Goal: Task Accomplishment & Management: Use online tool/utility

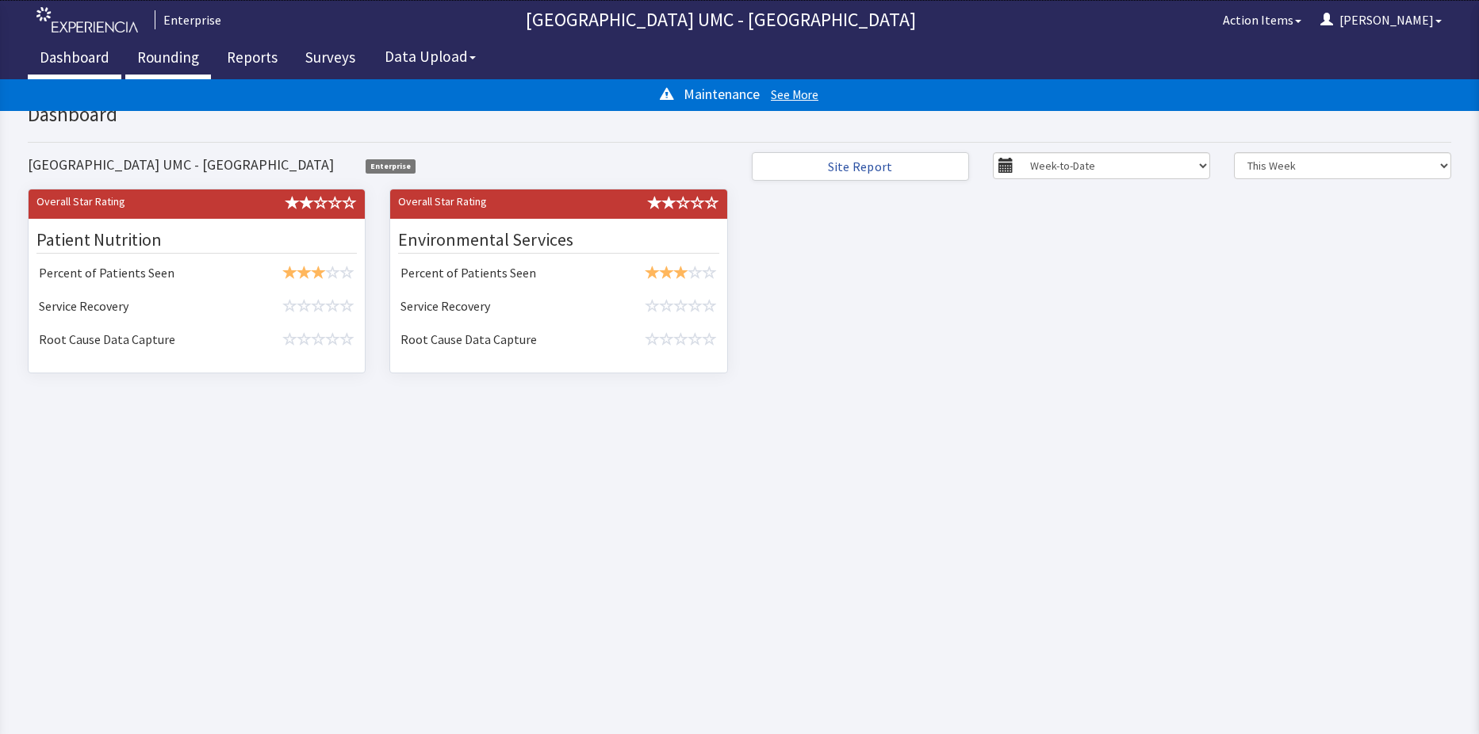
click at [170, 62] on link "Rounding" at bounding box center [168, 60] width 86 height 40
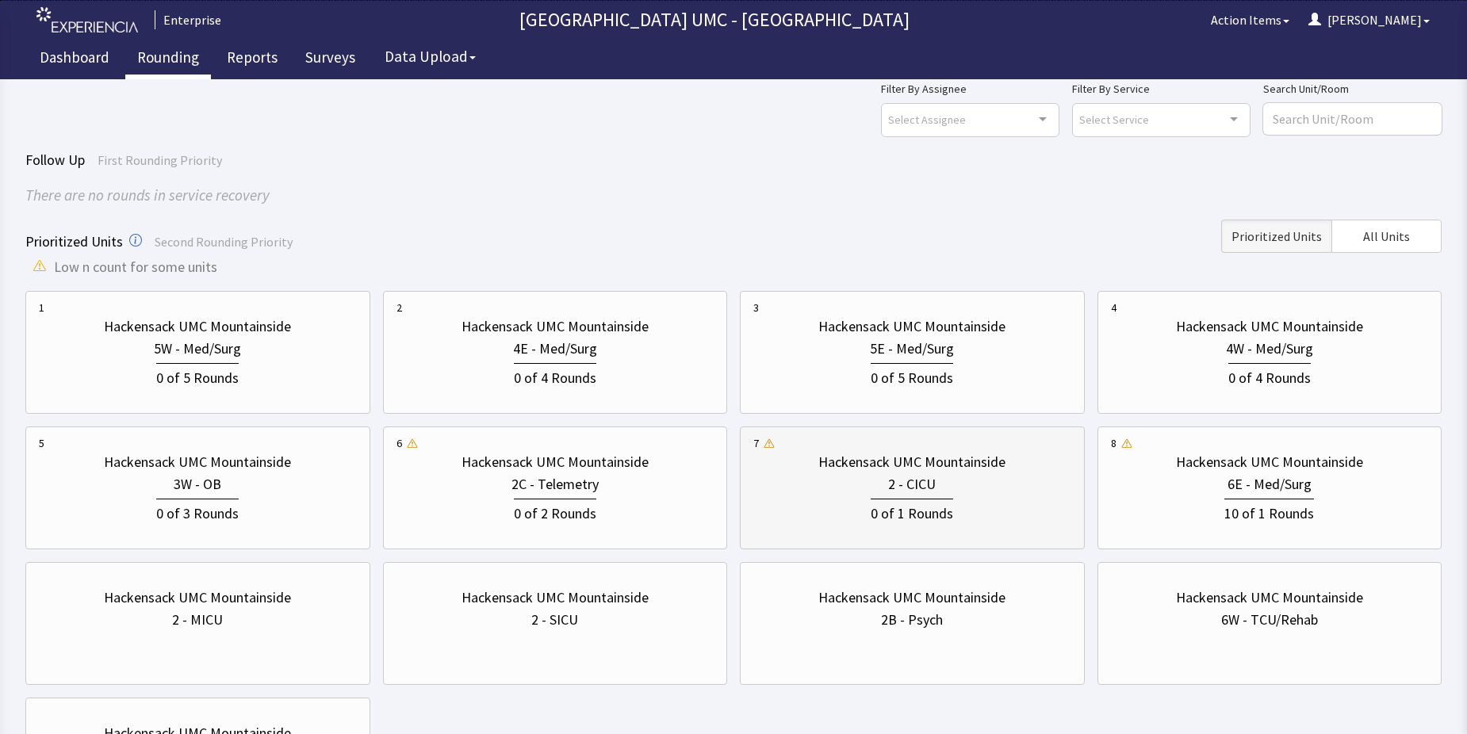
scroll to position [79, 0]
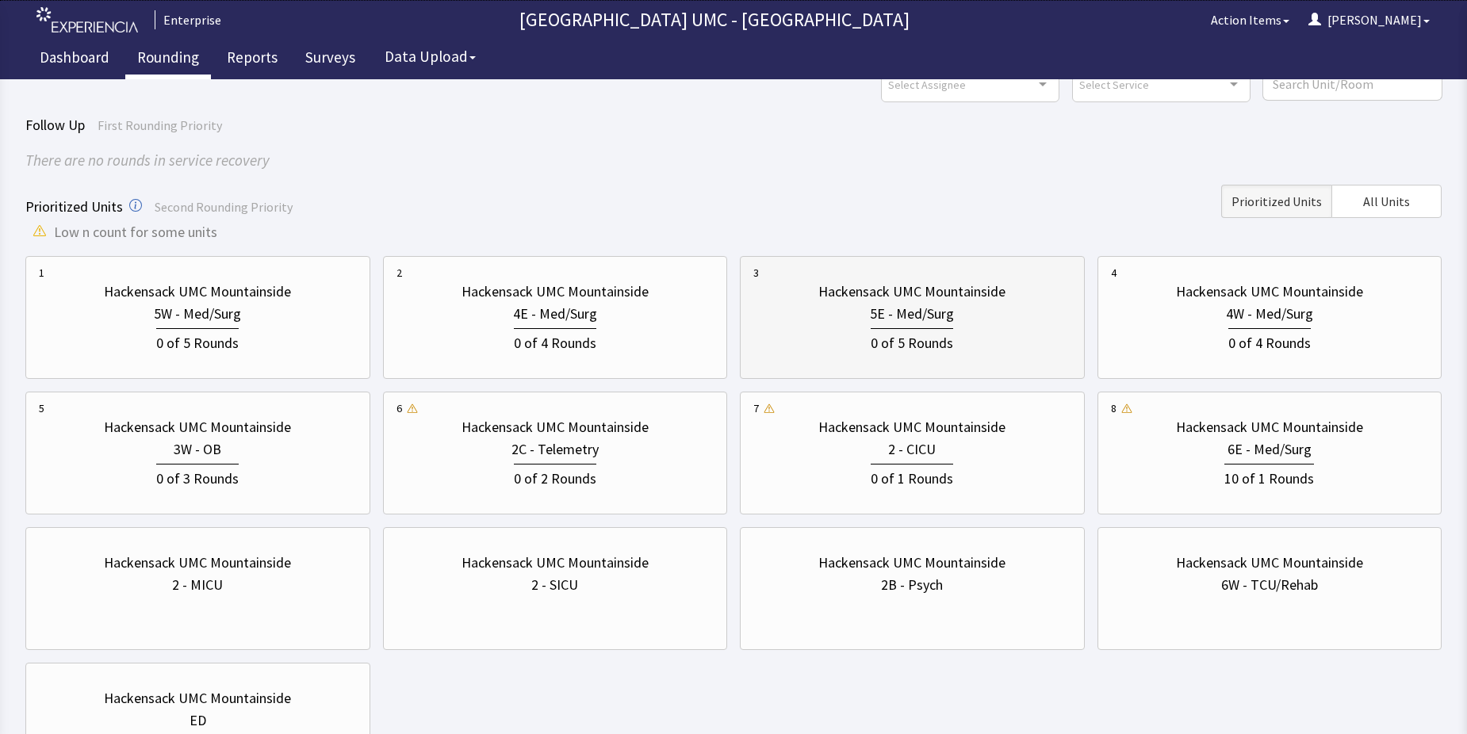
click at [868, 330] on div "0 of 5 Rounds" at bounding box center [913, 339] width 318 height 29
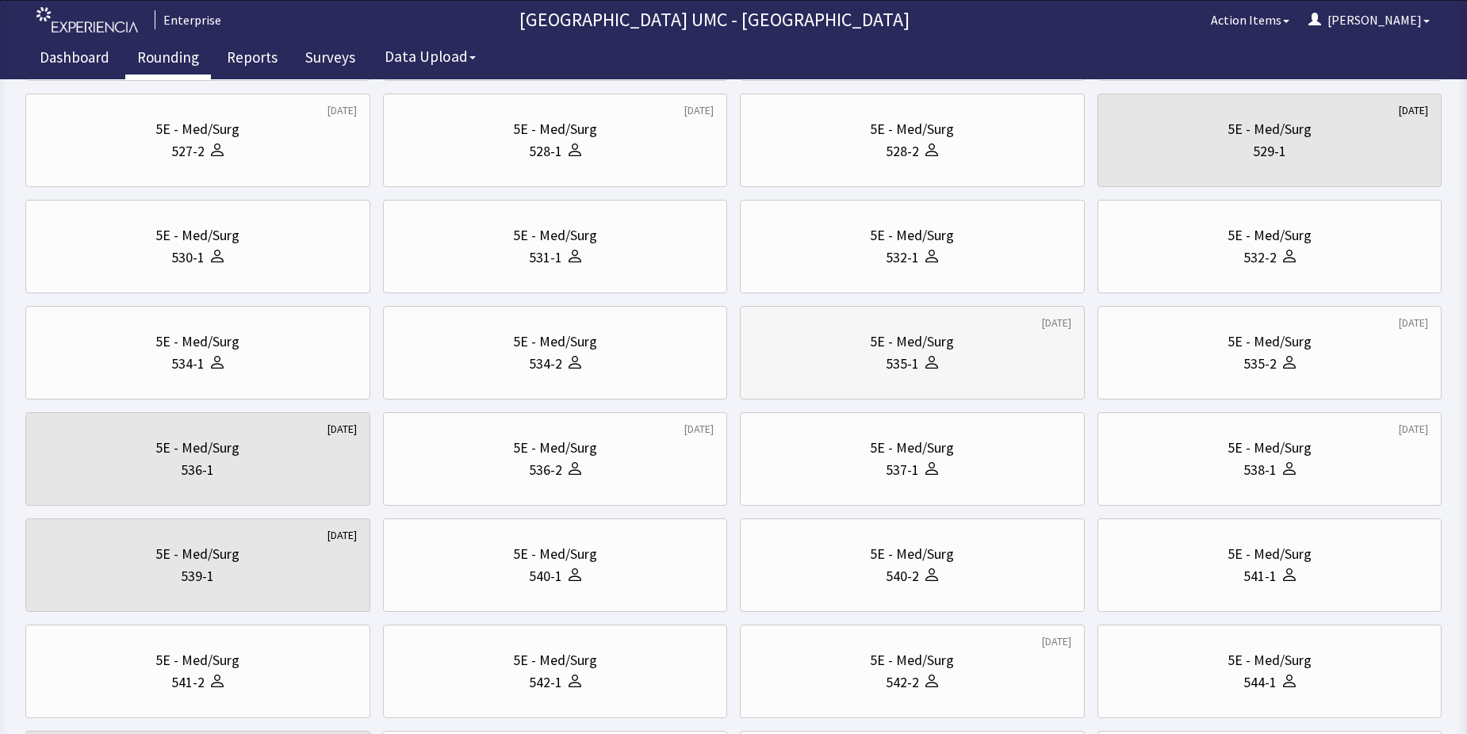
scroll to position [317, 0]
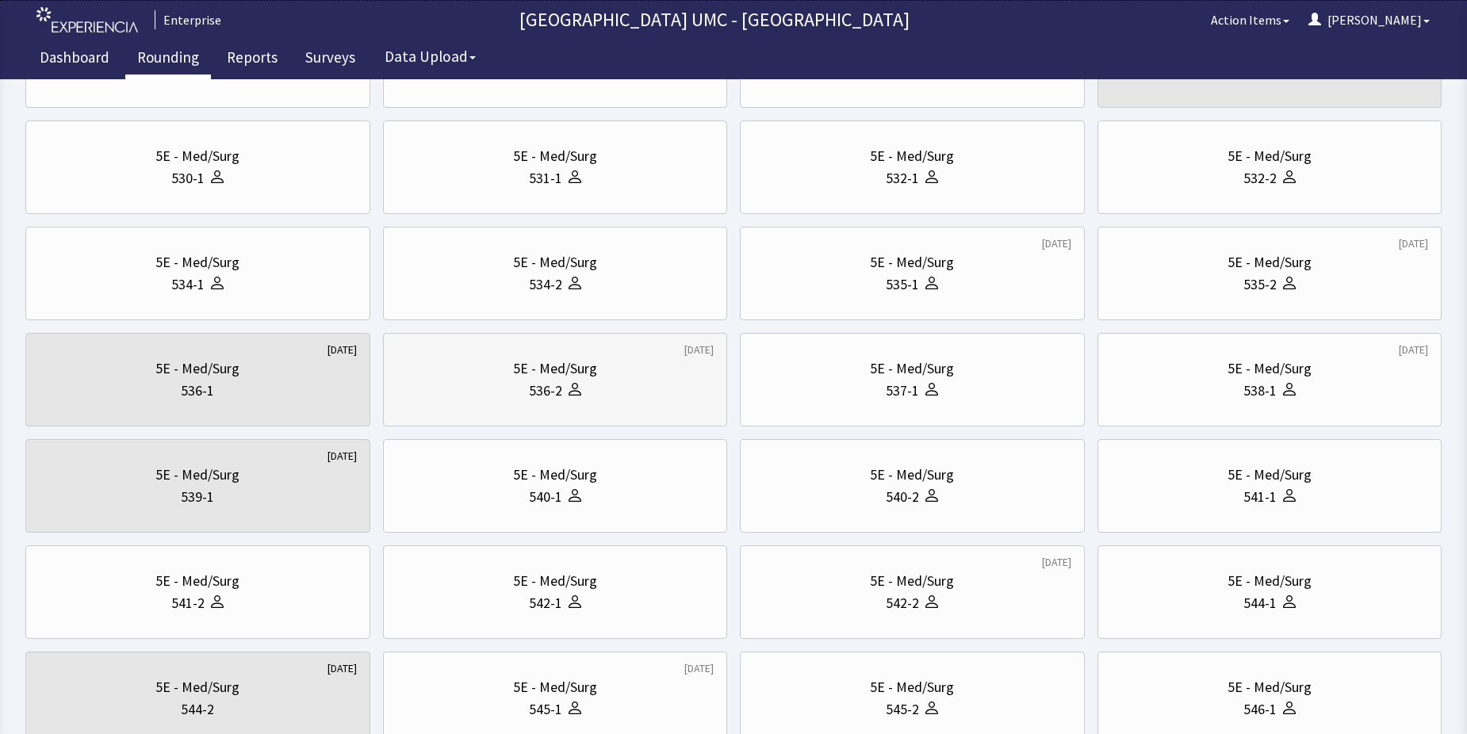
click at [584, 385] on div "536-2" at bounding box center [556, 391] width 318 height 22
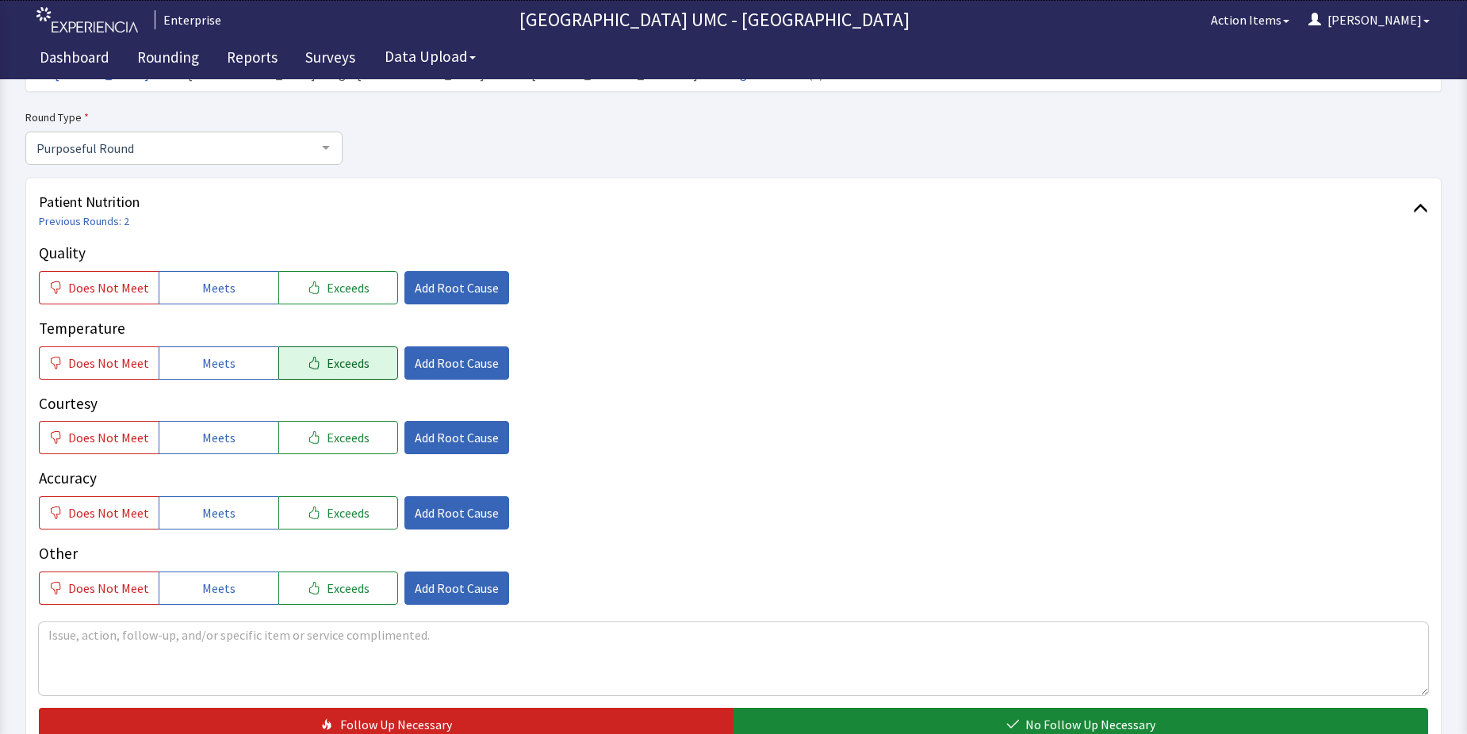
scroll to position [159, 0]
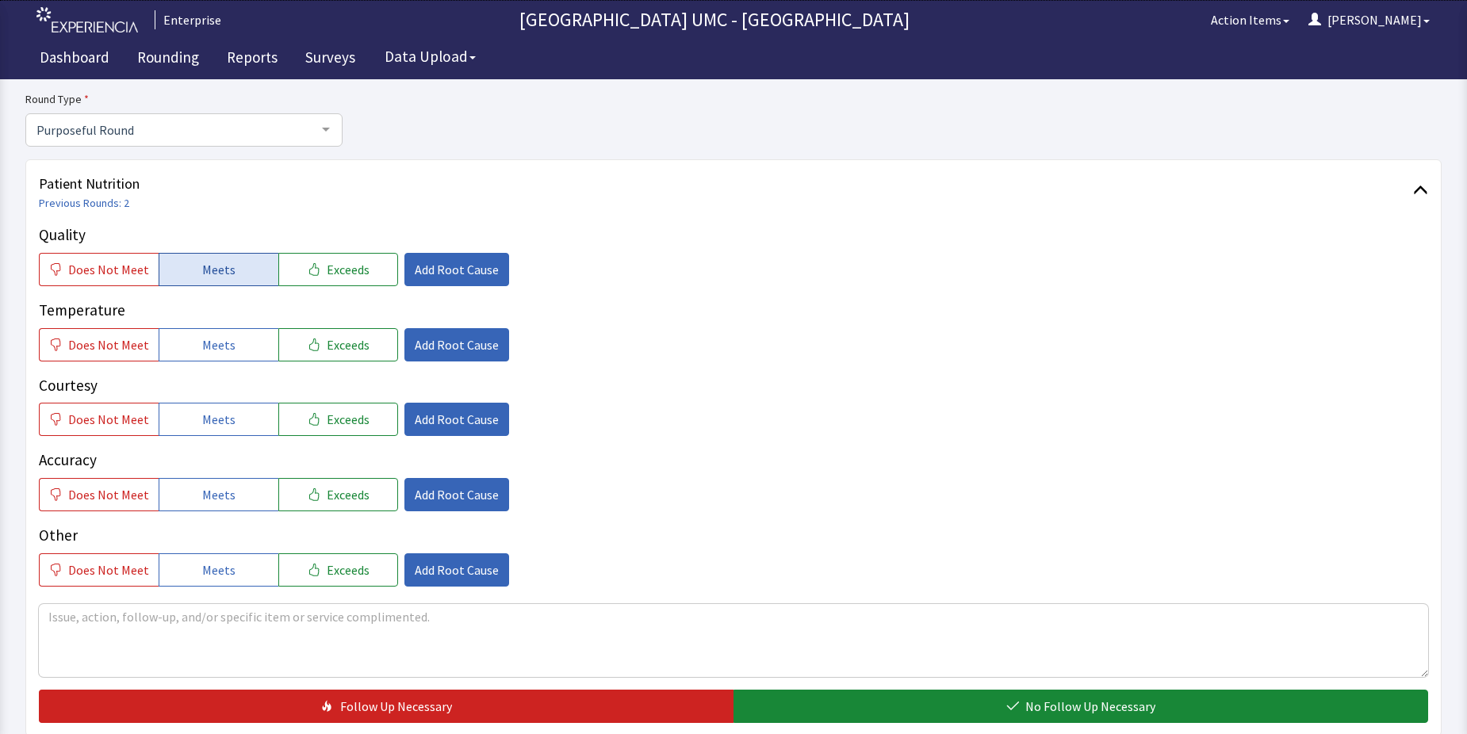
click at [209, 271] on span "Meets" at bounding box center [218, 269] width 33 height 19
drag, startPoint x: 229, startPoint y: 347, endPoint x: 223, endPoint y: 373, distance: 26.2
click at [228, 353] on button "Meets" at bounding box center [219, 344] width 120 height 33
drag, startPoint x: 209, startPoint y: 422, endPoint x: 209, endPoint y: 486, distance: 64.2
click at [209, 431] on button "Meets" at bounding box center [219, 419] width 120 height 33
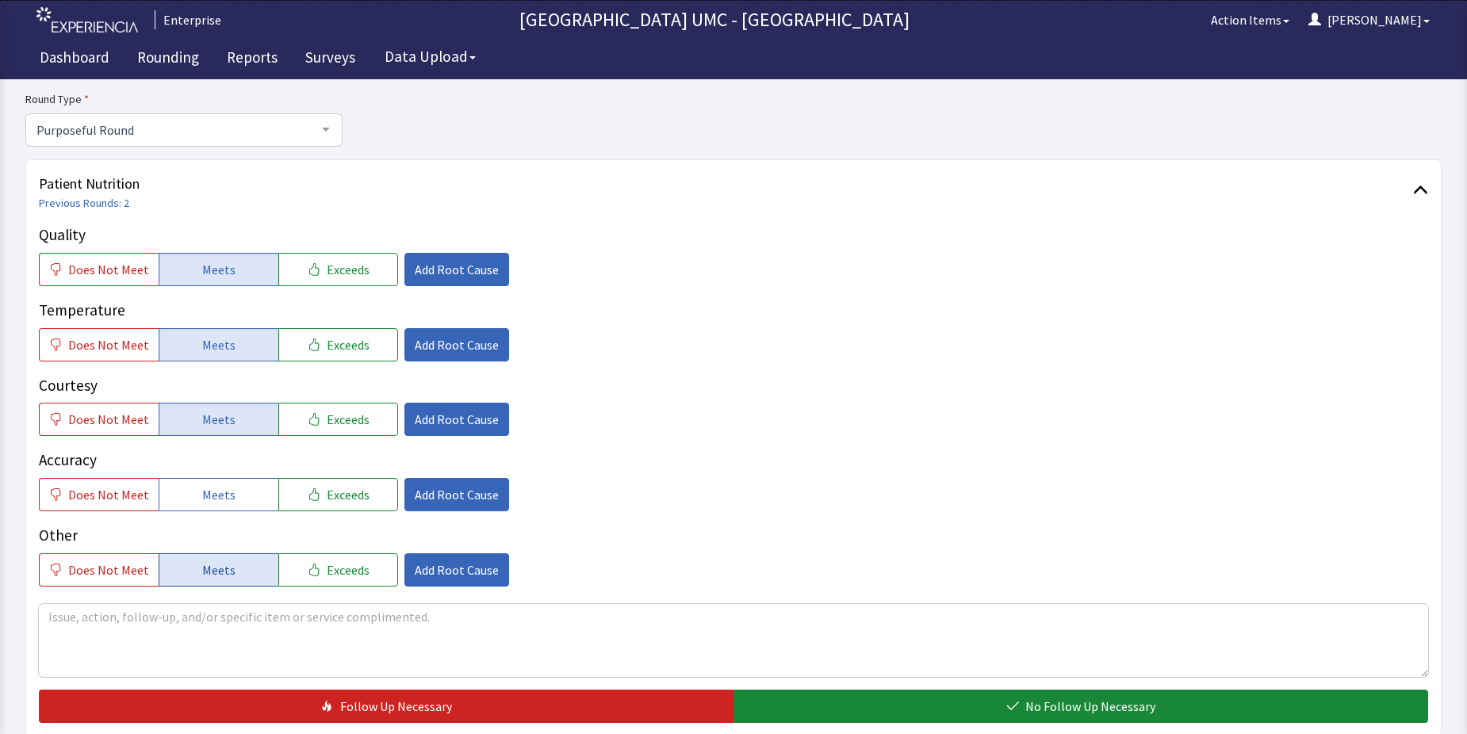
drag, startPoint x: 209, startPoint y: 491, endPoint x: 226, endPoint y: 577, distance: 88.2
click at [209, 502] on span "Meets" at bounding box center [218, 494] width 33 height 19
drag, startPoint x: 221, startPoint y: 573, endPoint x: 796, endPoint y: 665, distance: 583.3
click at [245, 595] on div "Quality Does Not Meet Meets Exceeds Add Root Cause Temperature Does Not Meet Me…" at bounding box center [734, 474] width 1390 height 500
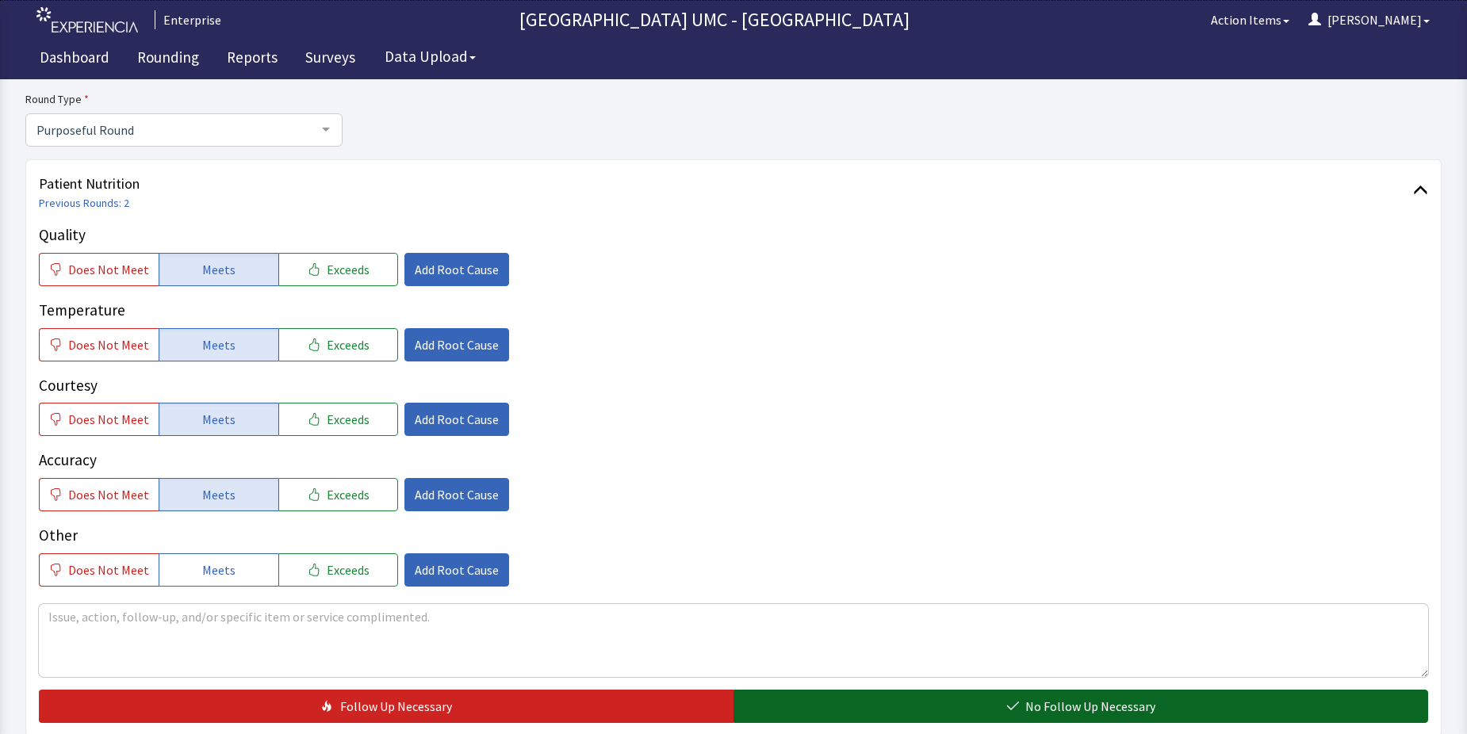
click at [895, 709] on button "No Follow Up Necessary" at bounding box center [1081, 706] width 695 height 33
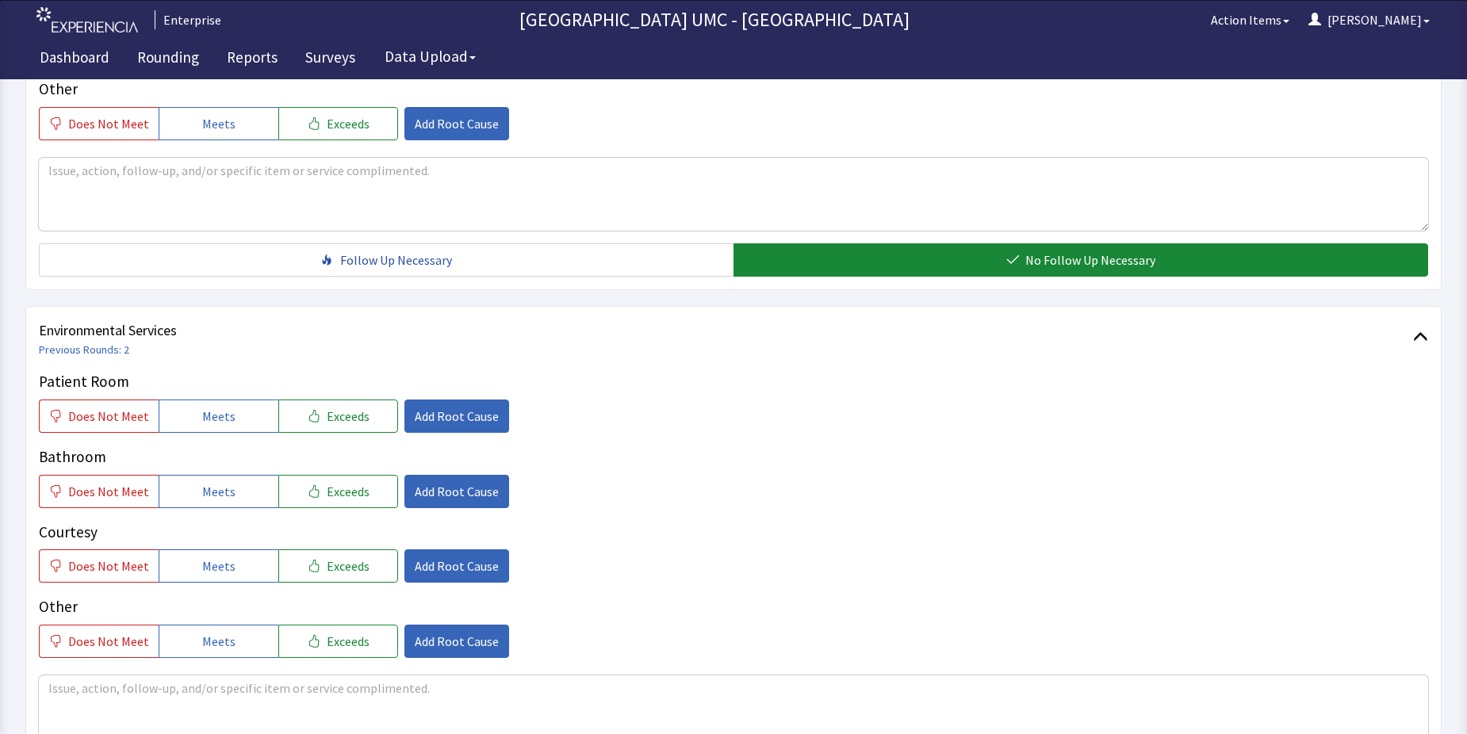
scroll to position [635, 0]
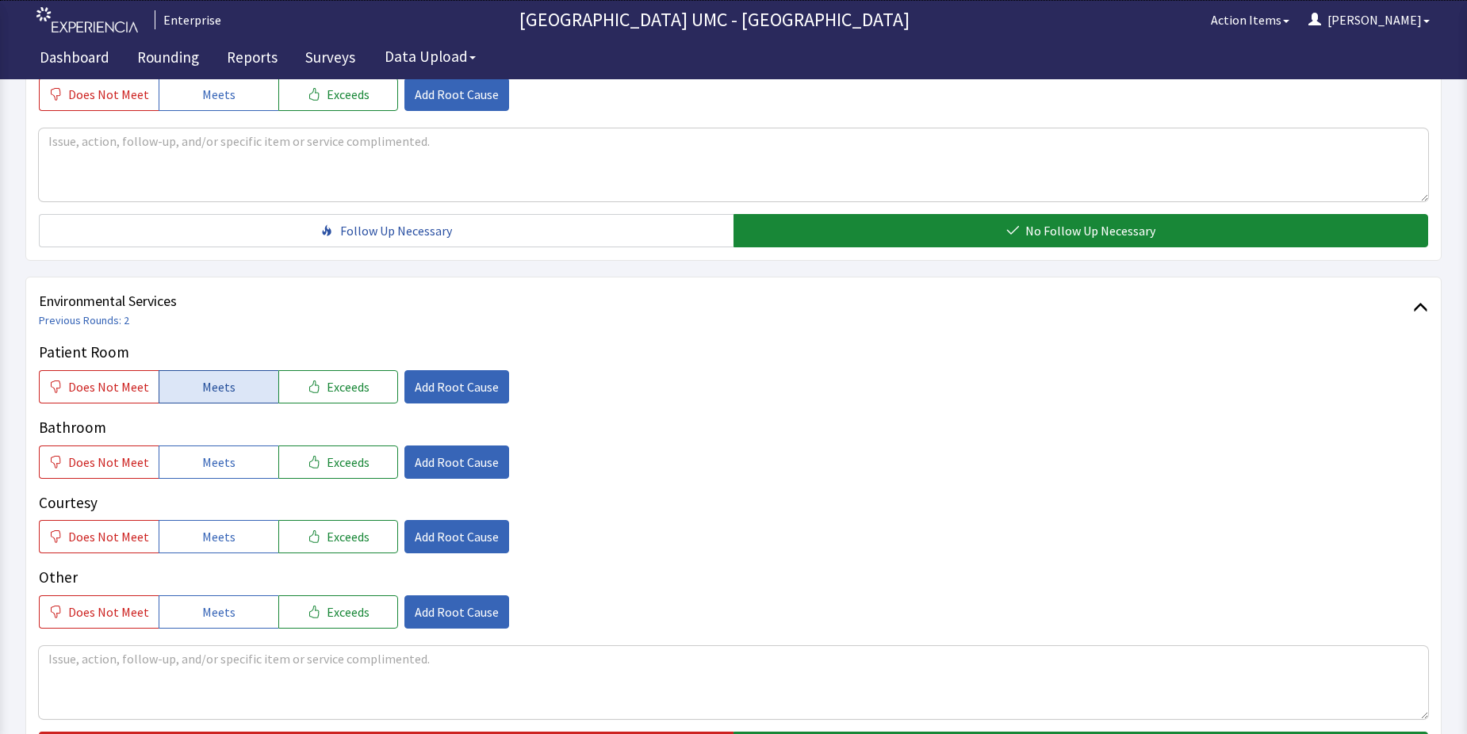
click at [202, 388] on span "Meets" at bounding box center [218, 387] width 33 height 19
drag, startPoint x: 209, startPoint y: 464, endPoint x: 215, endPoint y: 481, distance: 18.3
click at [209, 472] on button "Meets" at bounding box center [219, 462] width 120 height 33
click at [231, 565] on div "Patient Room Does Not Meet Meets Exceeds Add Root Cause Bathroom Does Not Meet …" at bounding box center [734, 485] width 1390 height 288
click at [221, 613] on span "Meets" at bounding box center [218, 612] width 33 height 19
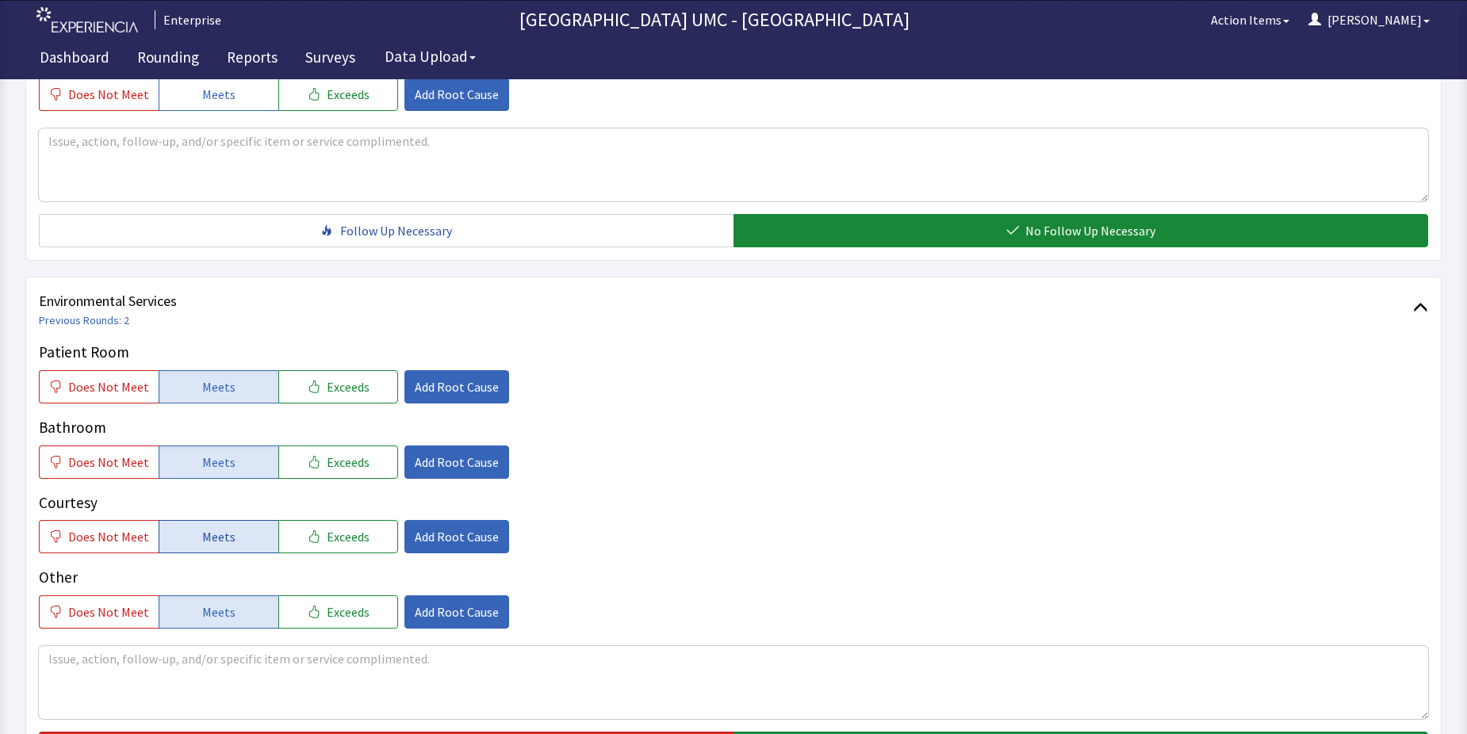
click at [227, 541] on span "Meets" at bounding box center [218, 536] width 33 height 19
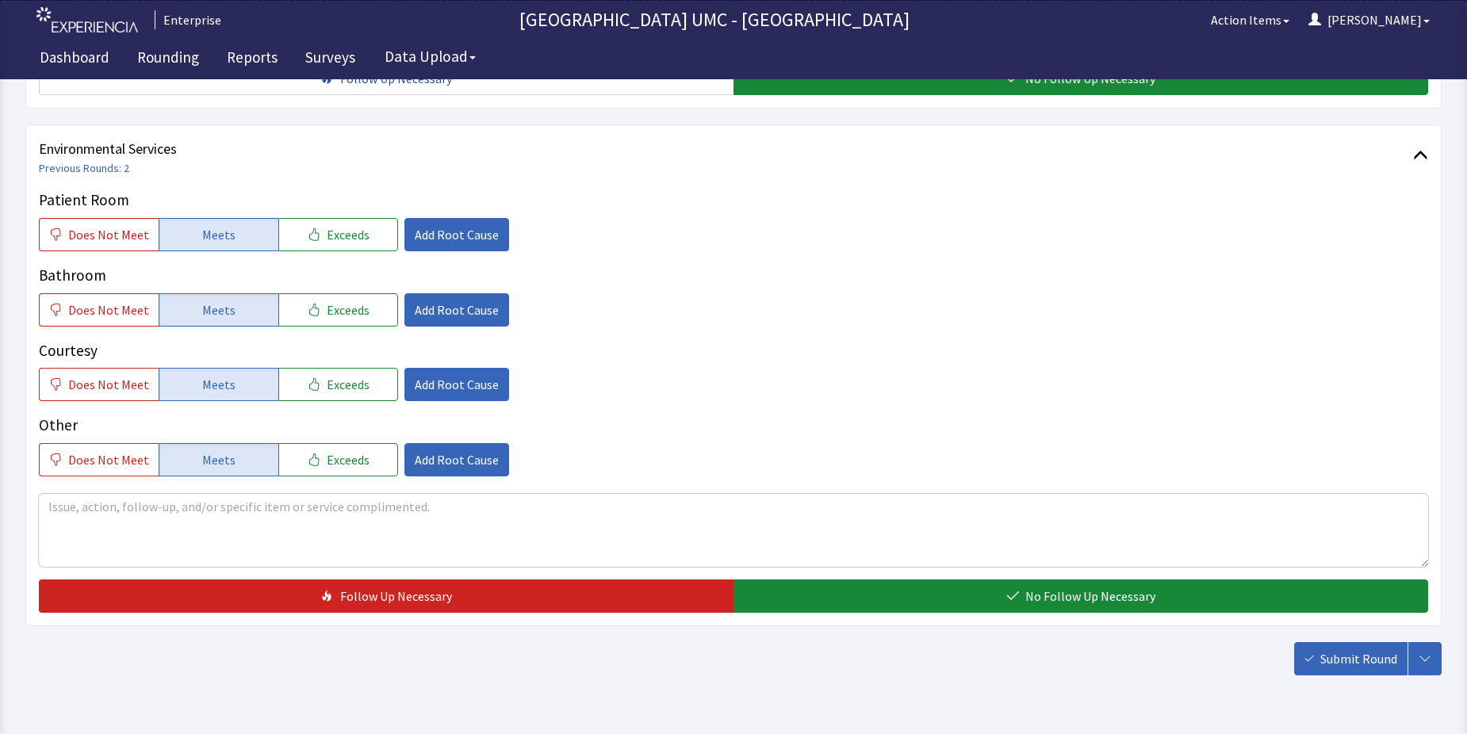
scroll to position [793, 0]
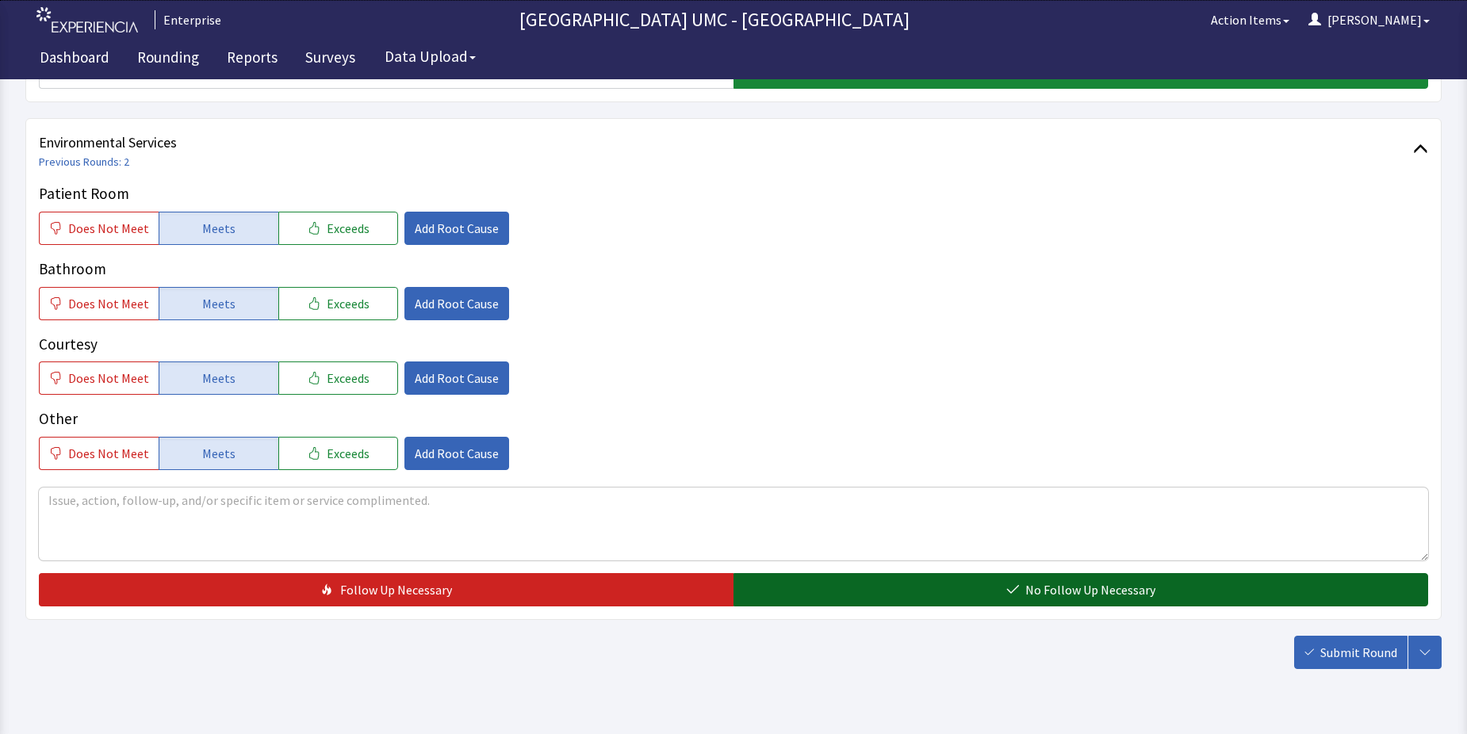
drag, startPoint x: 878, startPoint y: 595, endPoint x: 1152, endPoint y: 633, distance: 276.3
click at [879, 594] on button "No Follow Up Necessary" at bounding box center [1081, 589] width 695 height 33
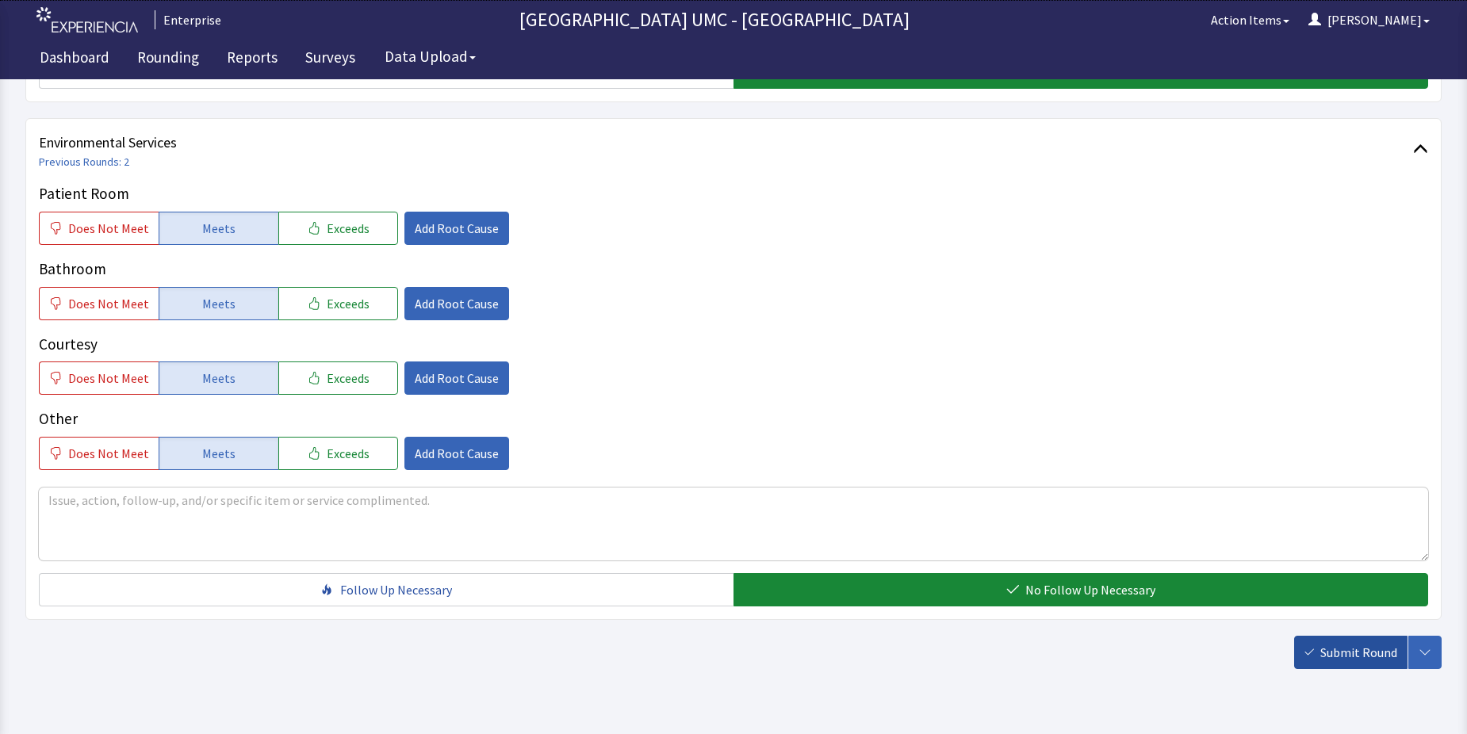
click at [1319, 650] on button "Submit Round" at bounding box center [1350, 652] width 113 height 33
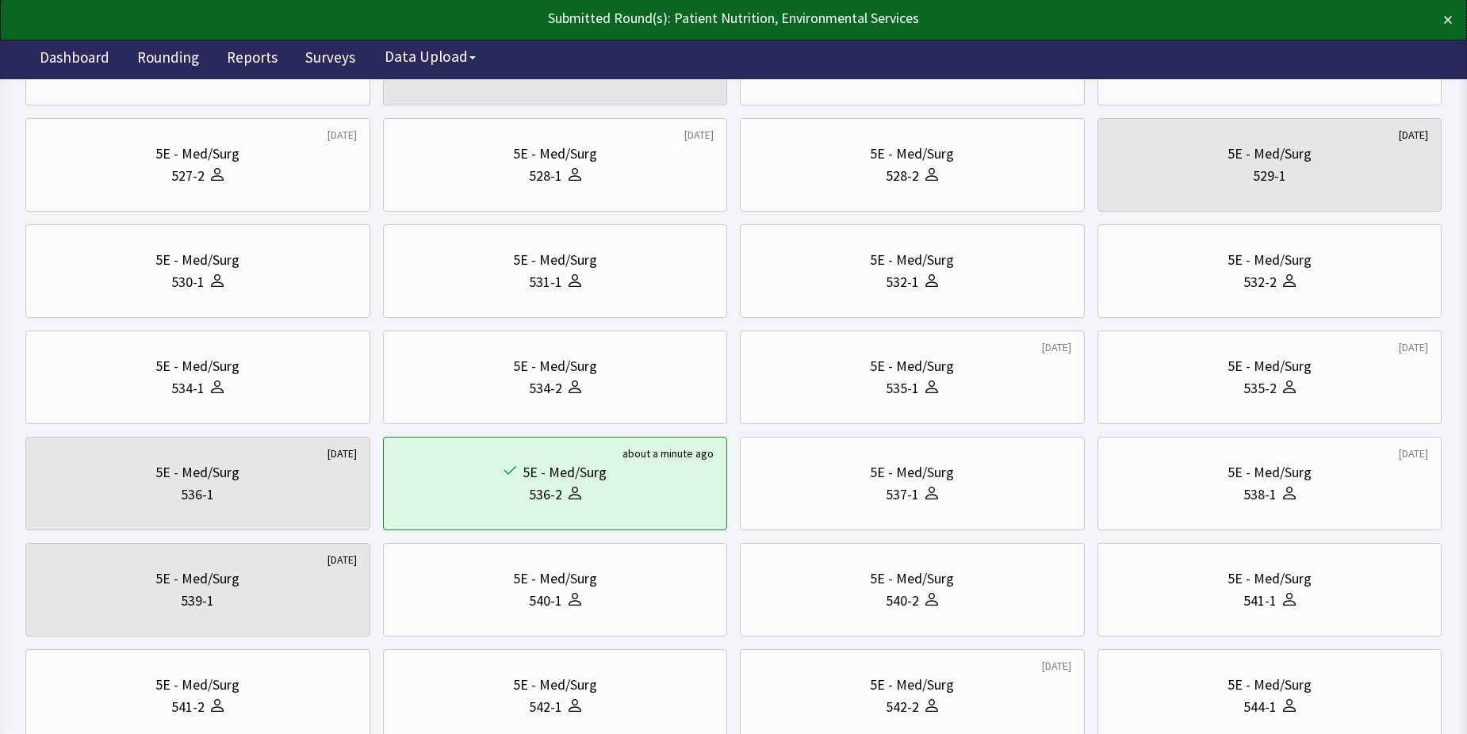
scroll to position [238, 0]
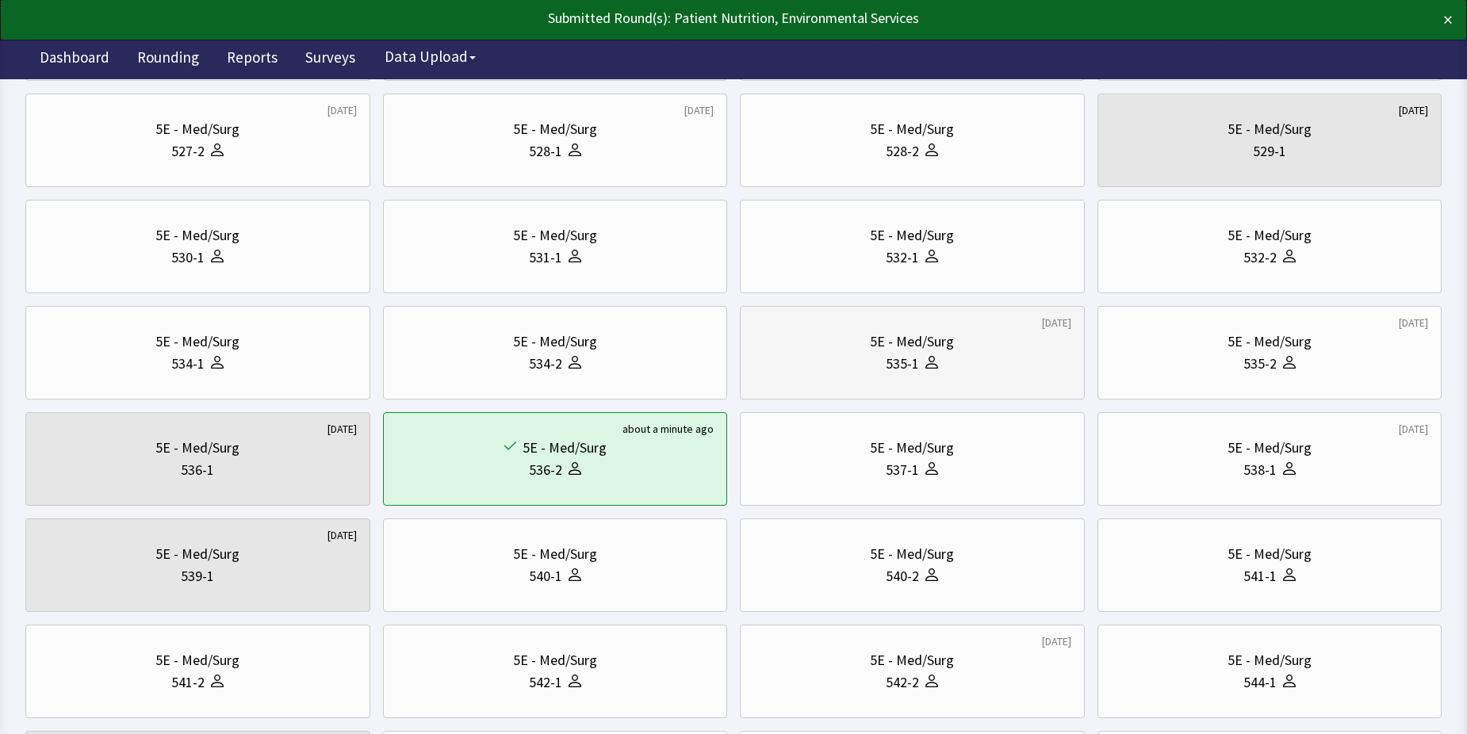
click at [888, 377] on div "5E - Med/Surg 535-1" at bounding box center [913, 353] width 318 height 76
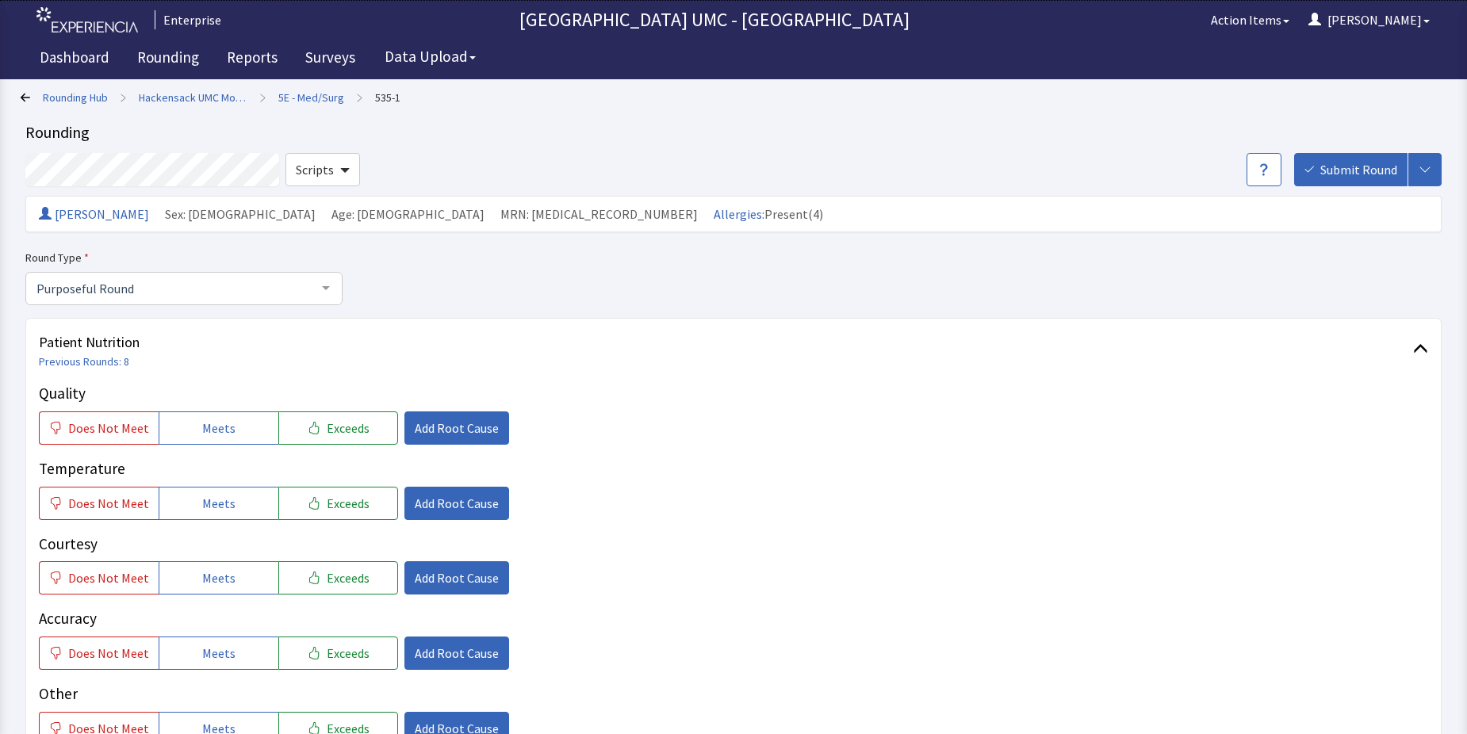
scroll to position [79, 0]
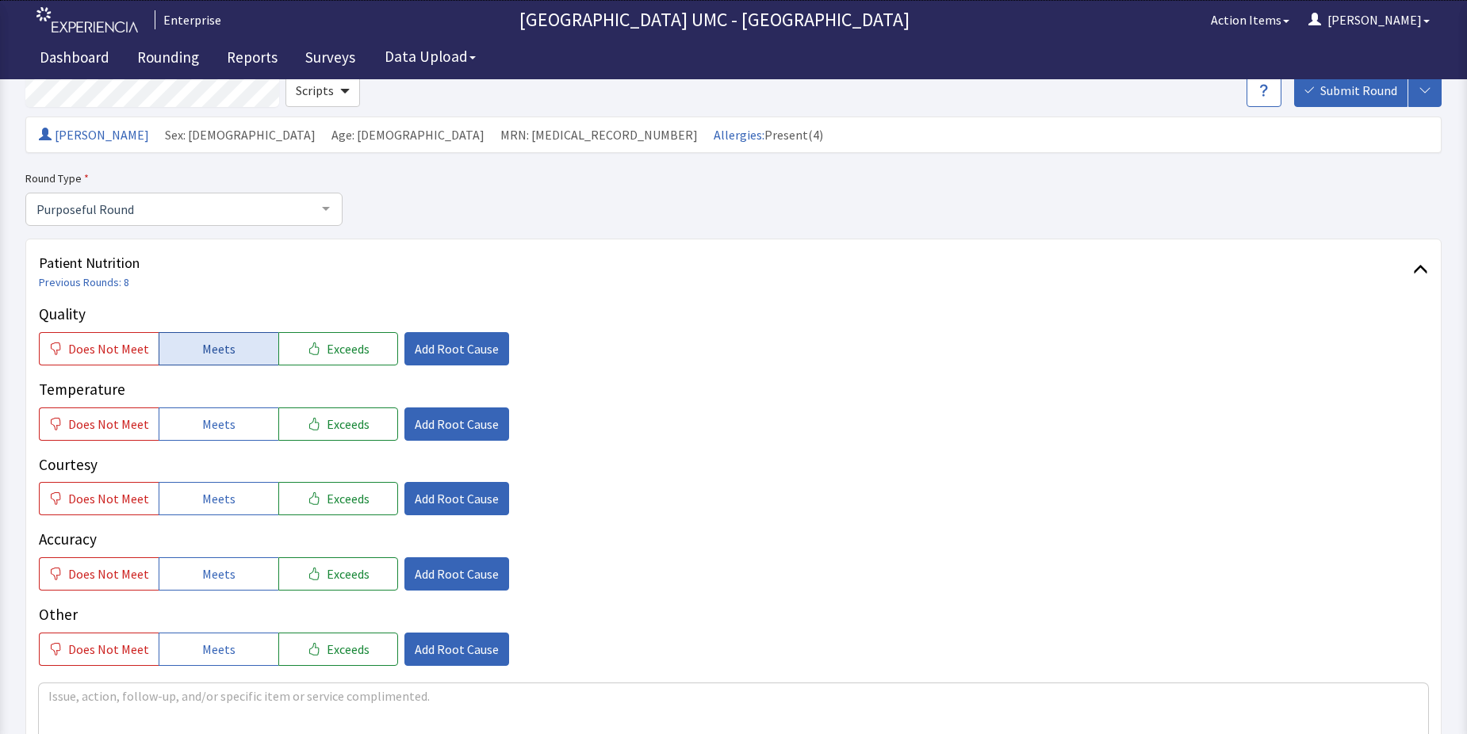
click at [207, 350] on span "Meets" at bounding box center [218, 348] width 33 height 19
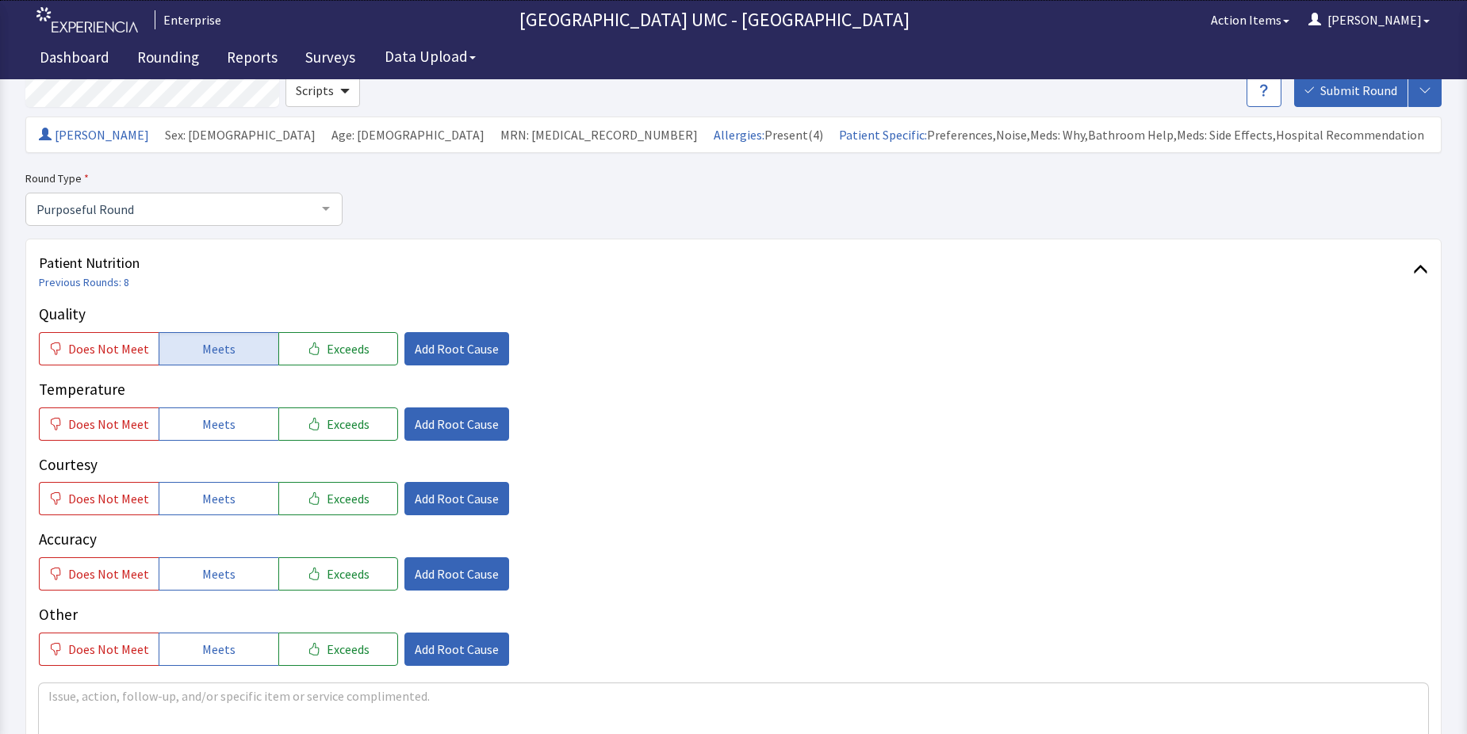
drag, startPoint x: 221, startPoint y: 424, endPoint x: 224, endPoint y: 447, distance: 22.4
click at [222, 429] on span "Meets" at bounding box center [218, 424] width 33 height 19
drag, startPoint x: 237, startPoint y: 497, endPoint x: 228, endPoint y: 565, distance: 68.8
click at [237, 504] on button "Meets" at bounding box center [219, 498] width 120 height 33
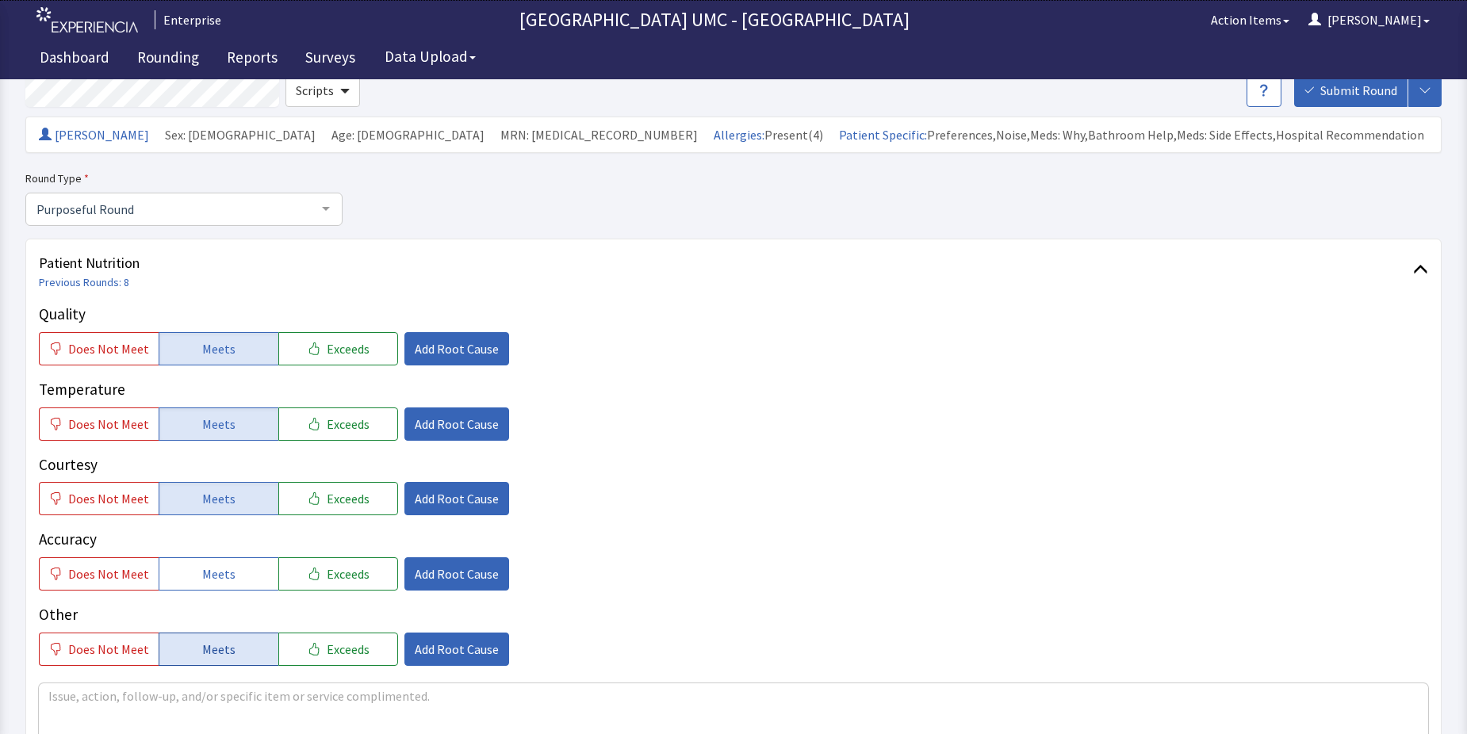
drag, startPoint x: 224, startPoint y: 573, endPoint x: 240, endPoint y: 642, distance: 71.6
click at [224, 596] on div "Quality Does Not Meet Meets Exceeds Add Root Cause Temperature Does Not Meet Me…" at bounding box center [734, 484] width 1390 height 363
click at [239, 655] on button "Meets" at bounding box center [219, 649] width 120 height 33
click at [228, 578] on span "Meets" at bounding box center [218, 574] width 33 height 19
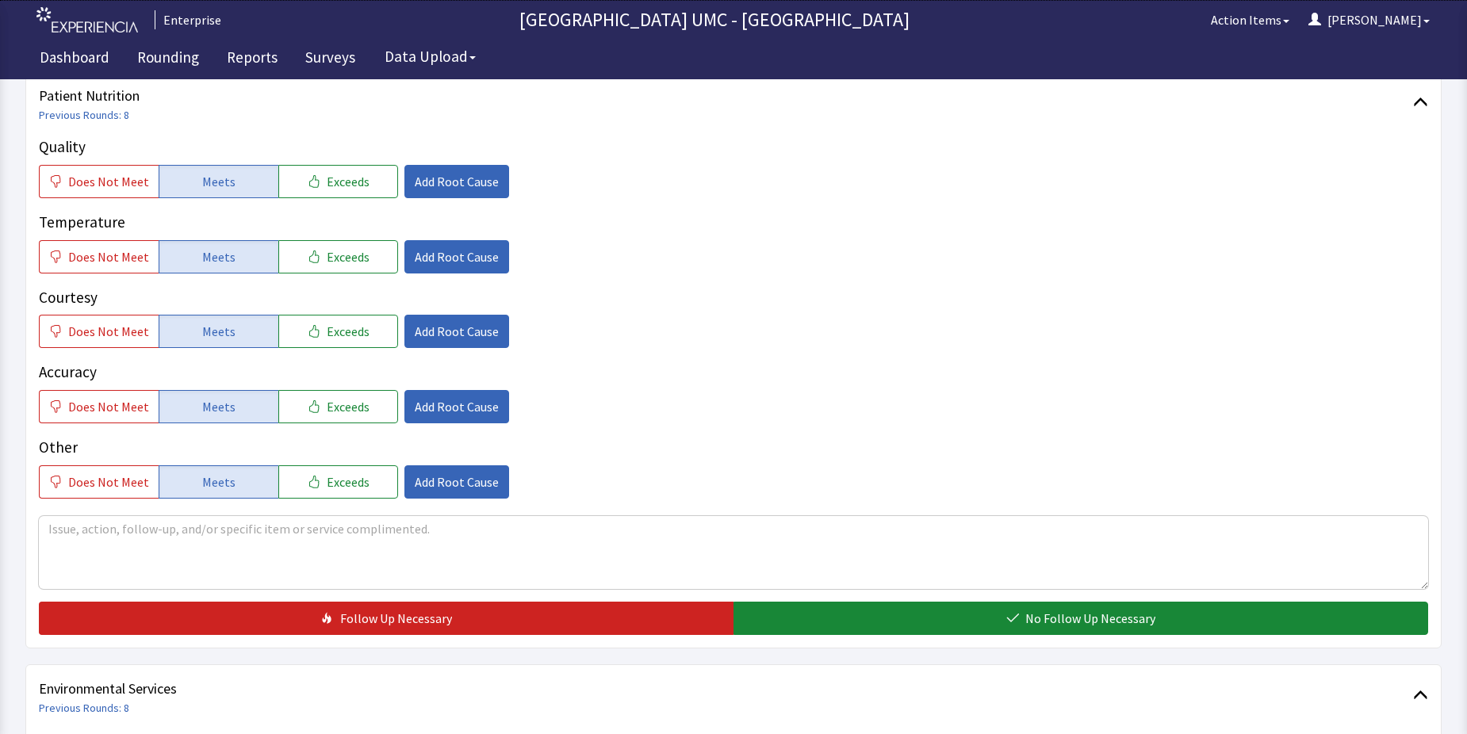
scroll to position [317, 0]
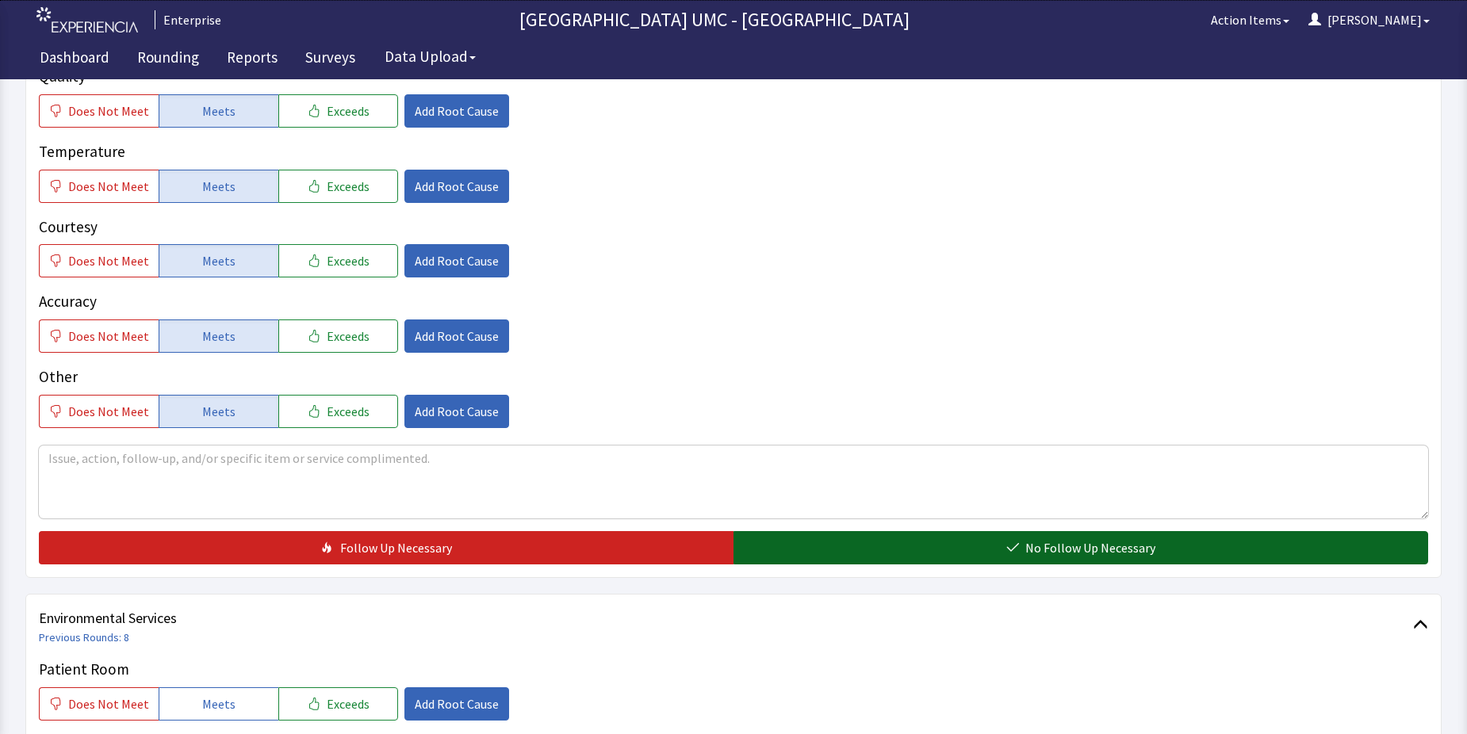
click at [888, 555] on button "No Follow Up Necessary" at bounding box center [1081, 547] width 695 height 33
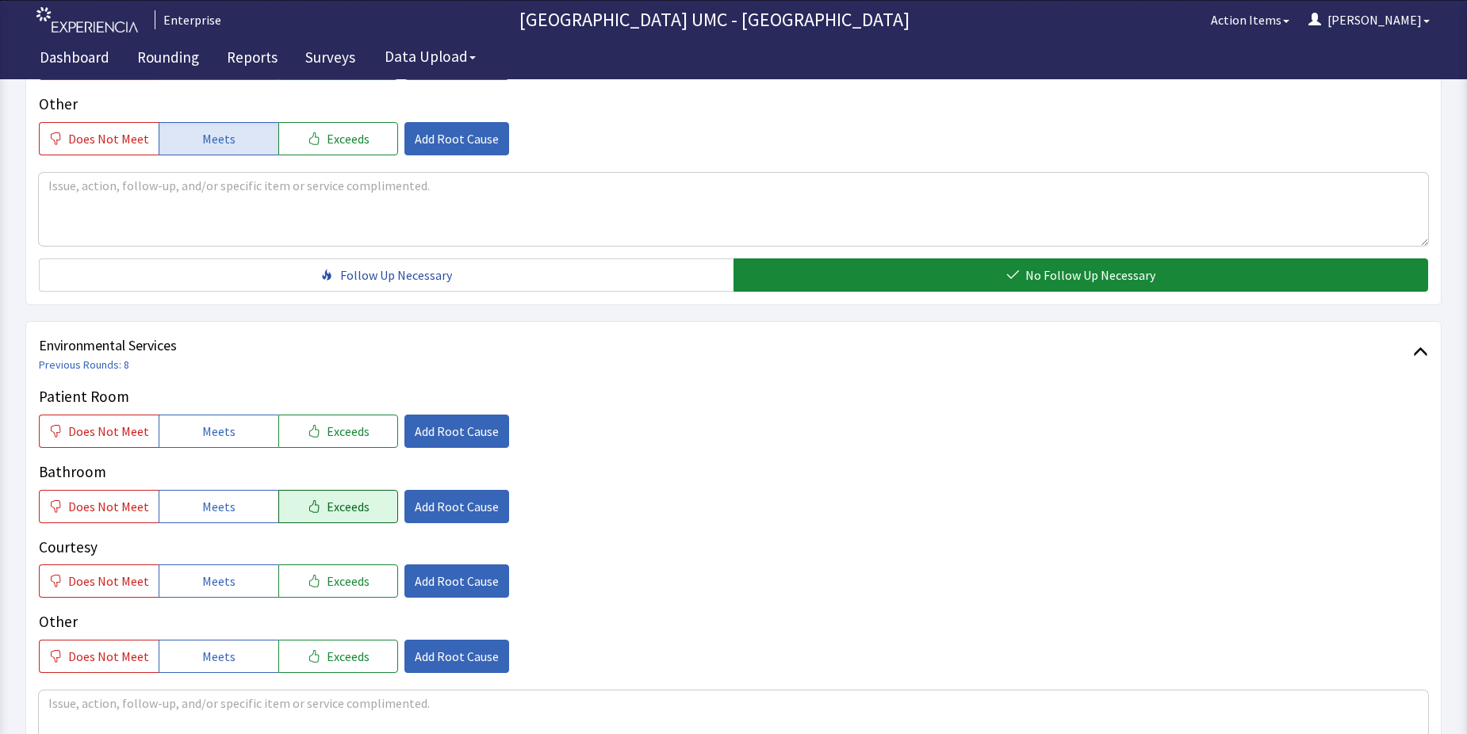
scroll to position [635, 0]
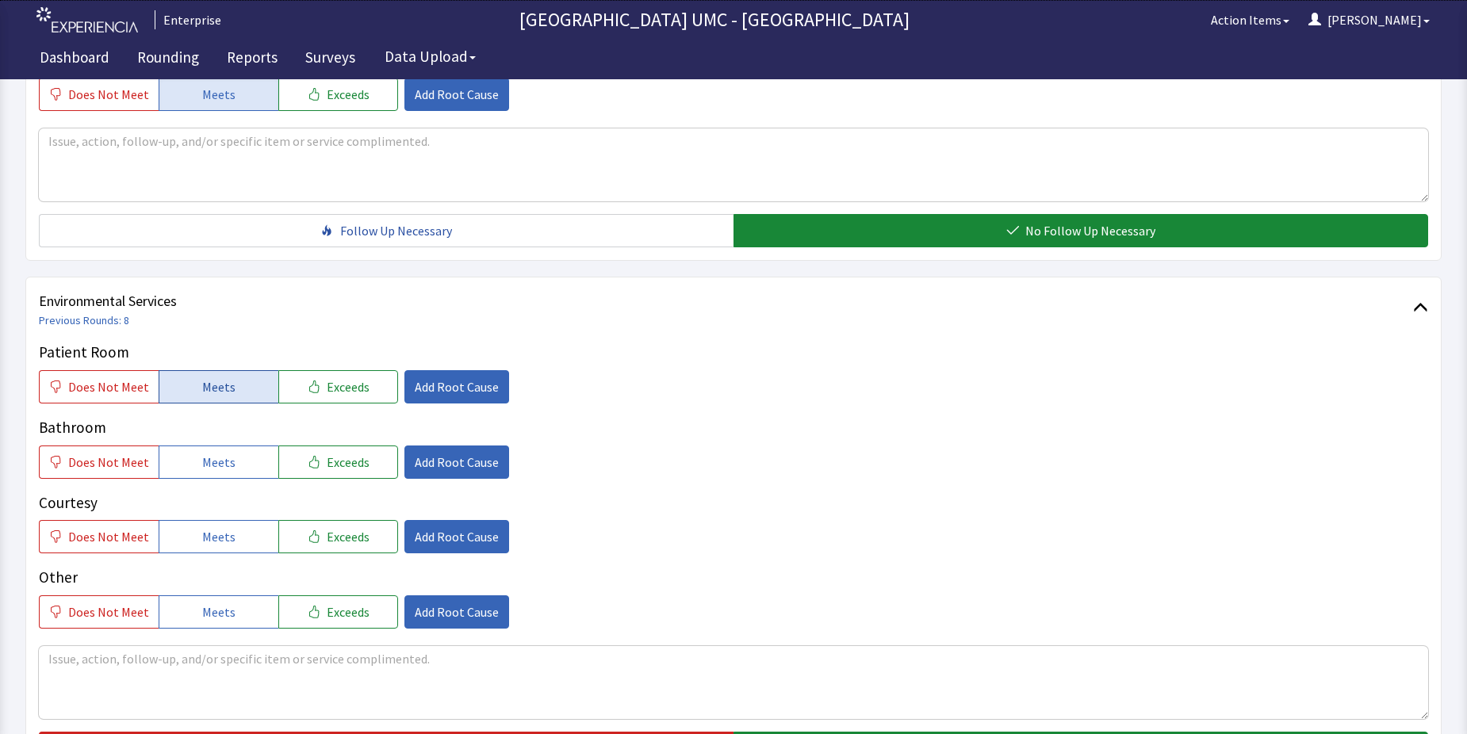
click at [230, 385] on button "Meets" at bounding box center [219, 386] width 120 height 33
click at [209, 479] on div "Patient Room Does Not Meet Meets Exceeds Add Root Cause Bathroom Does Not Meet …" at bounding box center [734, 485] width 1390 height 288
click at [221, 462] on span "Meets" at bounding box center [218, 462] width 33 height 19
drag, startPoint x: 226, startPoint y: 538, endPoint x: 227, endPoint y: 593, distance: 55.5
click at [226, 540] on span "Meets" at bounding box center [218, 536] width 33 height 19
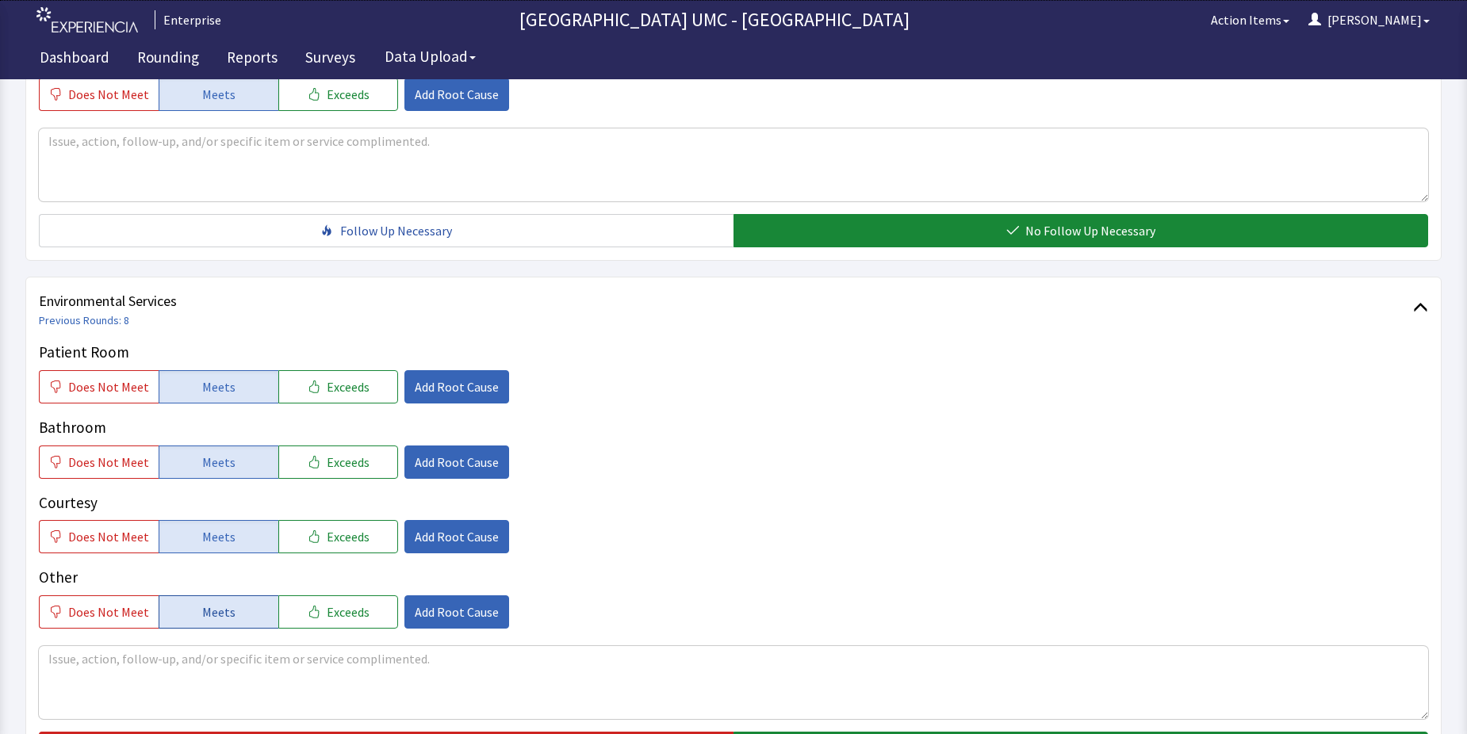
click at [221, 616] on span "Meets" at bounding box center [218, 612] width 33 height 19
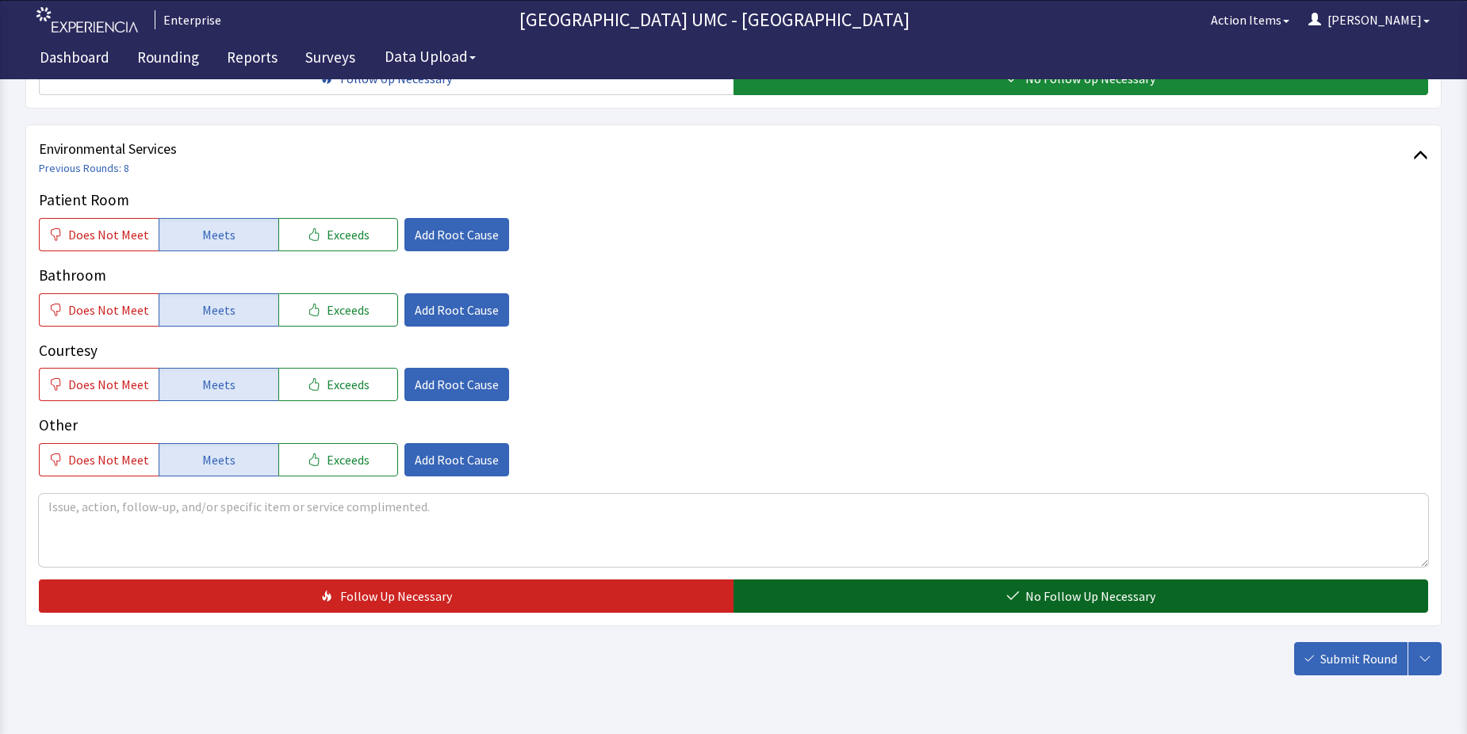
scroll to position [793, 0]
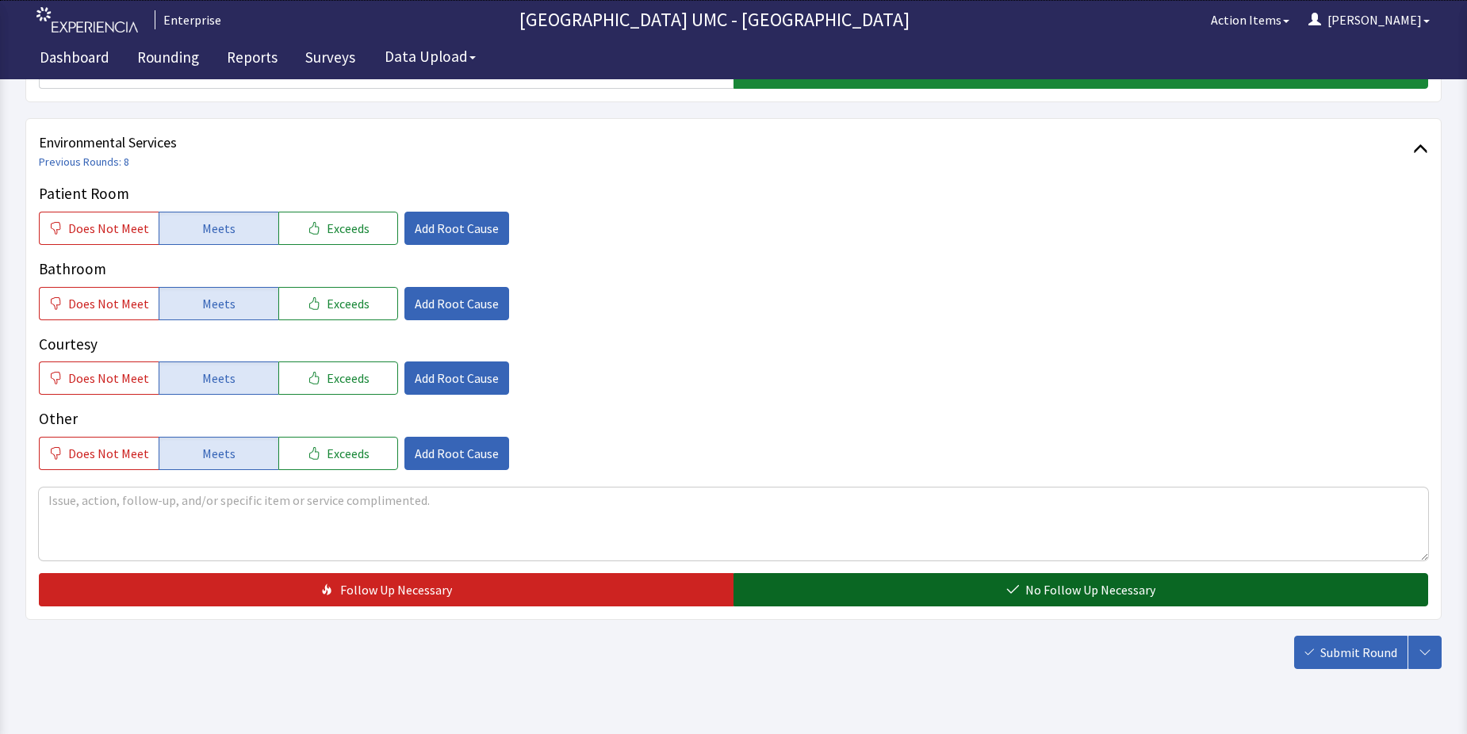
click at [983, 585] on button "No Follow Up Necessary" at bounding box center [1081, 589] width 695 height 33
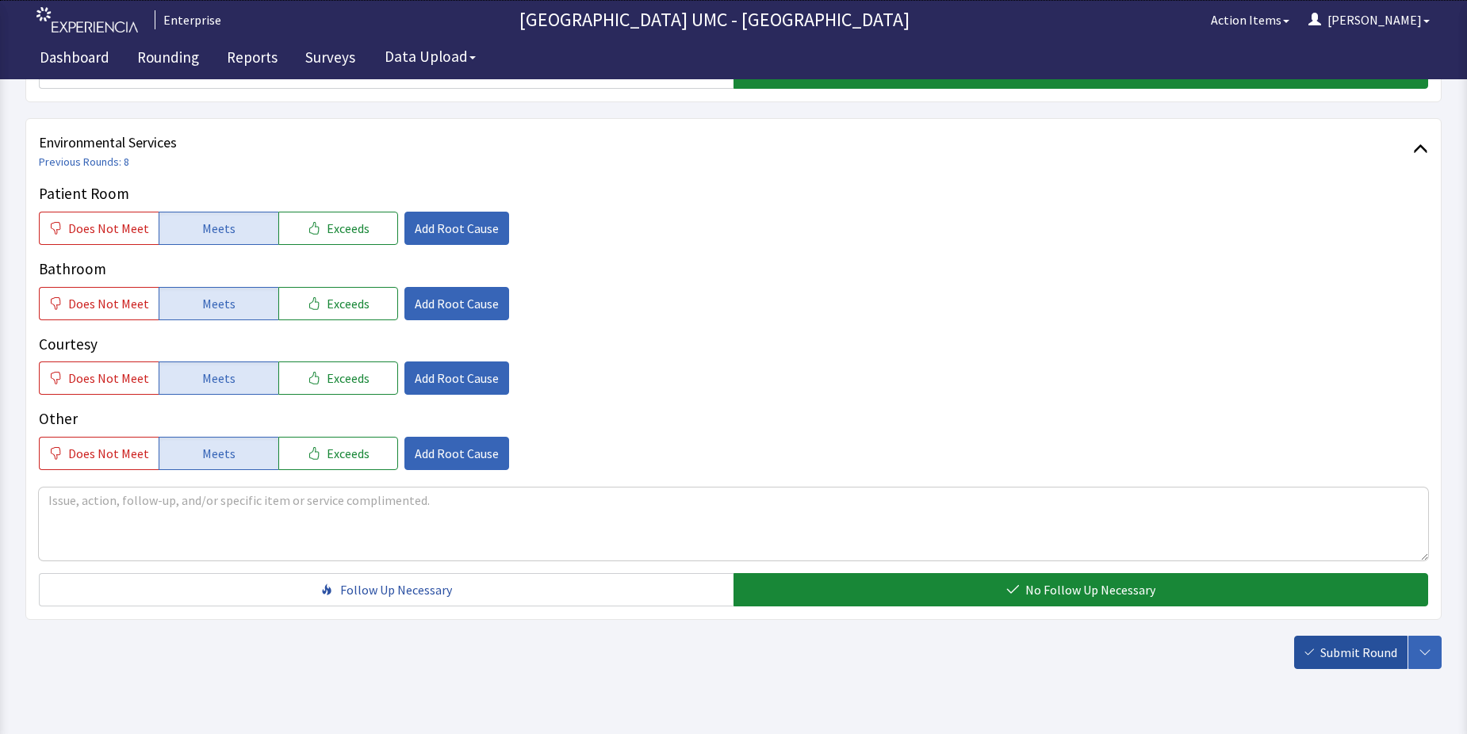
click at [1346, 656] on span "Submit Round" at bounding box center [1359, 652] width 77 height 19
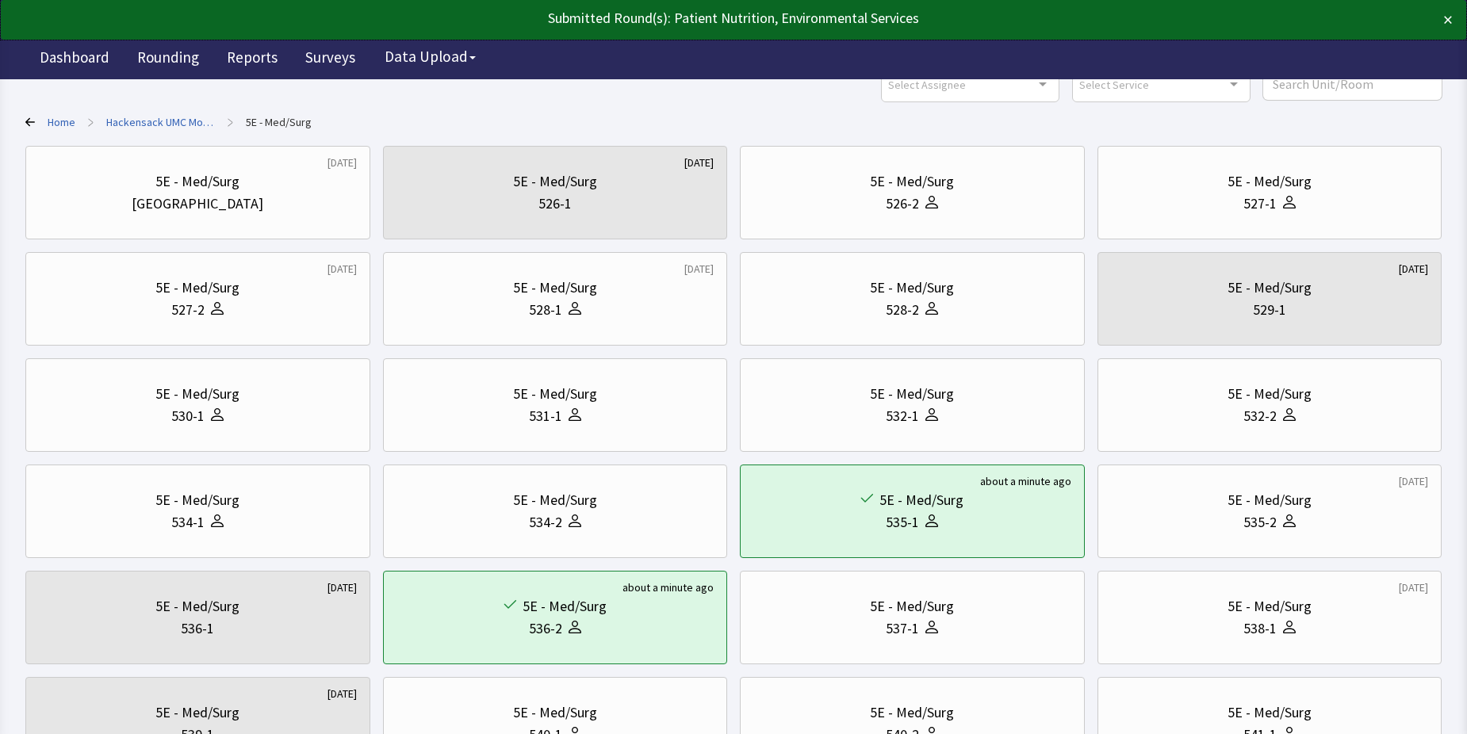
scroll to position [159, 0]
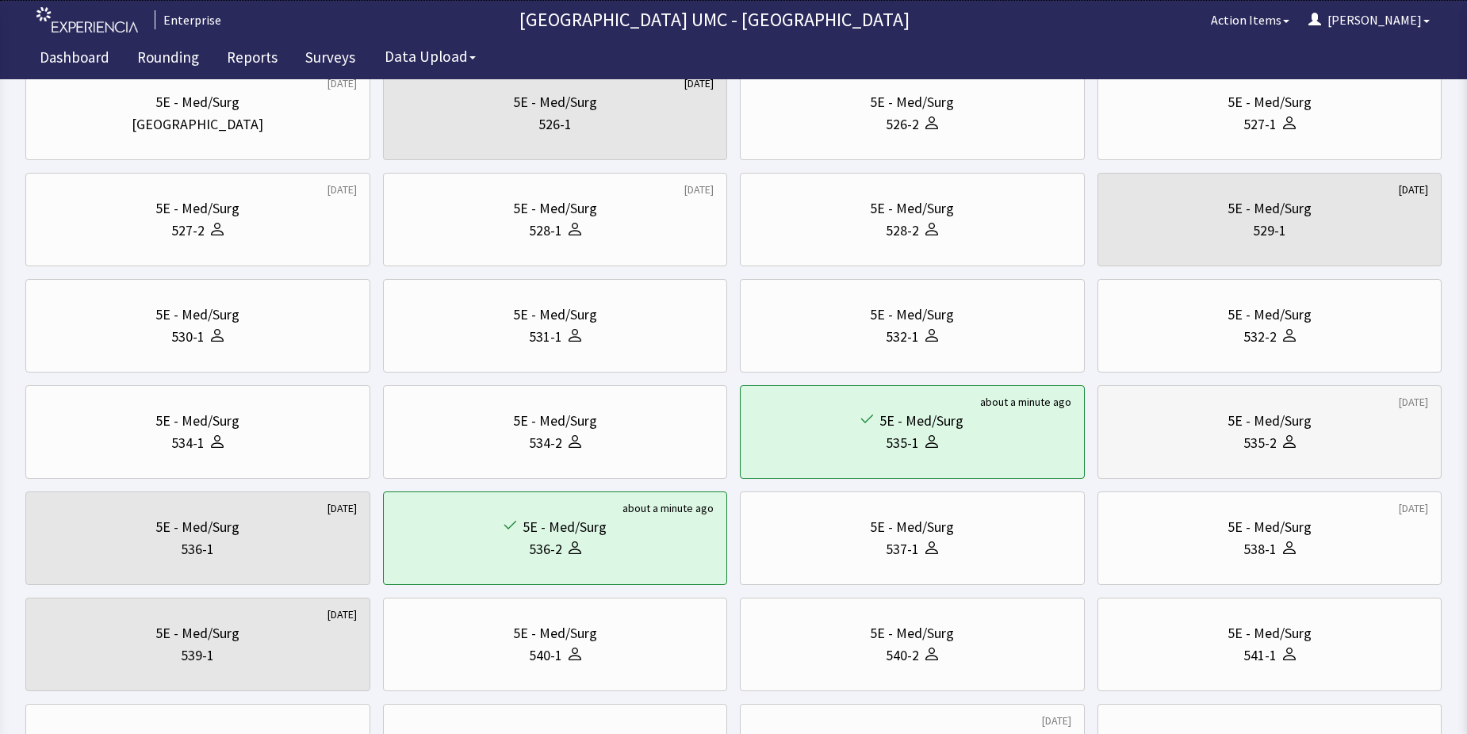
click at [1247, 449] on div "535-2" at bounding box center [1260, 443] width 33 height 22
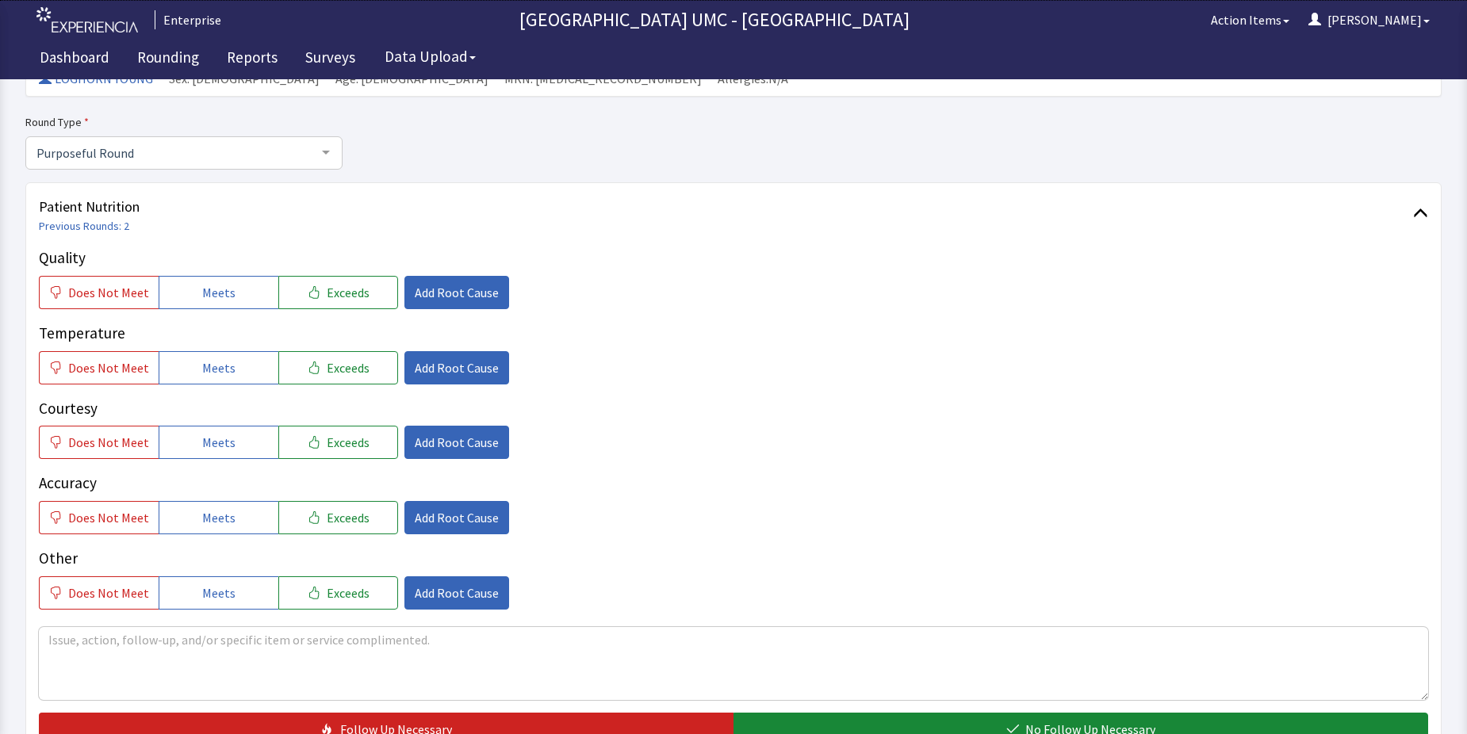
scroll to position [159, 0]
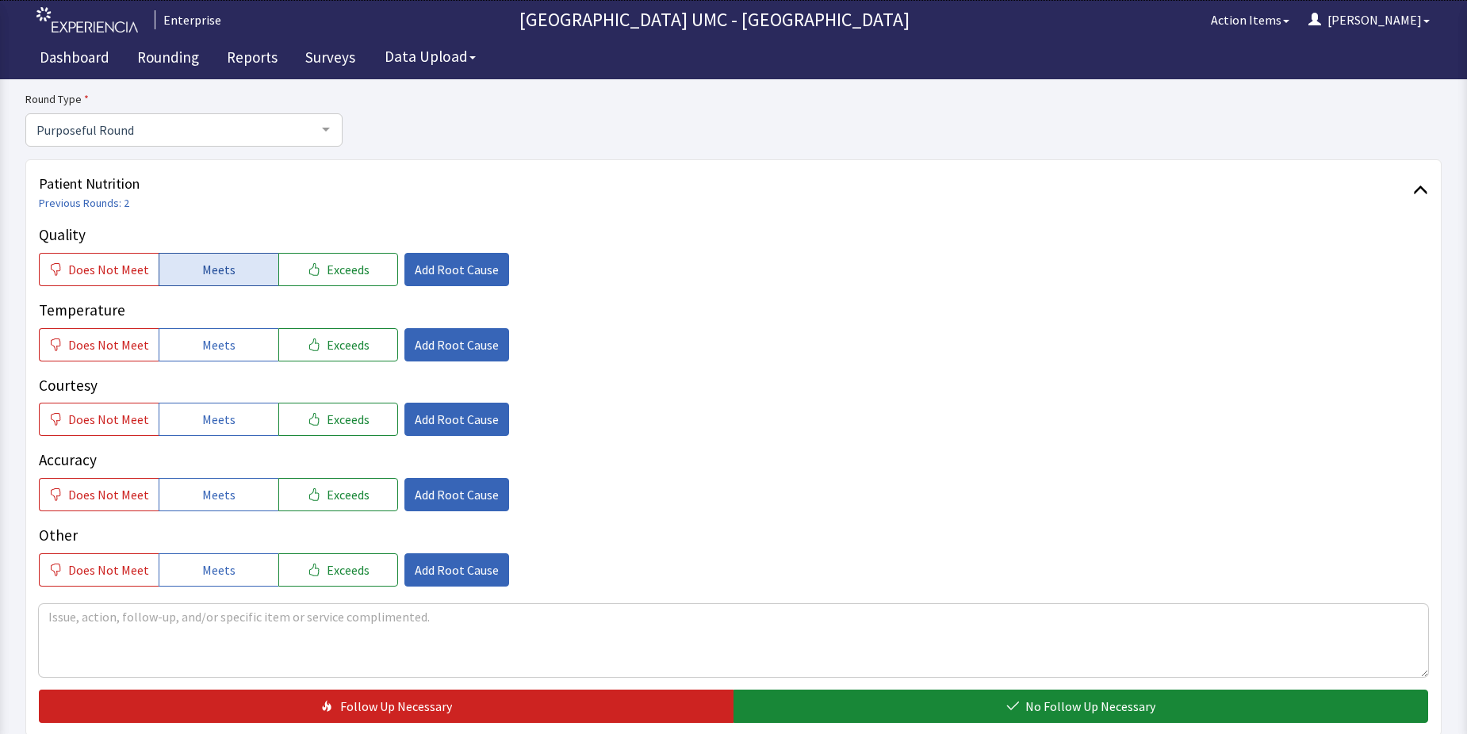
click at [218, 264] on span "Meets" at bounding box center [218, 269] width 33 height 19
click at [193, 352] on button "Meets" at bounding box center [219, 344] width 120 height 33
click at [202, 420] on span "Meets" at bounding box center [218, 419] width 33 height 19
drag, startPoint x: 196, startPoint y: 512, endPoint x: 197, endPoint y: 522, distance: 9.6
click at [197, 522] on div "Quality Does Not Meet Meets Exceeds Add Root Cause Temperature Does Not Meet Me…" at bounding box center [734, 405] width 1390 height 363
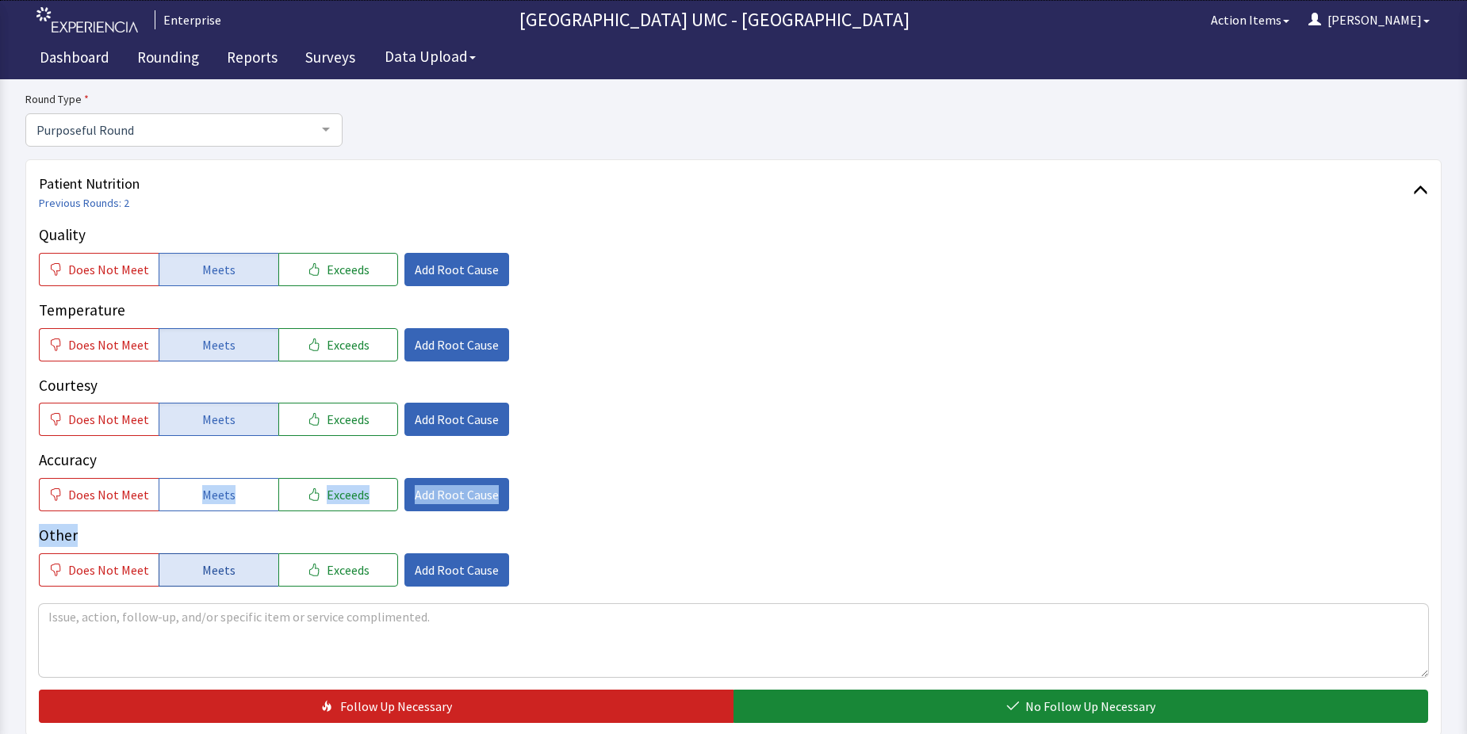
drag, startPoint x: 197, startPoint y: 522, endPoint x: 219, endPoint y: 577, distance: 58.8
click at [219, 581] on button "Meets" at bounding box center [219, 570] width 120 height 33
click at [225, 492] on span "Meets" at bounding box center [218, 494] width 33 height 19
click at [670, 393] on p "Courtesy" at bounding box center [734, 385] width 1390 height 23
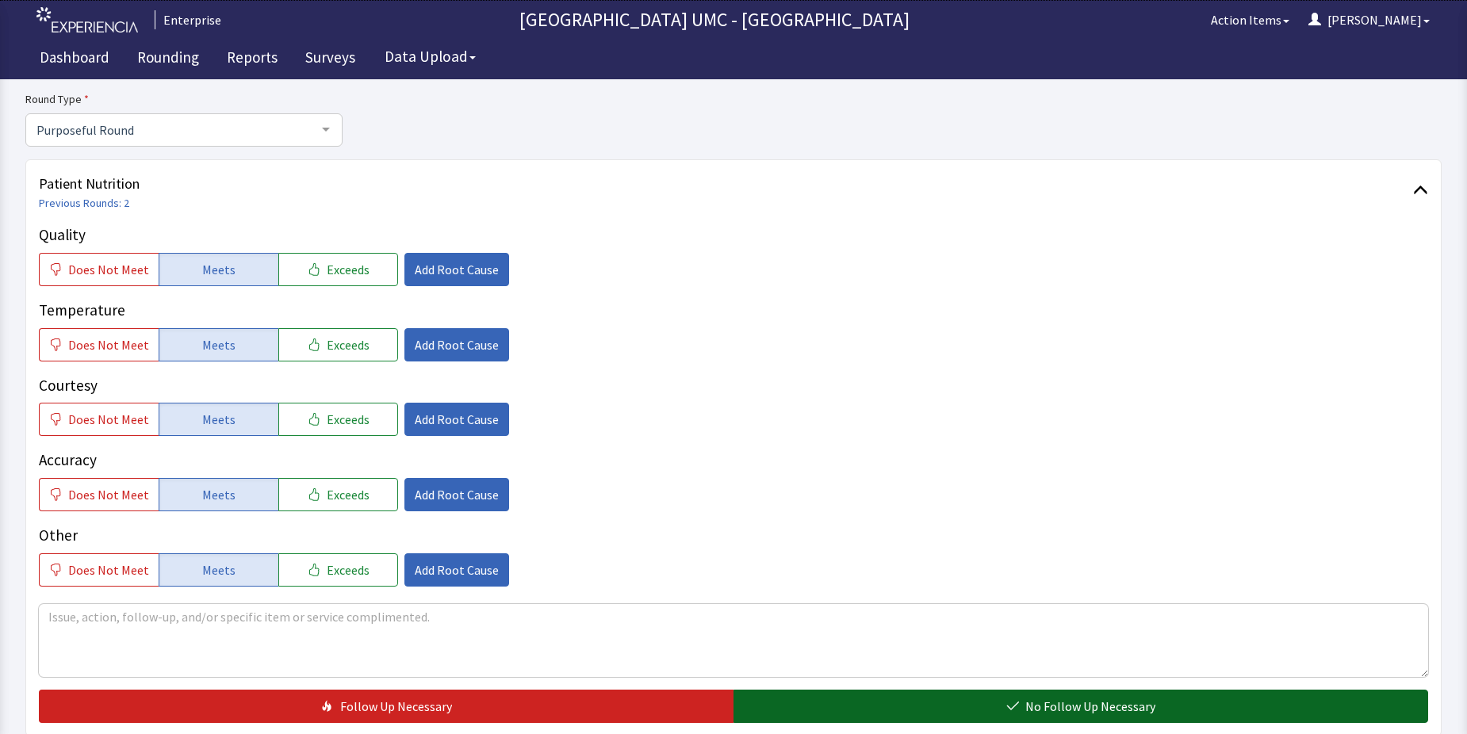
click at [1029, 709] on span "No Follow Up Necessary" at bounding box center [1091, 706] width 130 height 19
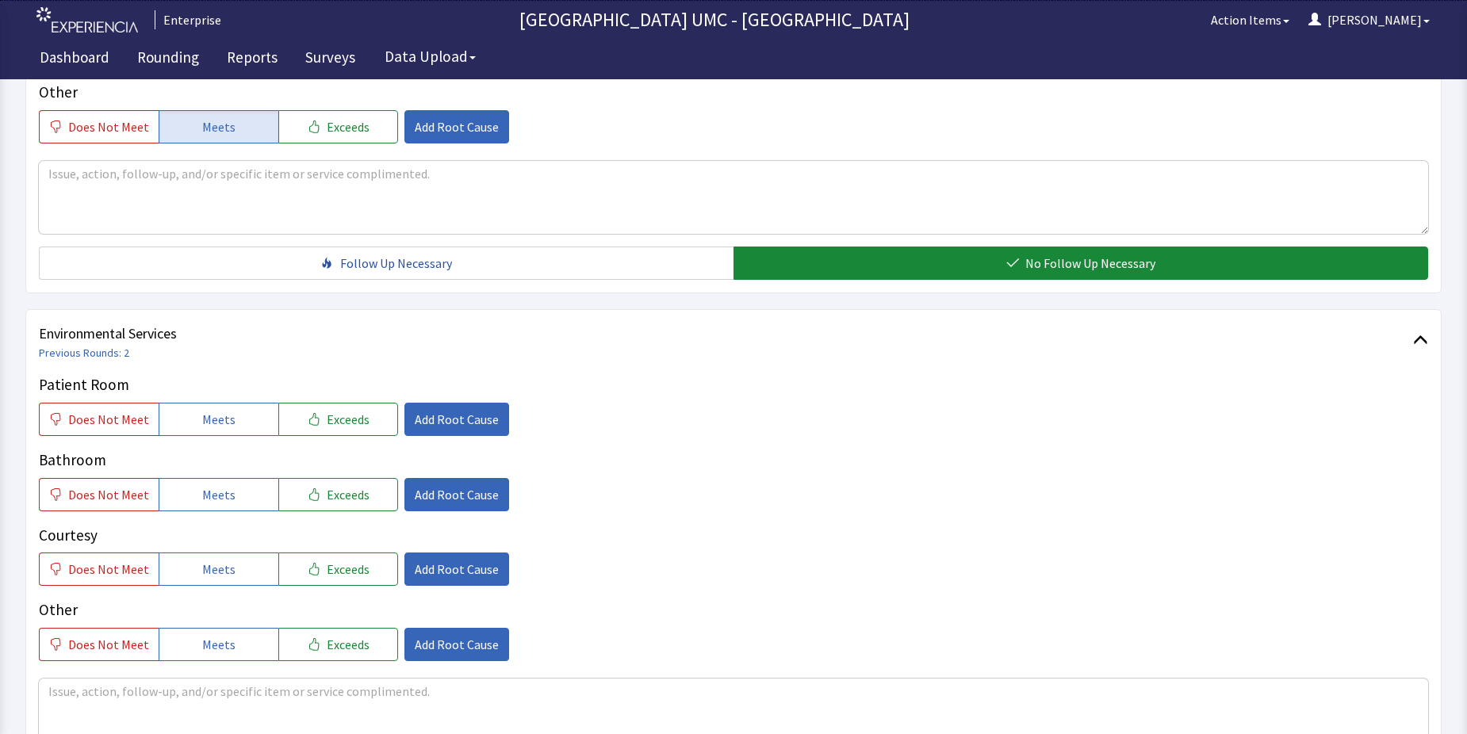
scroll to position [635, 0]
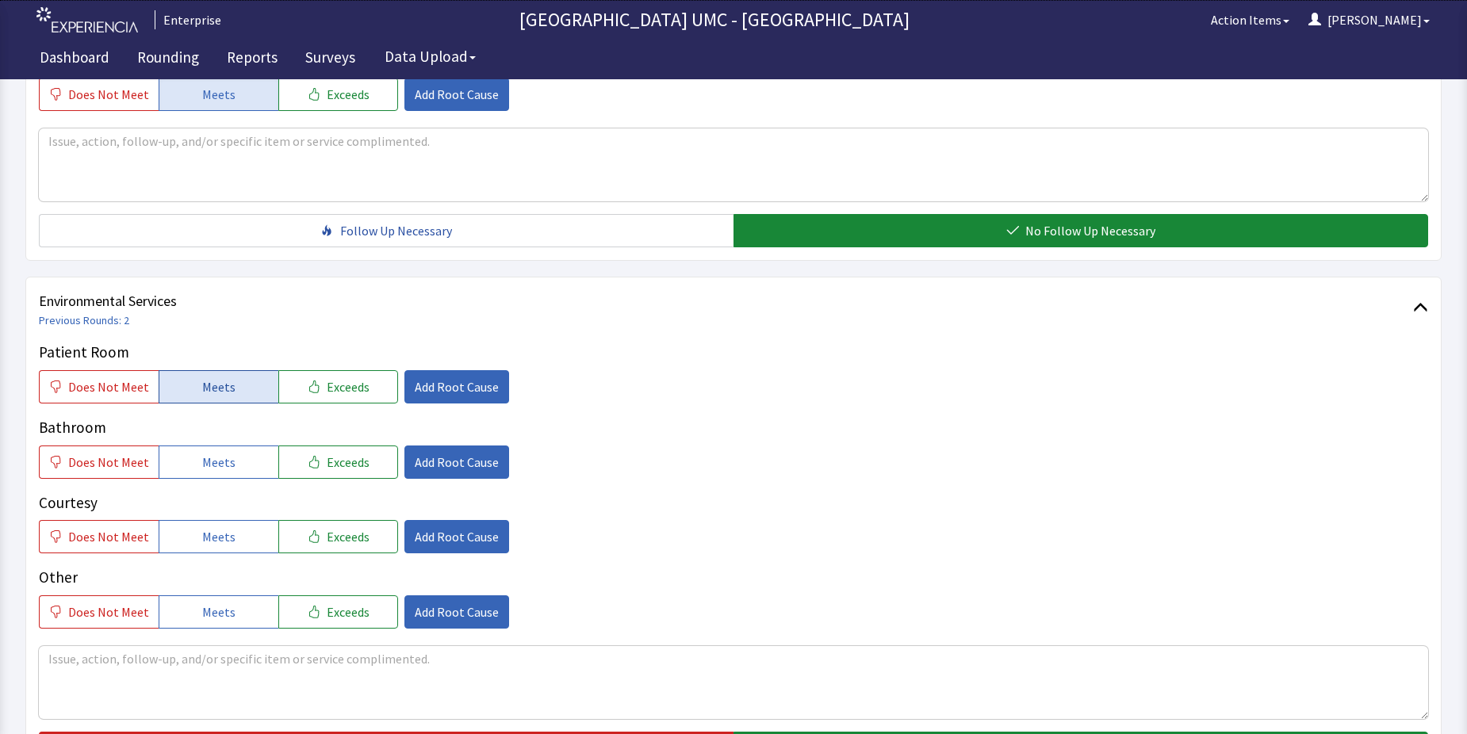
click at [204, 395] on span "Meets" at bounding box center [218, 387] width 33 height 19
drag, startPoint x: 198, startPoint y: 469, endPoint x: 225, endPoint y: 531, distance: 67.5
click at [200, 480] on div "Patient Room Does Not Meet Meets Exceeds Add Root Cause Bathroom Does Not Meet …" at bounding box center [734, 485] width 1390 height 288
drag, startPoint x: 220, startPoint y: 539, endPoint x: 213, endPoint y: 492, distance: 47.2
click at [220, 543] on span "Meets" at bounding box center [218, 536] width 33 height 19
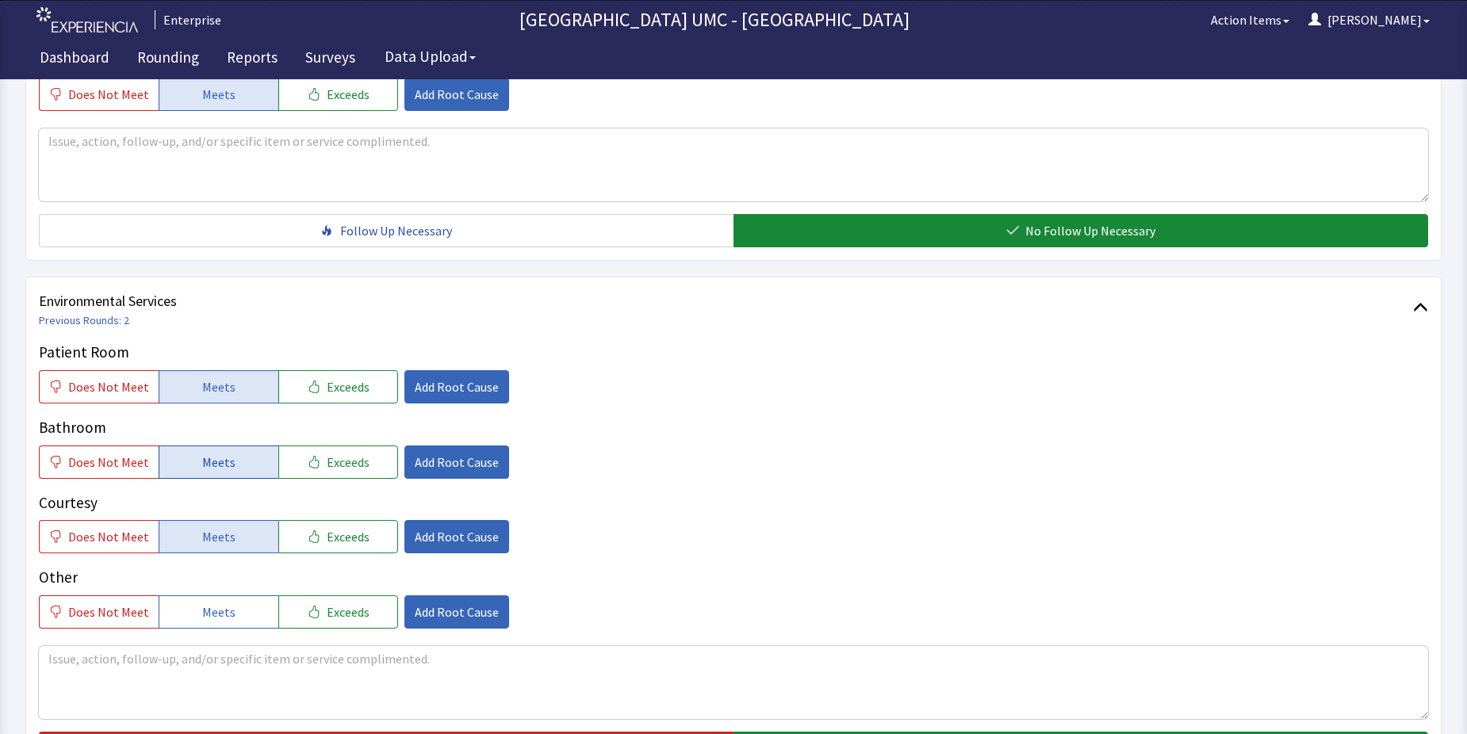
click at [203, 469] on span "Meets" at bounding box center [218, 462] width 33 height 19
click at [217, 611] on span "Meets" at bounding box center [218, 612] width 33 height 19
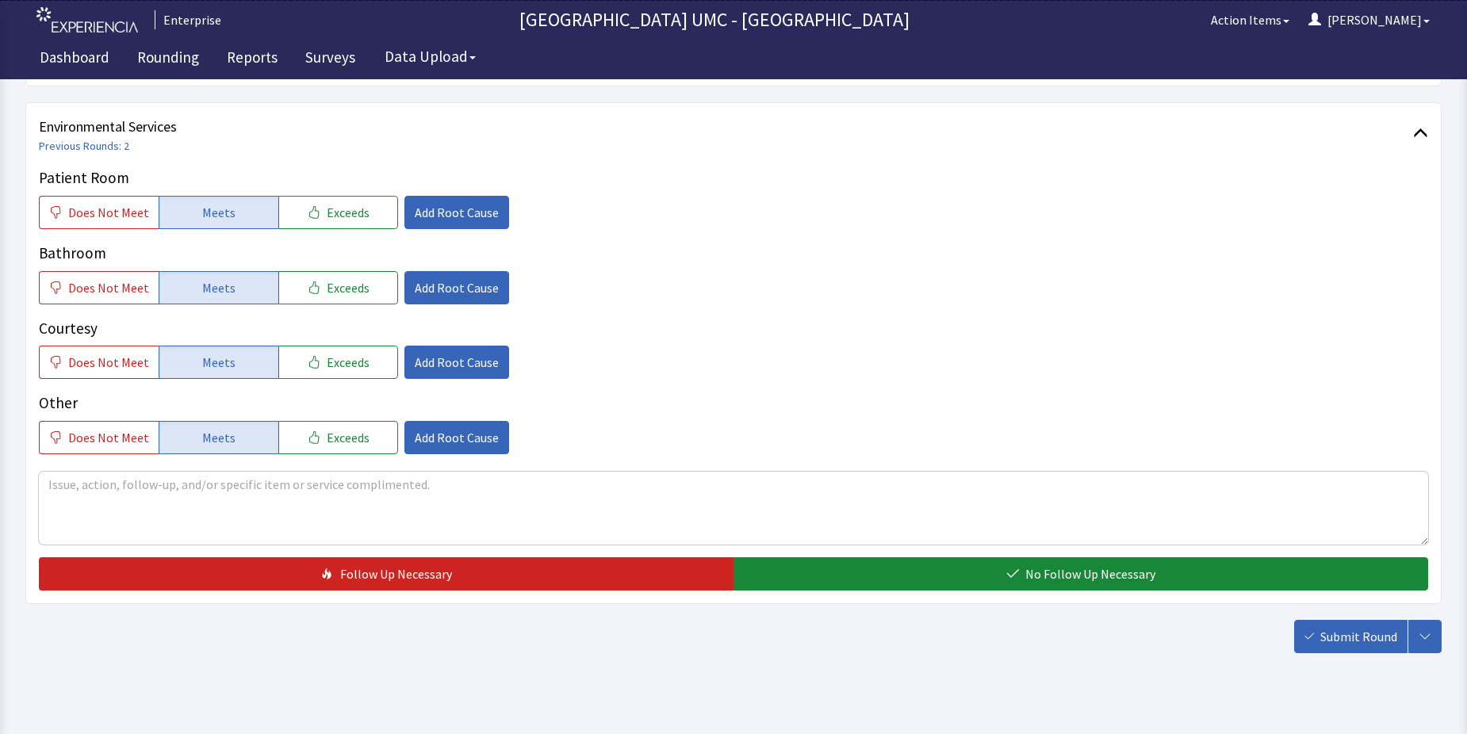
scroll to position [833, 0]
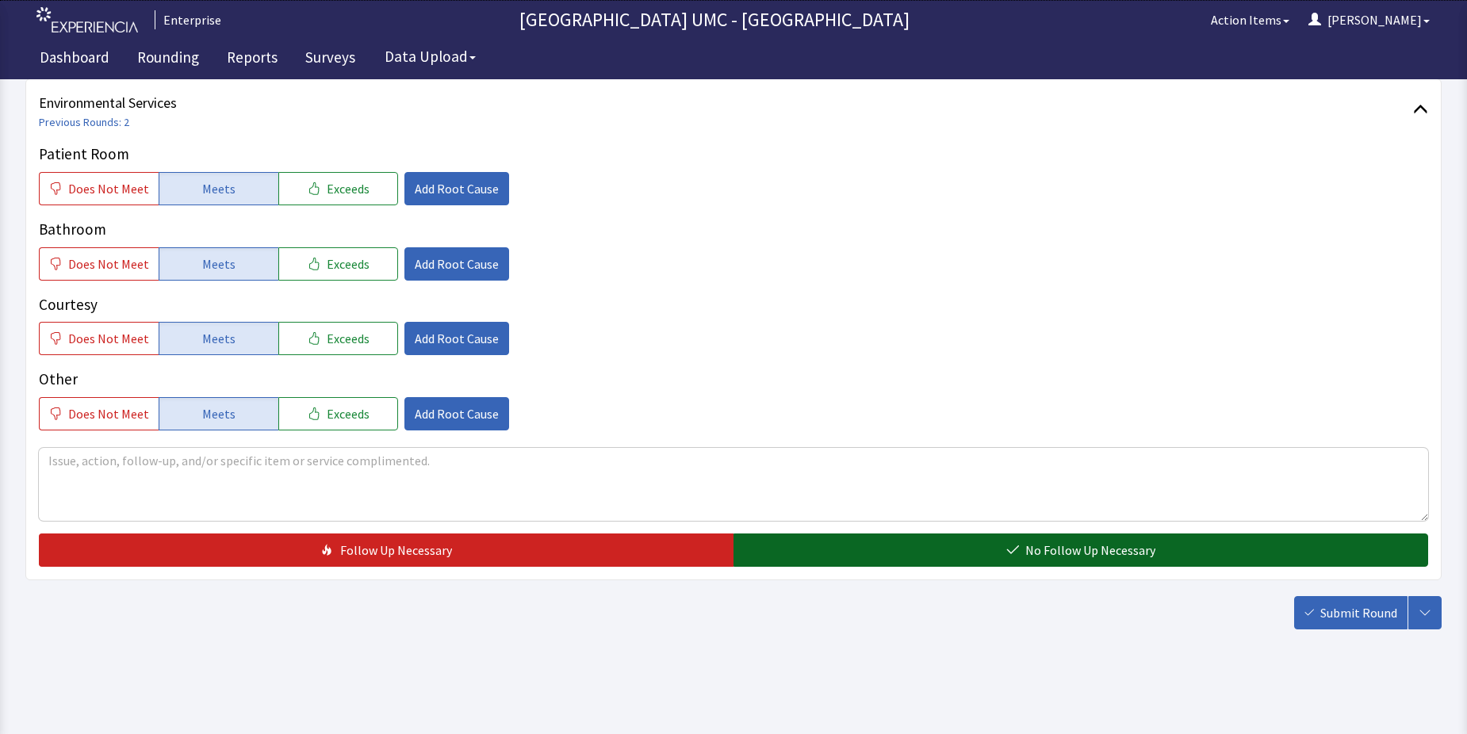
click at [970, 547] on button "No Follow Up Necessary" at bounding box center [1081, 550] width 695 height 33
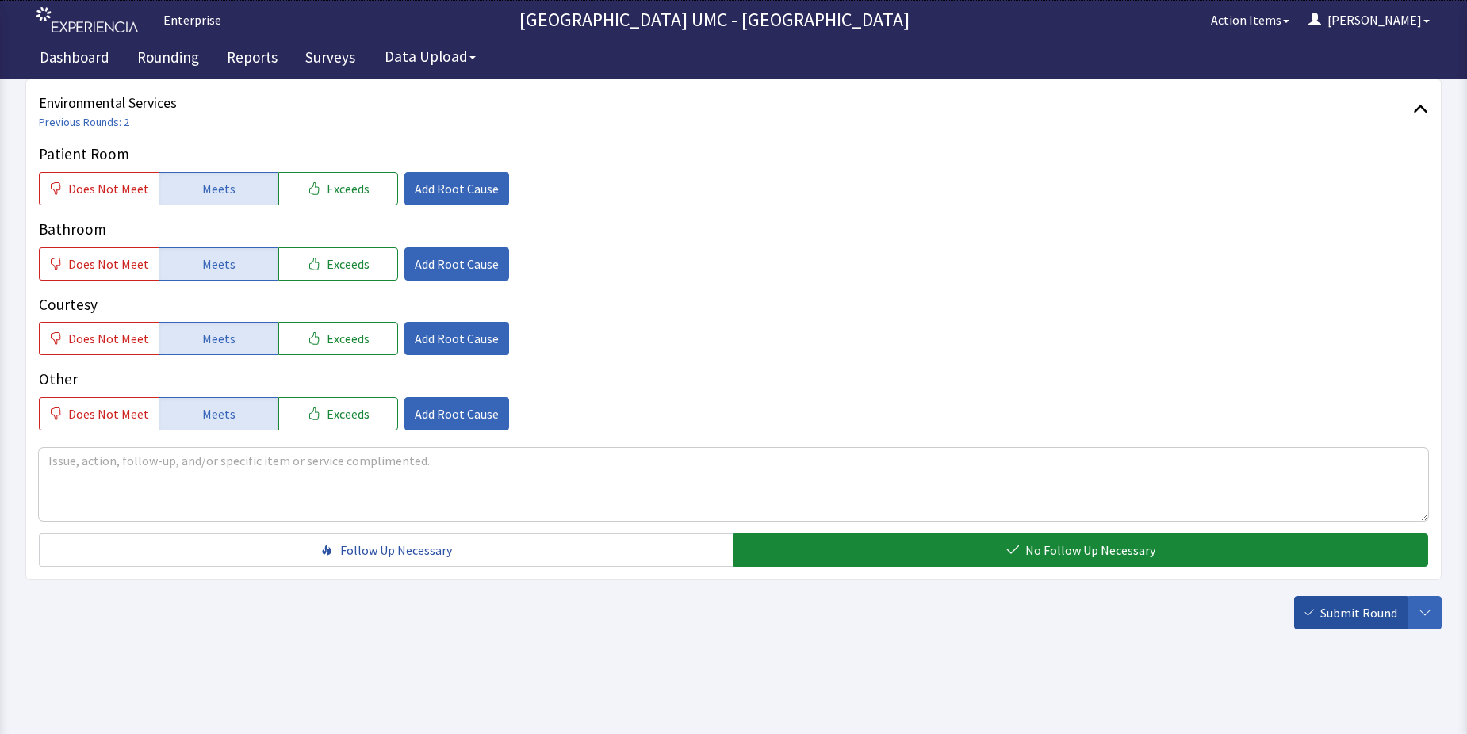
click at [1321, 605] on span "Submit Round" at bounding box center [1359, 613] width 77 height 19
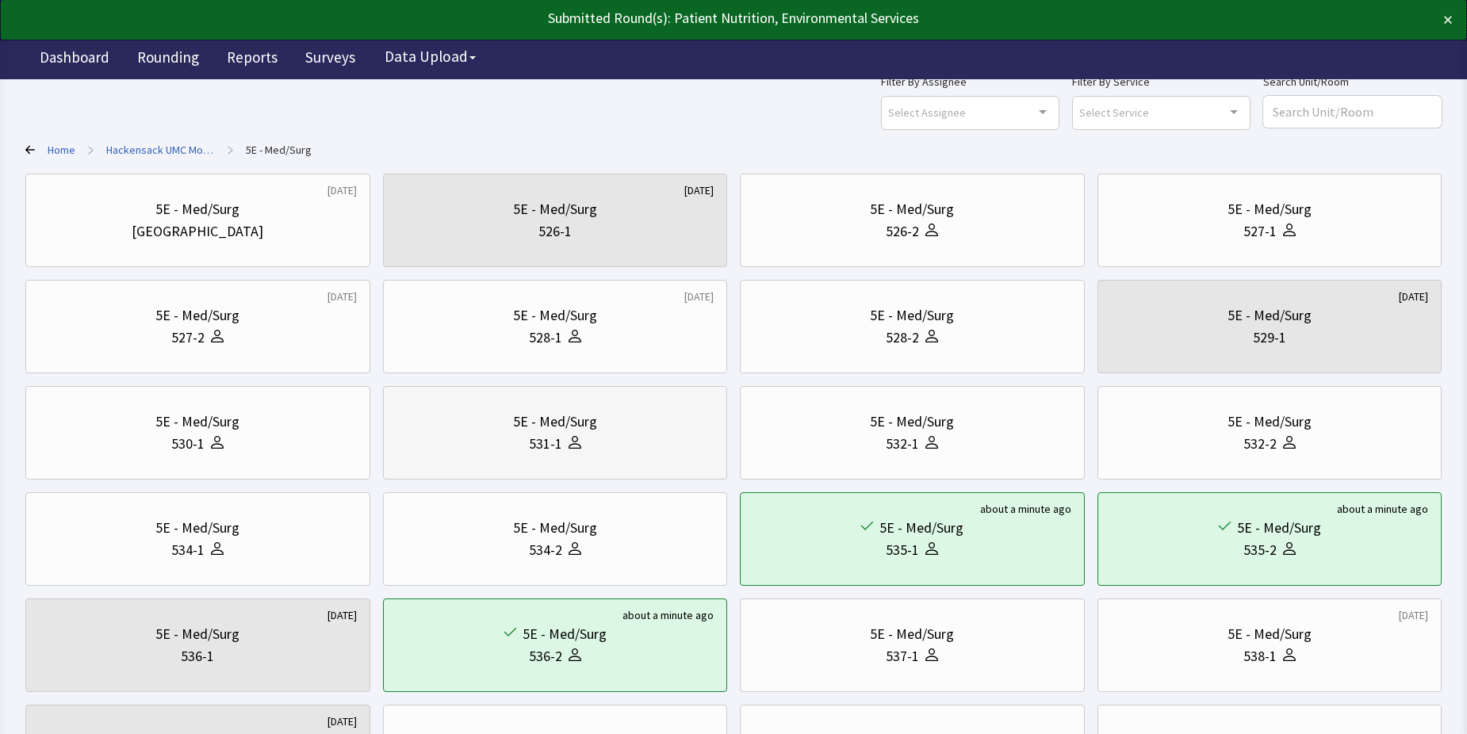
scroll to position [79, 0]
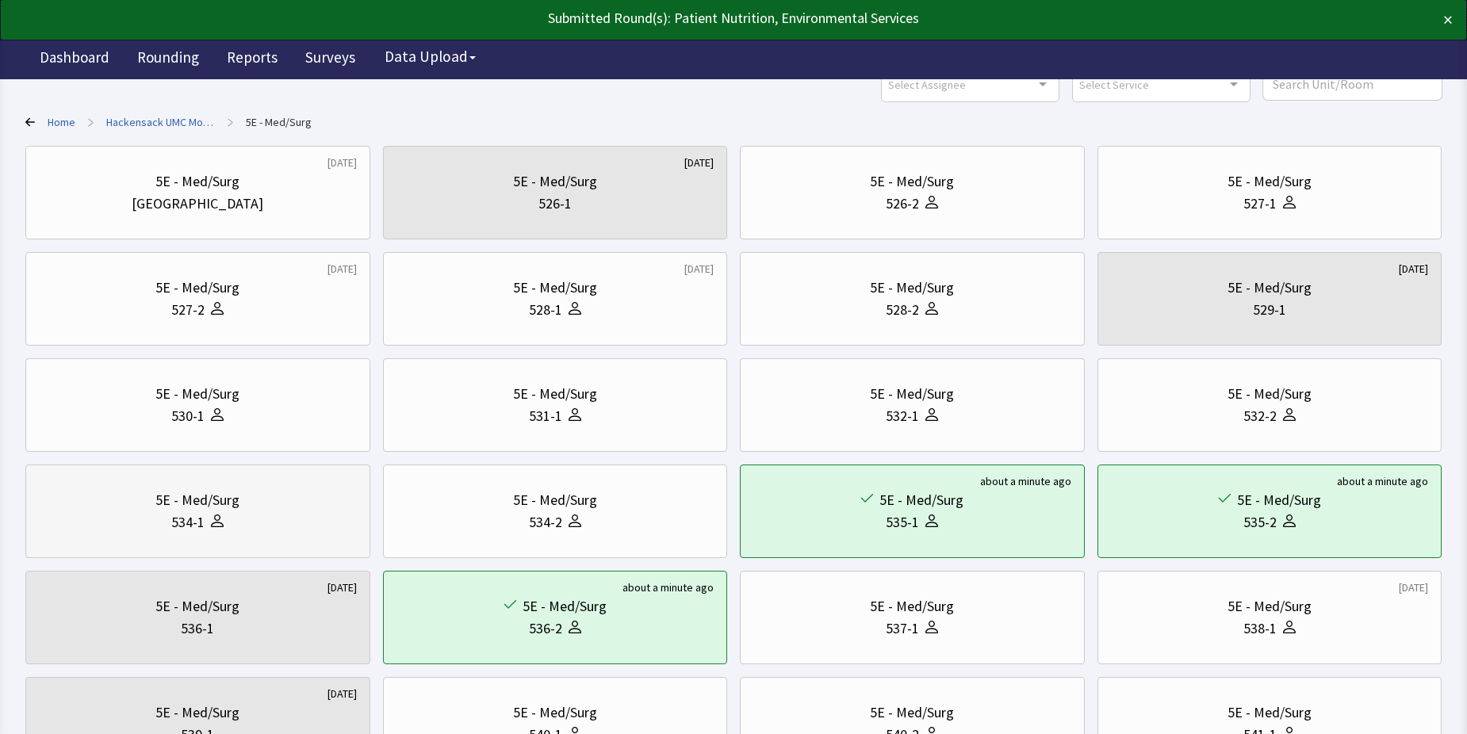
click at [252, 523] on div "534-1" at bounding box center [198, 523] width 318 height 22
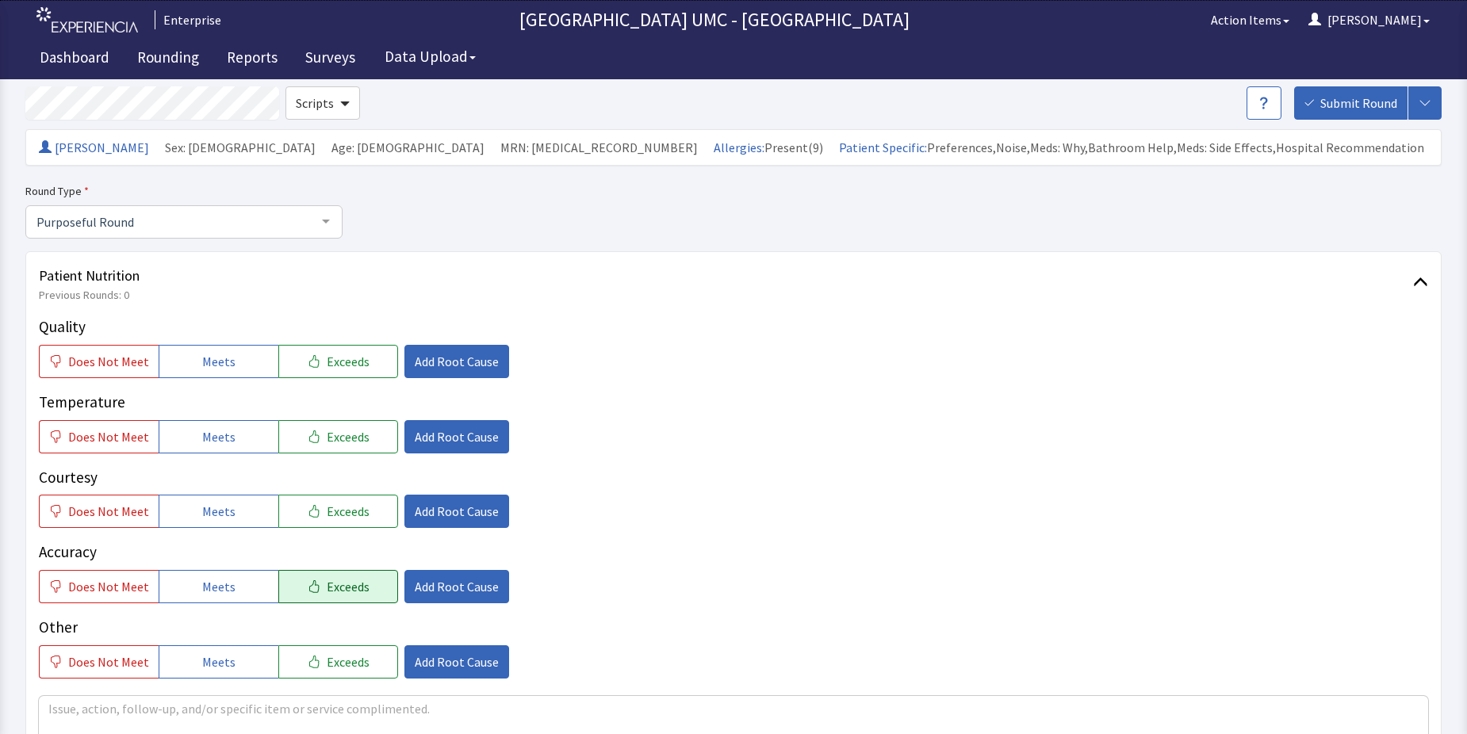
scroll to position [159, 0]
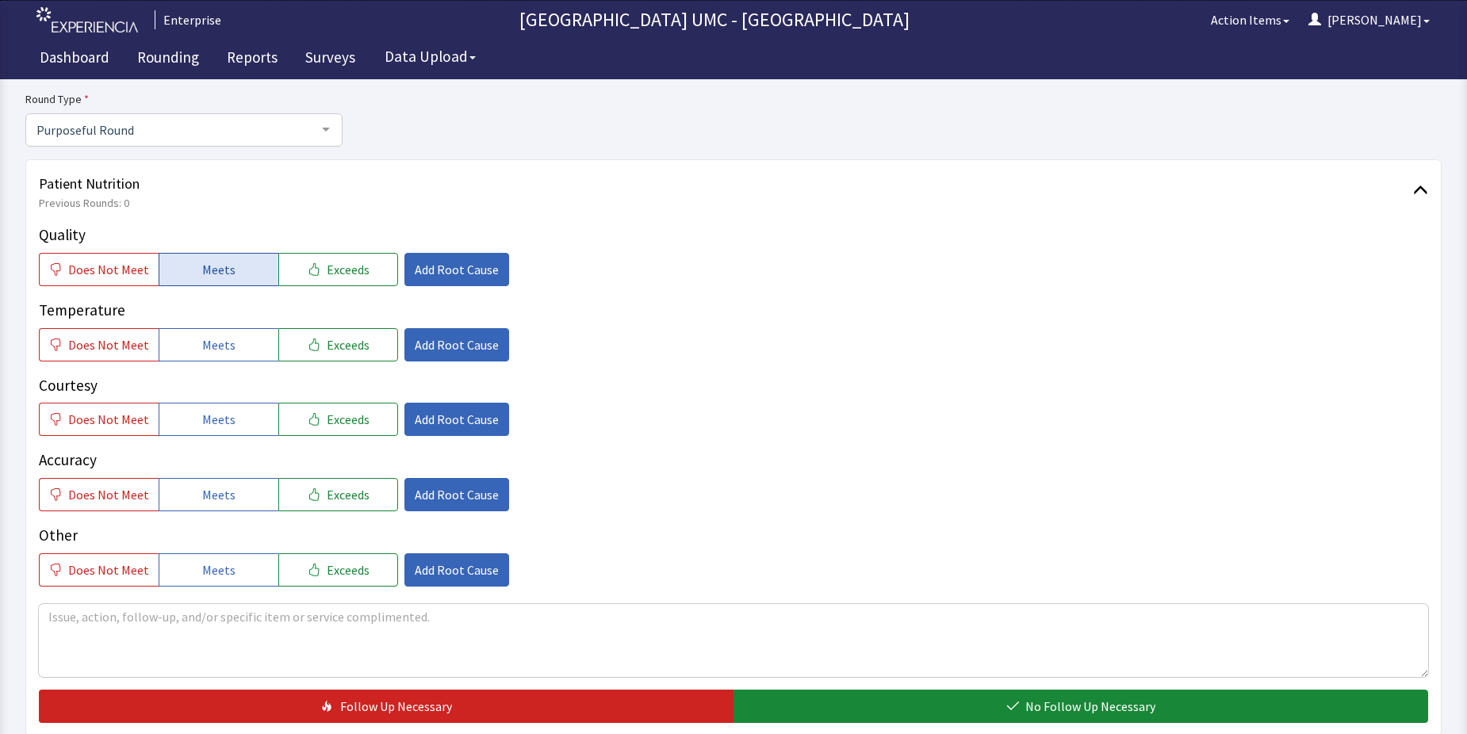
click at [207, 282] on button "Meets" at bounding box center [219, 269] width 120 height 33
click at [235, 345] on button "Meets" at bounding box center [219, 344] width 120 height 33
click at [224, 423] on span "Meets" at bounding box center [218, 419] width 33 height 19
drag, startPoint x: 228, startPoint y: 492, endPoint x: 241, endPoint y: 534, distance: 44.1
click at [228, 508] on button "Meets" at bounding box center [219, 494] width 120 height 33
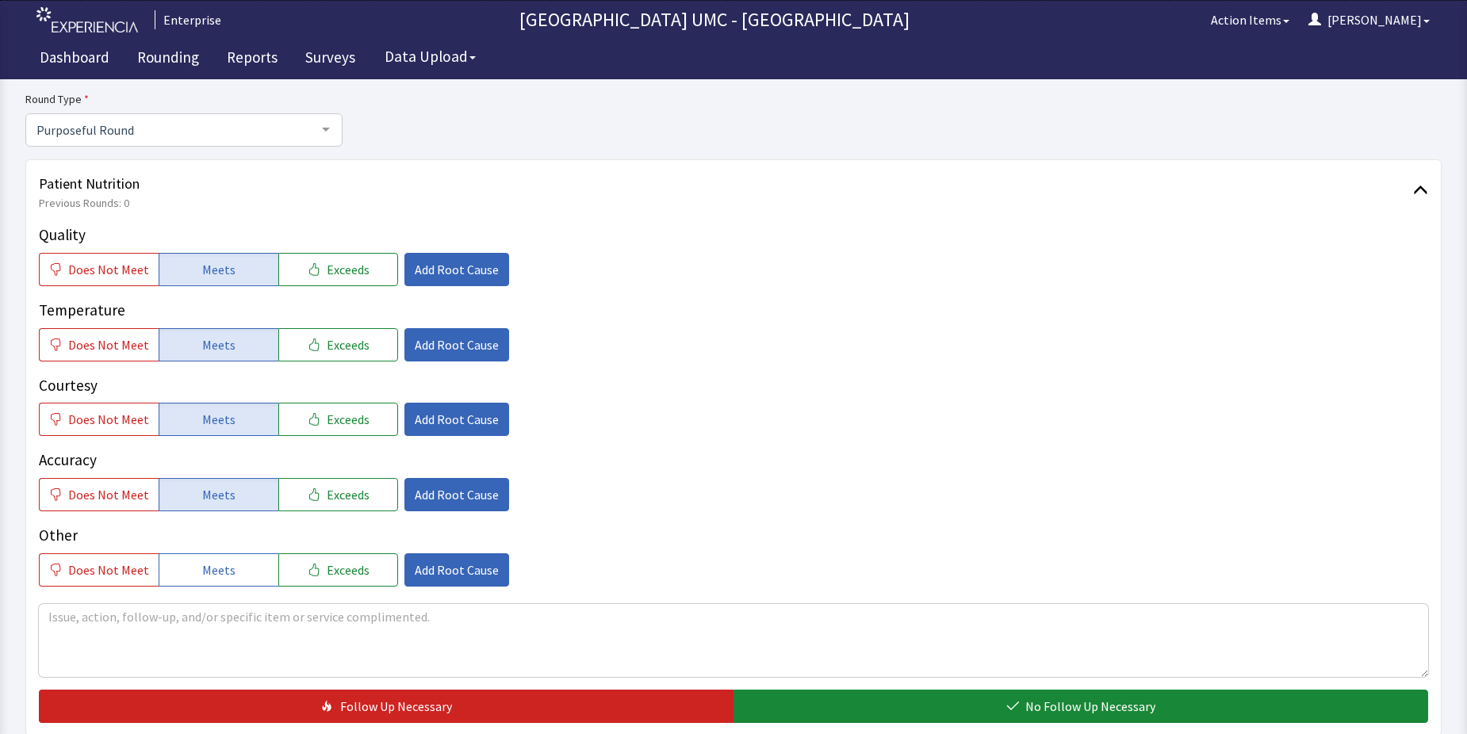
drag, startPoint x: 246, startPoint y: 577, endPoint x: 740, endPoint y: 643, distance: 498.5
click at [246, 581] on button "Meets" at bounding box center [219, 570] width 120 height 33
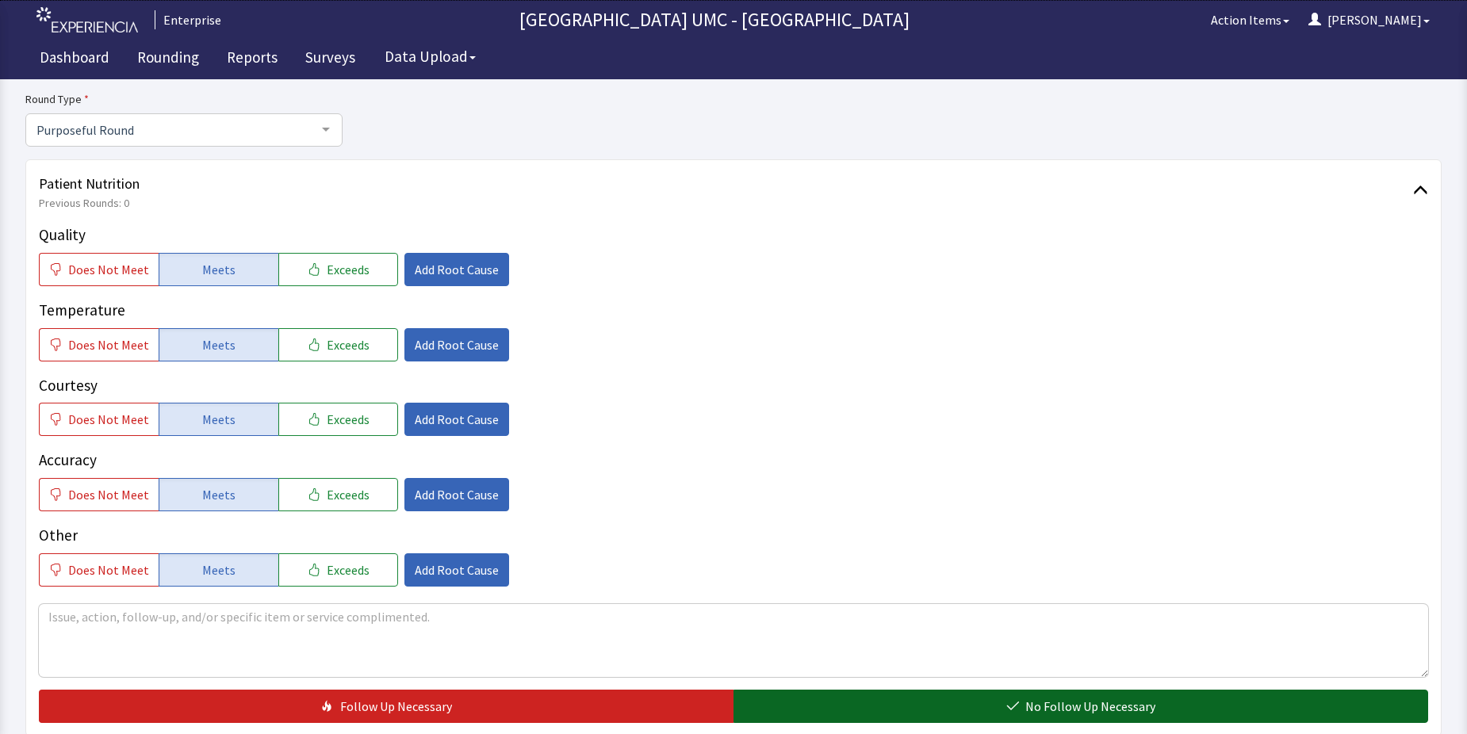
click at [953, 711] on button "No Follow Up Necessary" at bounding box center [1081, 706] width 695 height 33
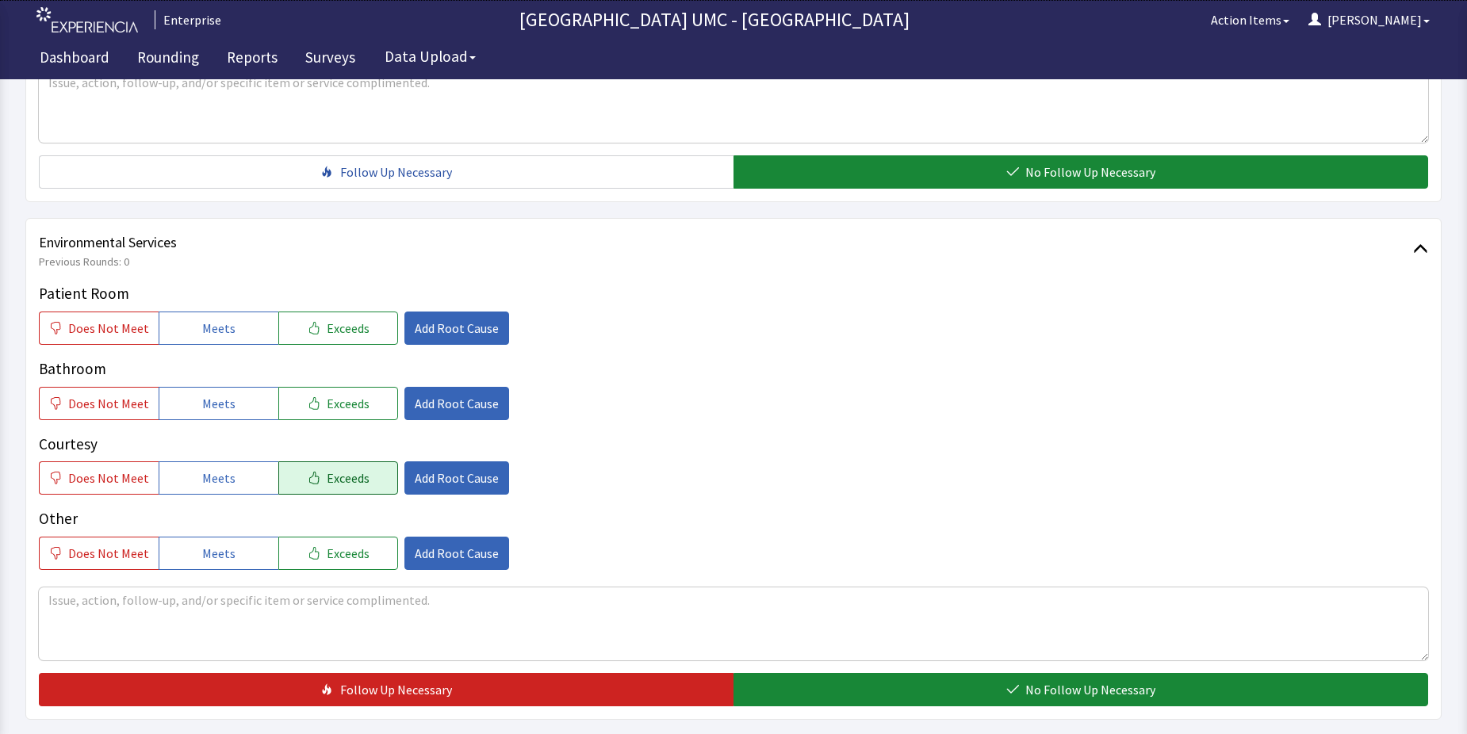
scroll to position [714, 0]
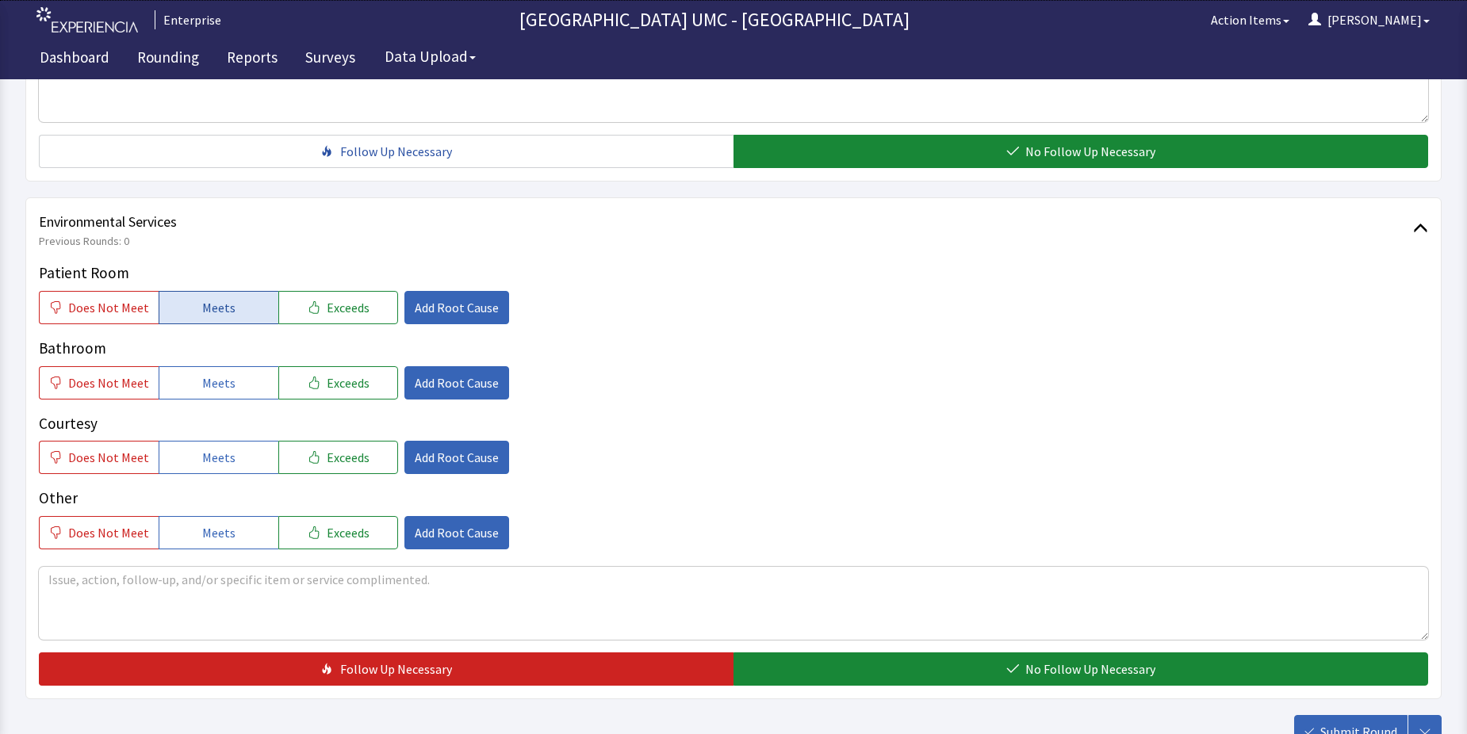
click at [220, 304] on span "Meets" at bounding box center [218, 307] width 33 height 19
click at [217, 380] on span "Meets" at bounding box center [218, 383] width 33 height 19
drag, startPoint x: 229, startPoint y: 459, endPoint x: 227, endPoint y: 536, distance: 77.0
click at [227, 472] on button "Meets" at bounding box center [219, 457] width 120 height 33
drag, startPoint x: 215, startPoint y: 530, endPoint x: 226, endPoint y: 537, distance: 13.2
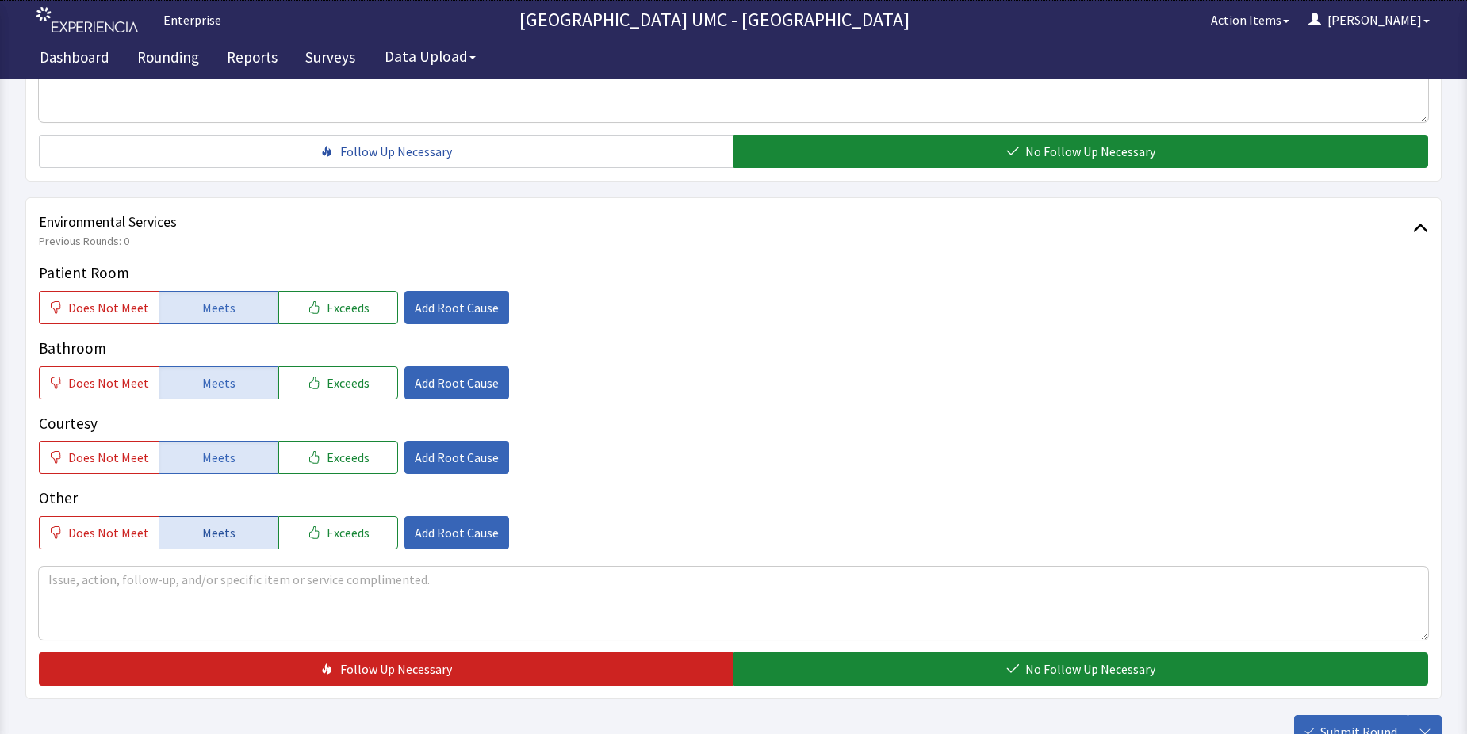
click at [215, 531] on span "Meets" at bounding box center [218, 532] width 33 height 19
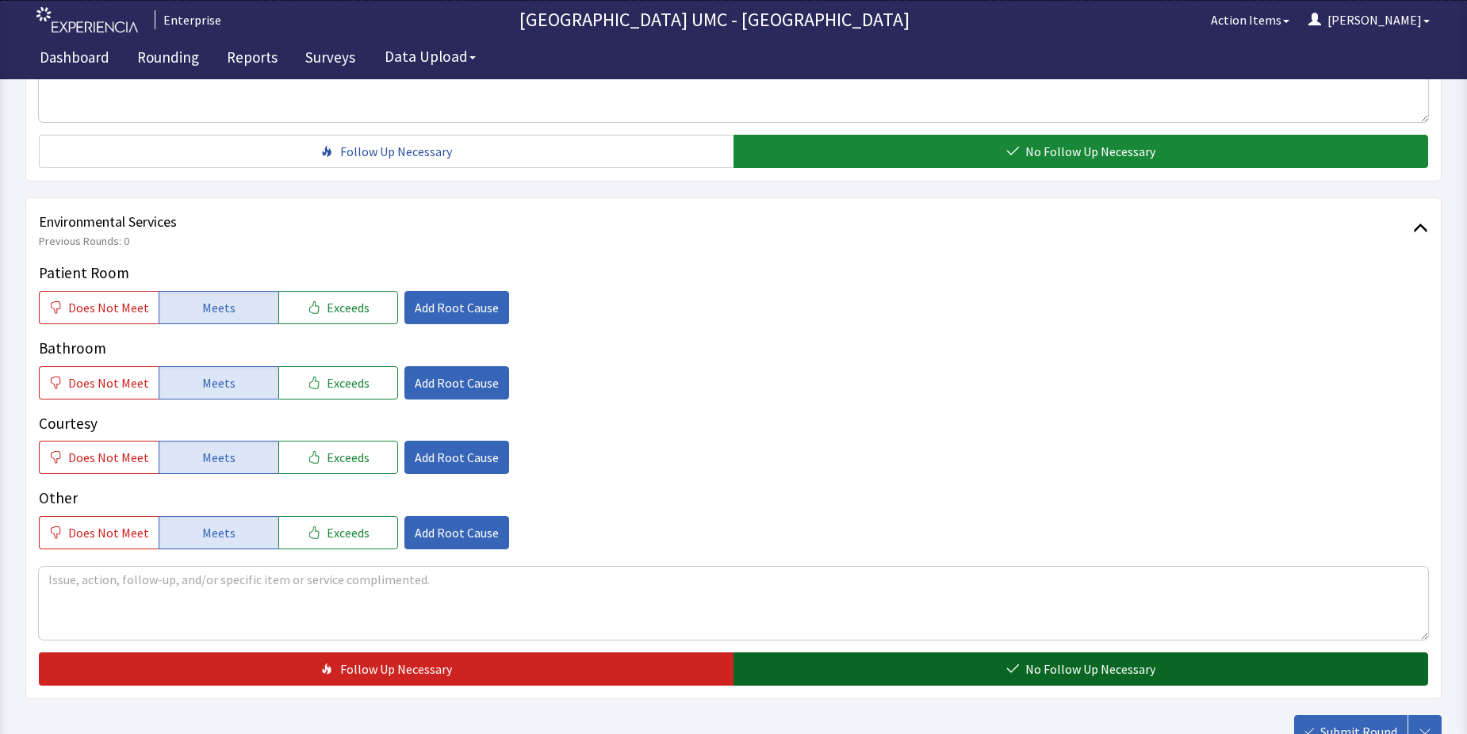
click at [1082, 668] on span "No Follow Up Necessary" at bounding box center [1091, 669] width 130 height 19
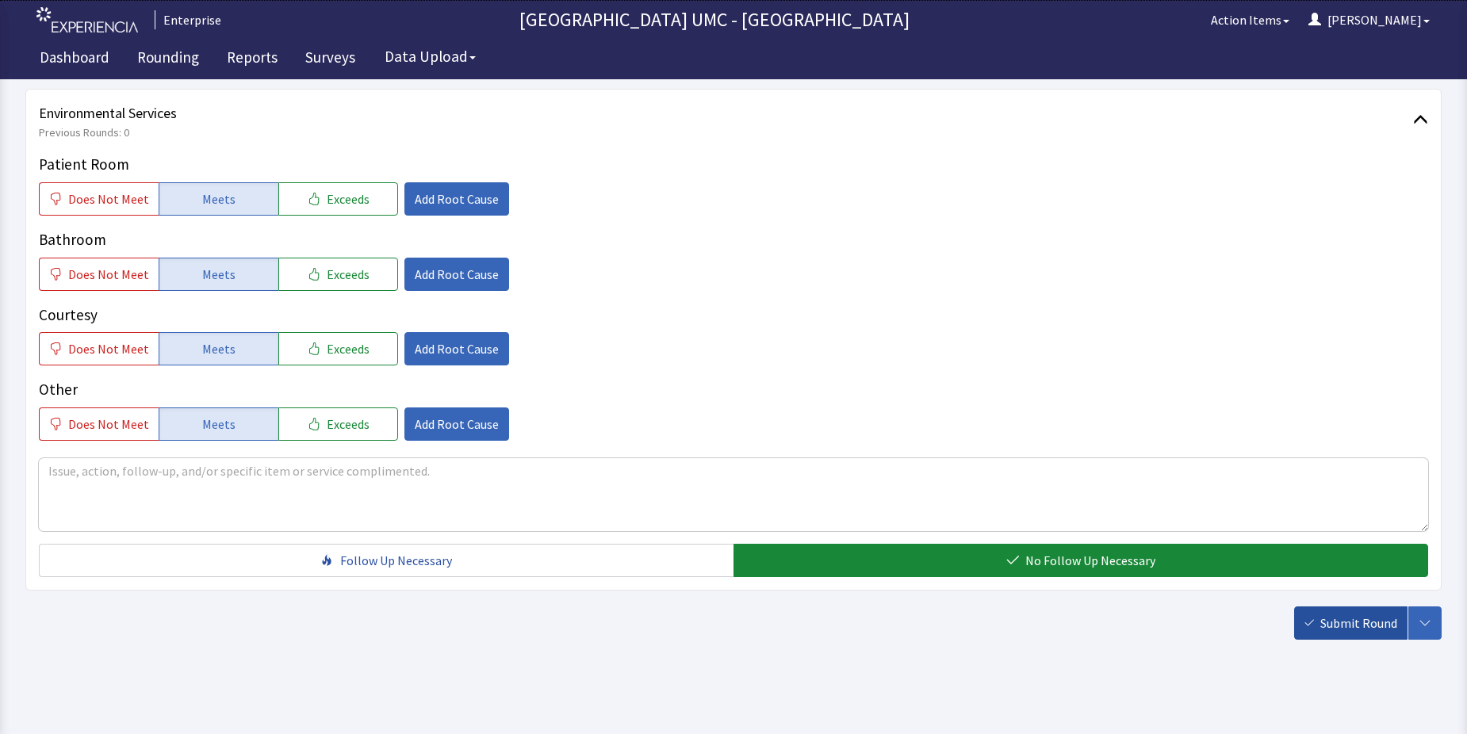
scroll to position [833, 0]
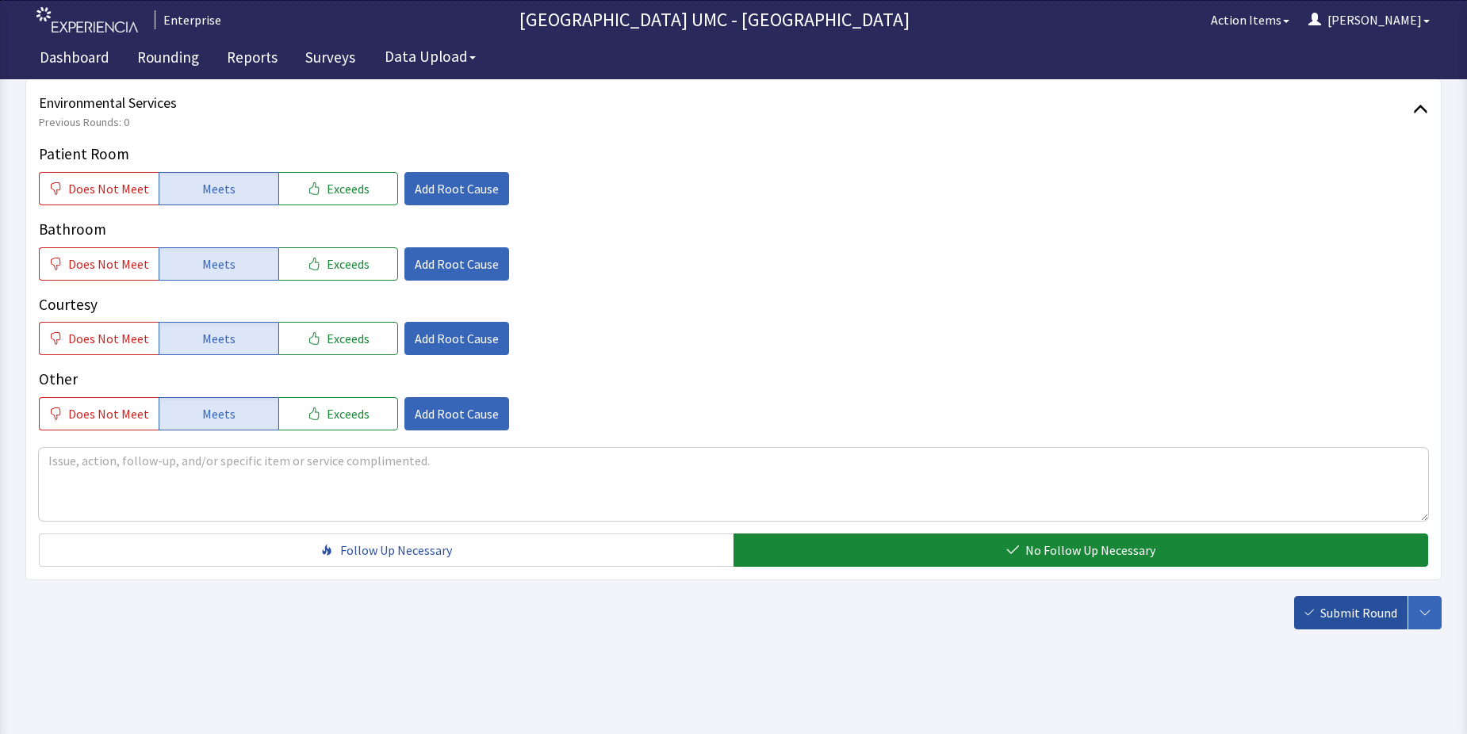
click at [1350, 612] on span "Submit Round" at bounding box center [1359, 613] width 77 height 19
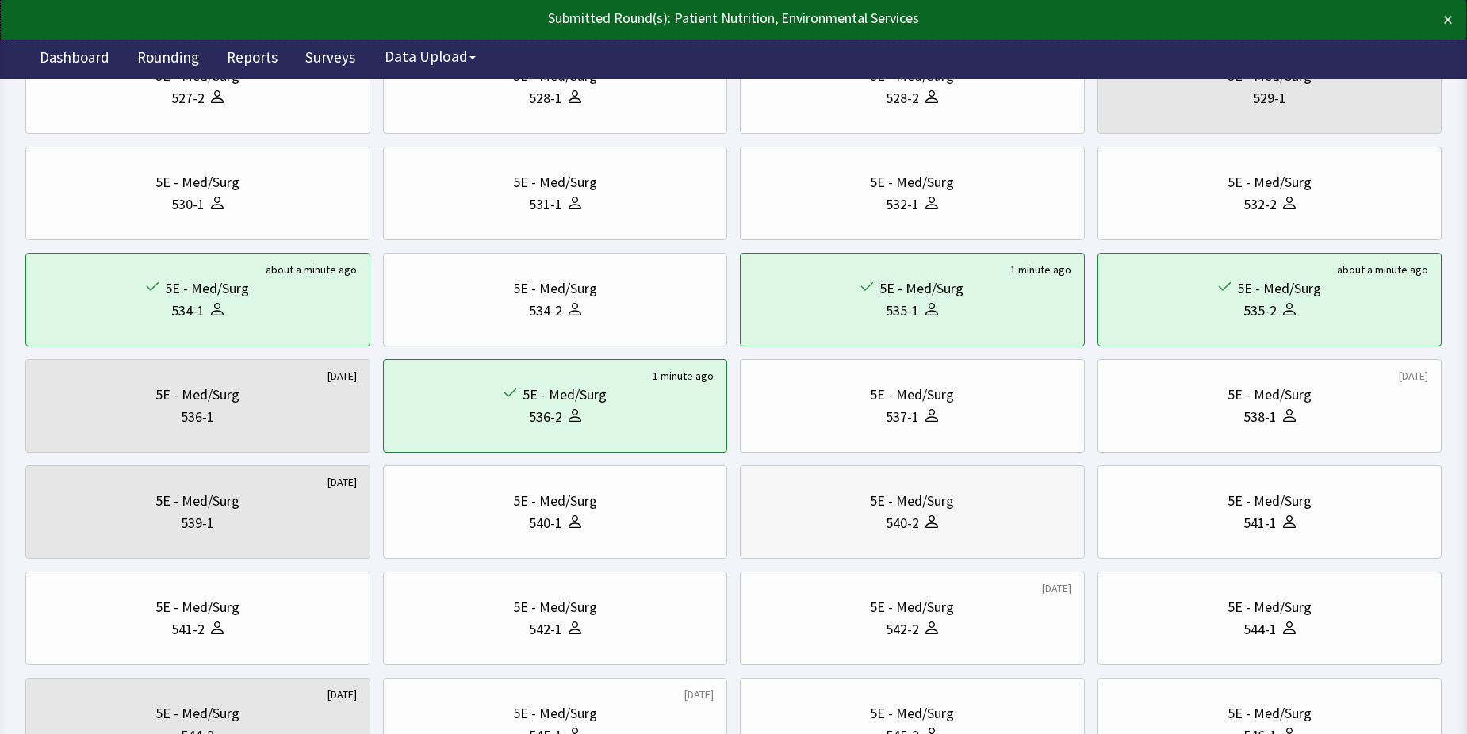
scroll to position [317, 0]
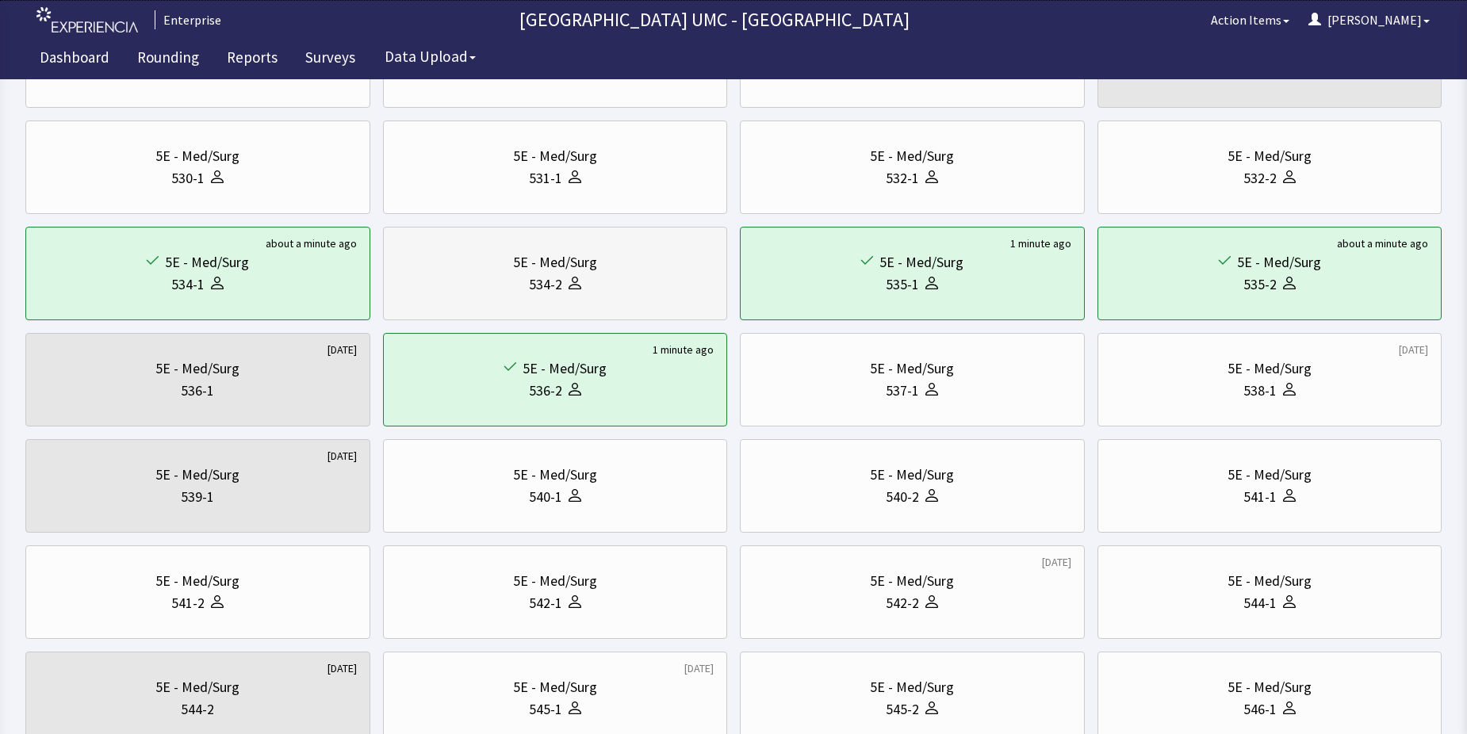
click at [584, 290] on div "534-2" at bounding box center [556, 285] width 318 height 22
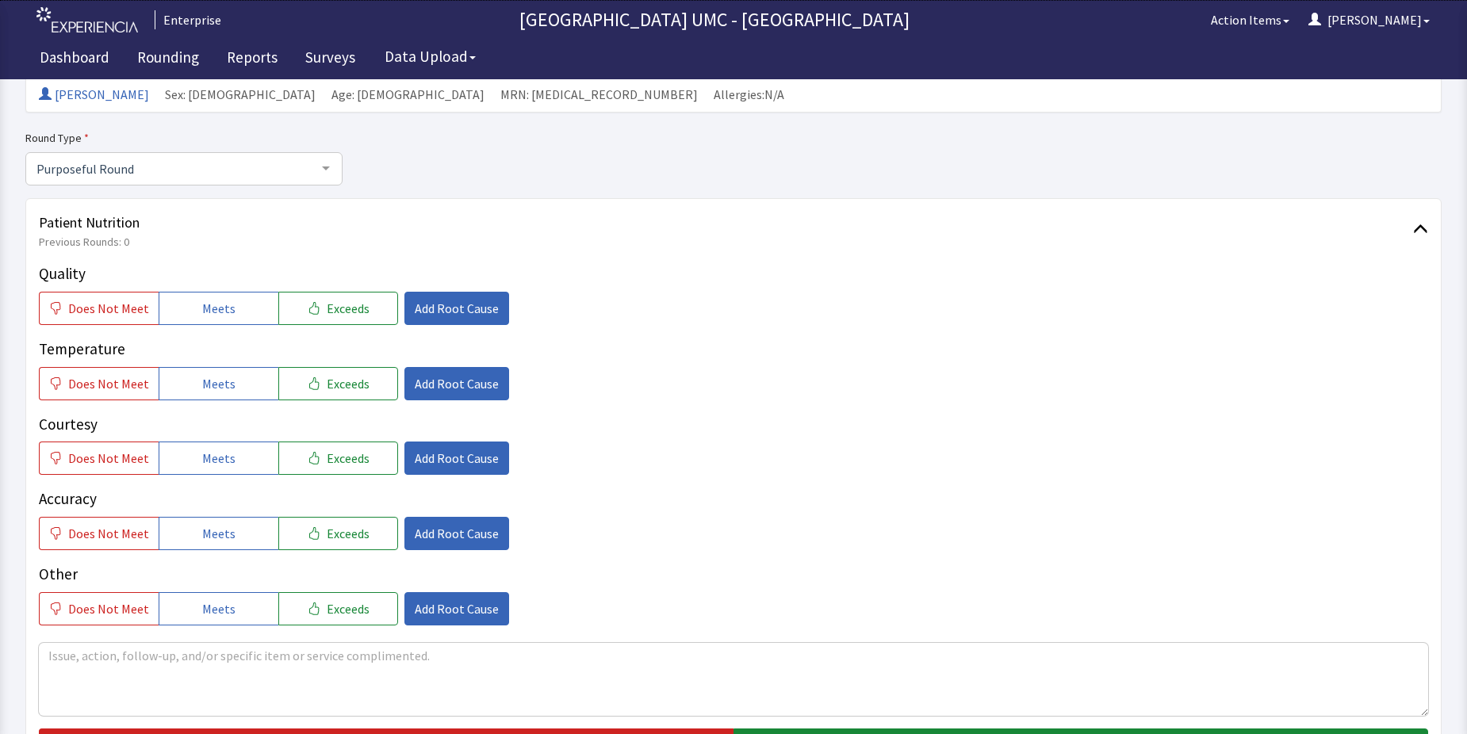
scroll to position [159, 0]
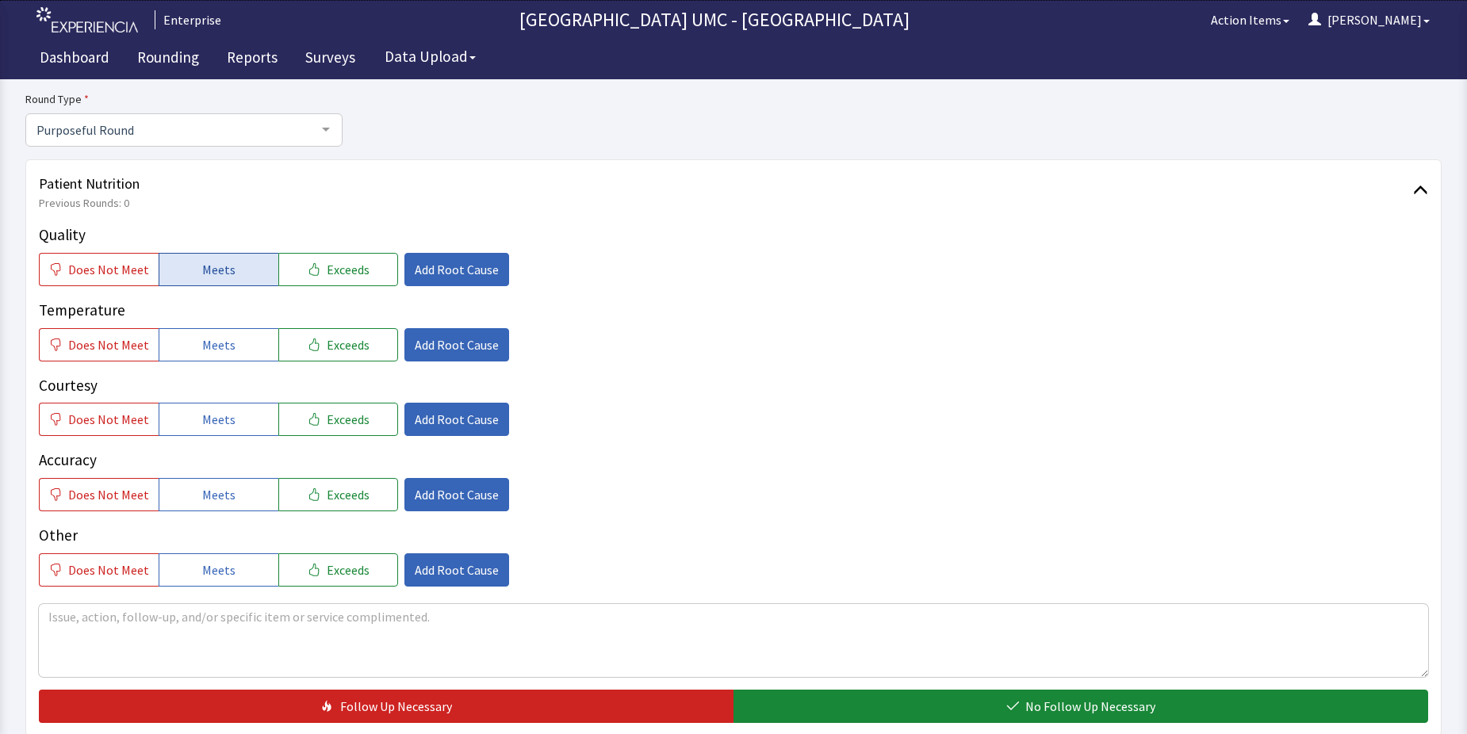
click at [205, 277] on span "Meets" at bounding box center [218, 269] width 33 height 19
click at [207, 339] on span "Meets" at bounding box center [218, 345] width 33 height 19
drag, startPoint x: 212, startPoint y: 416, endPoint x: 221, endPoint y: 436, distance: 22.4
click at [217, 431] on button "Meets" at bounding box center [219, 419] width 120 height 33
drag, startPoint x: 240, startPoint y: 495, endPoint x: 255, endPoint y: 532, distance: 40.2
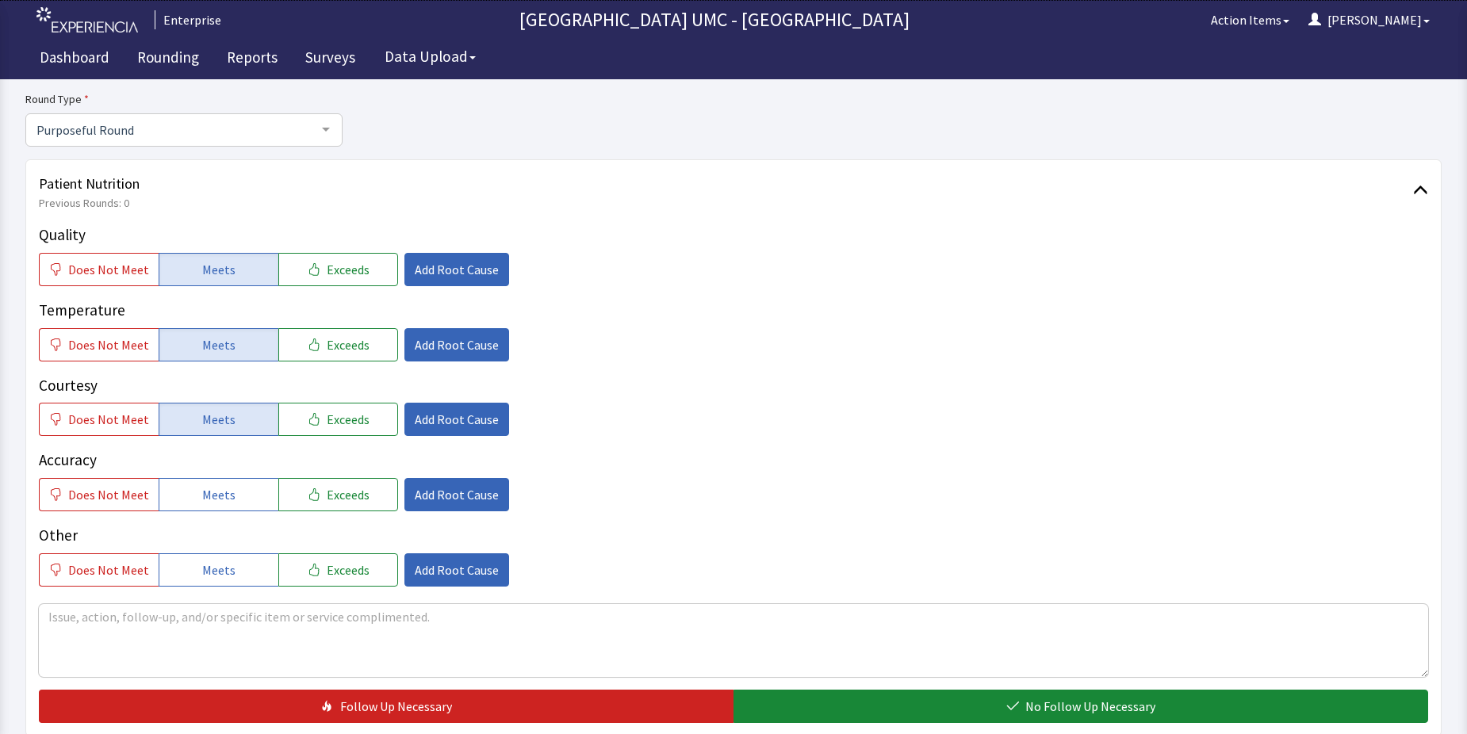
click at [240, 499] on button "Meets" at bounding box center [219, 494] width 120 height 33
drag, startPoint x: 245, startPoint y: 569, endPoint x: 473, endPoint y: 637, distance: 237.6
click at [259, 575] on button "Meets" at bounding box center [219, 570] width 120 height 33
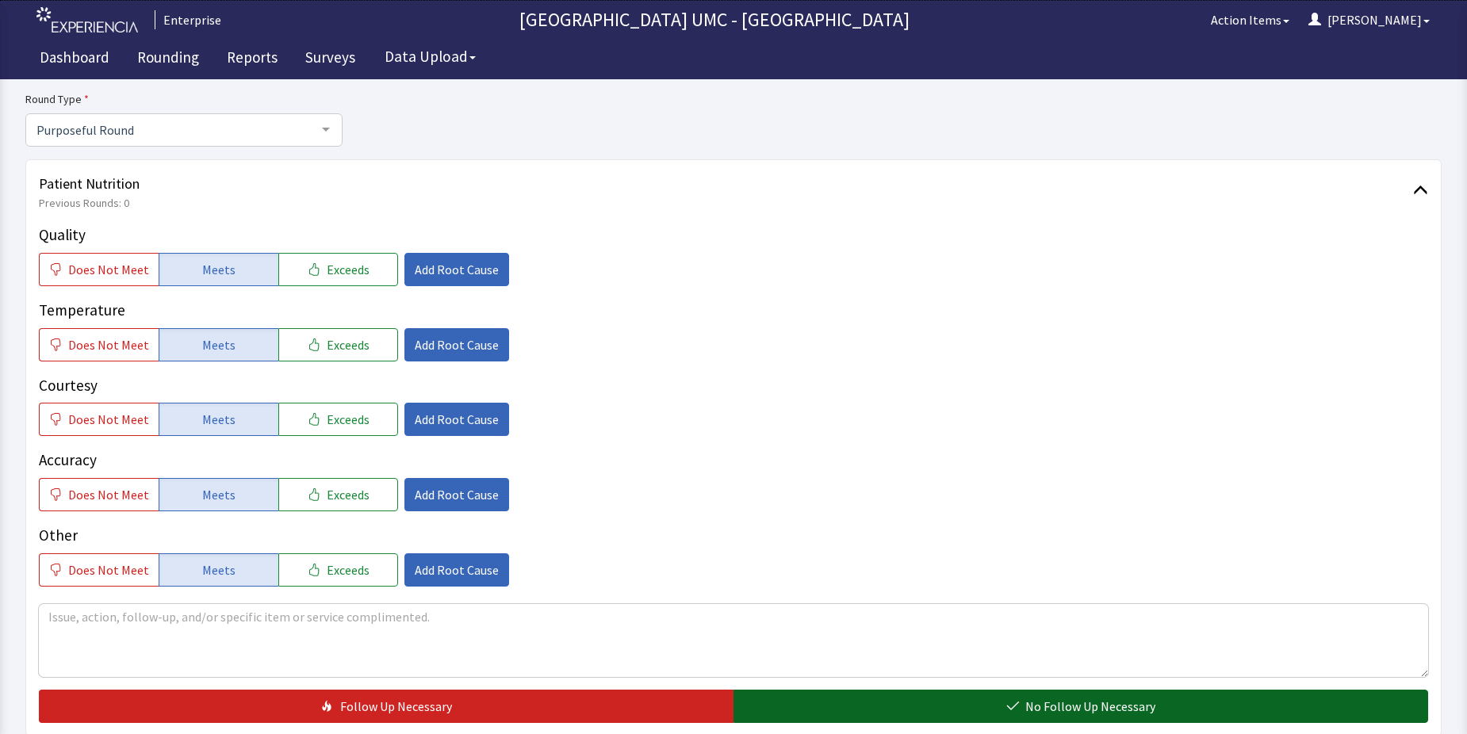
click at [821, 698] on button "No Follow Up Necessary" at bounding box center [1081, 706] width 695 height 33
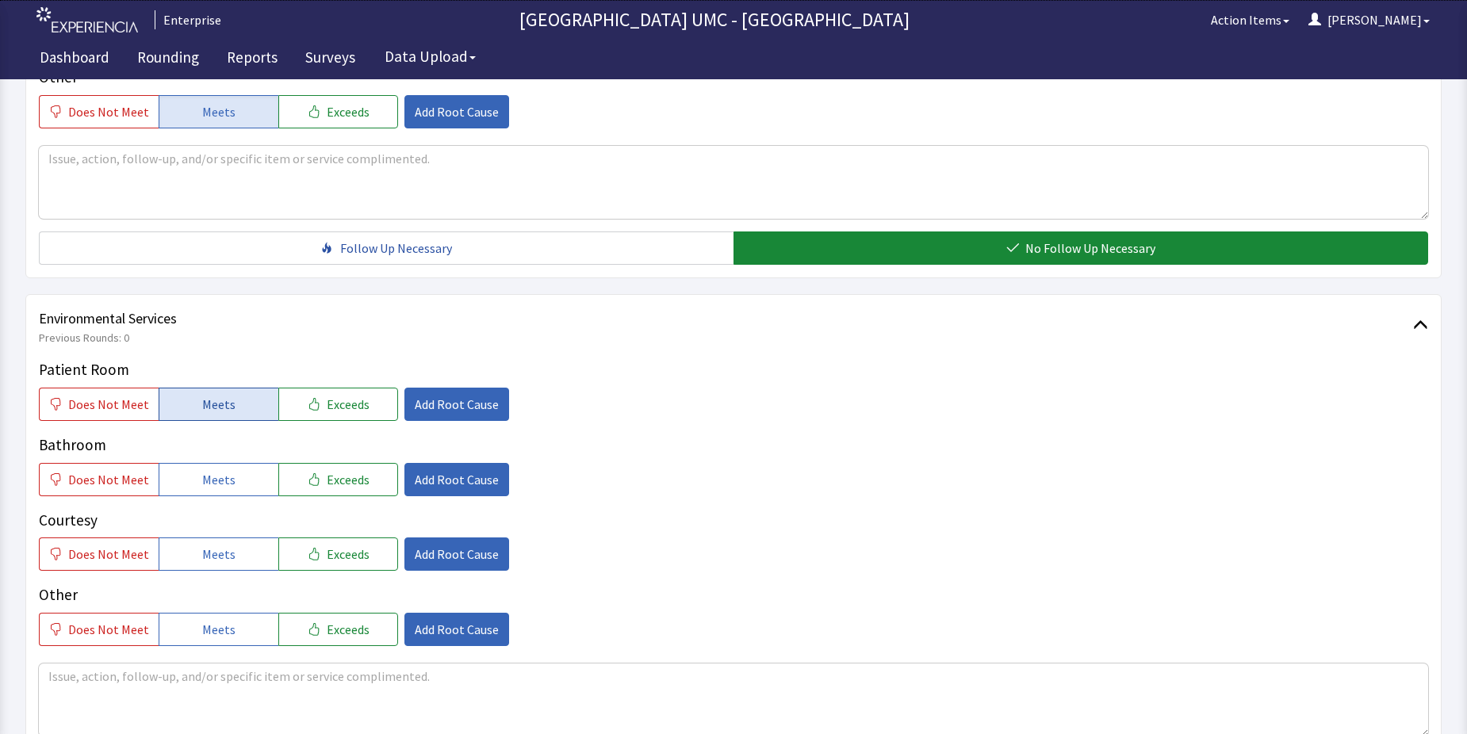
scroll to position [635, 0]
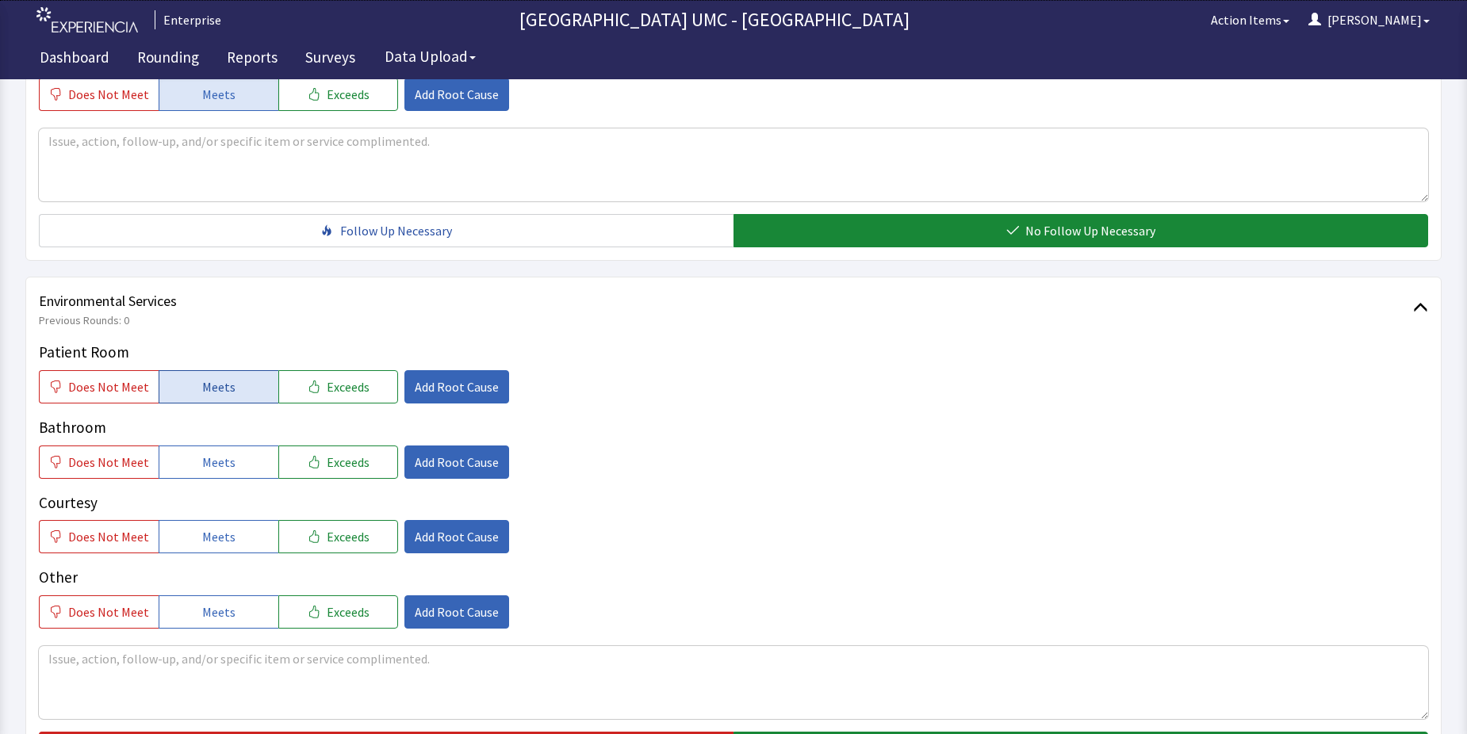
drag, startPoint x: 223, startPoint y: 389, endPoint x: 250, endPoint y: 466, distance: 81.5
click at [224, 392] on span "Meets" at bounding box center [218, 387] width 33 height 19
drag, startPoint x: 209, startPoint y: 465, endPoint x: 231, endPoint y: 527, distance: 65.5
click at [209, 471] on span "Meets" at bounding box center [218, 462] width 33 height 19
drag, startPoint x: 209, startPoint y: 539, endPoint x: 229, endPoint y: 585, distance: 50.4
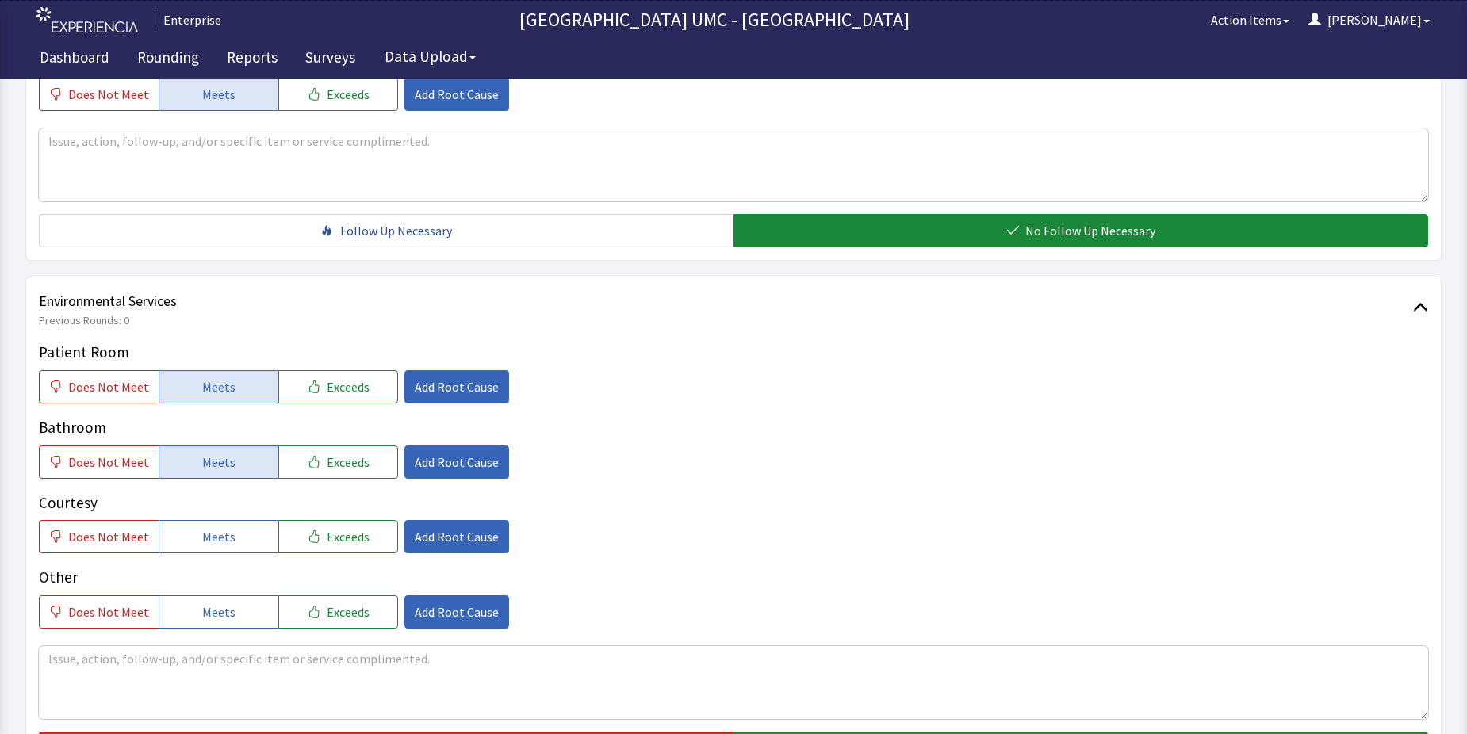
click at [212, 545] on span "Meets" at bounding box center [218, 536] width 33 height 19
click at [218, 612] on span "Meets" at bounding box center [218, 612] width 33 height 19
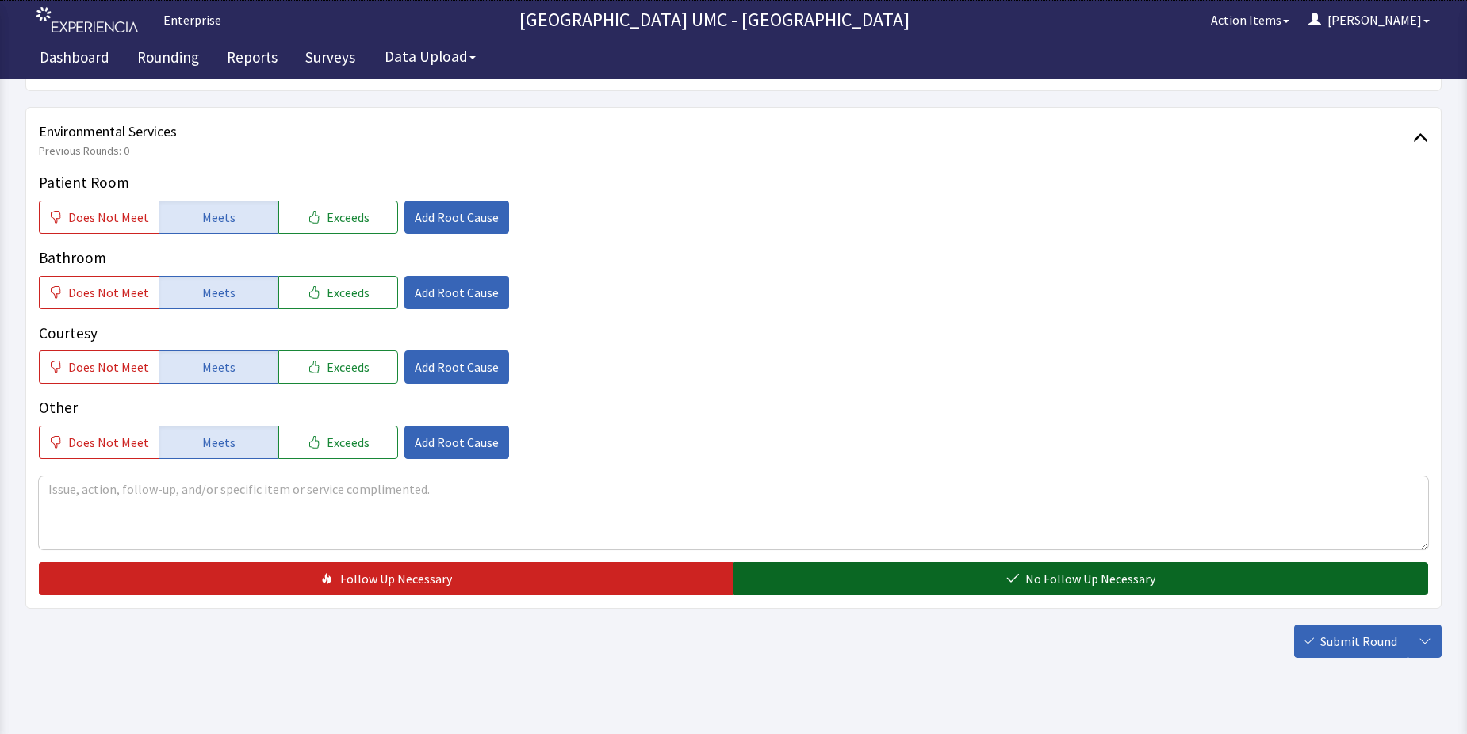
scroll to position [833, 0]
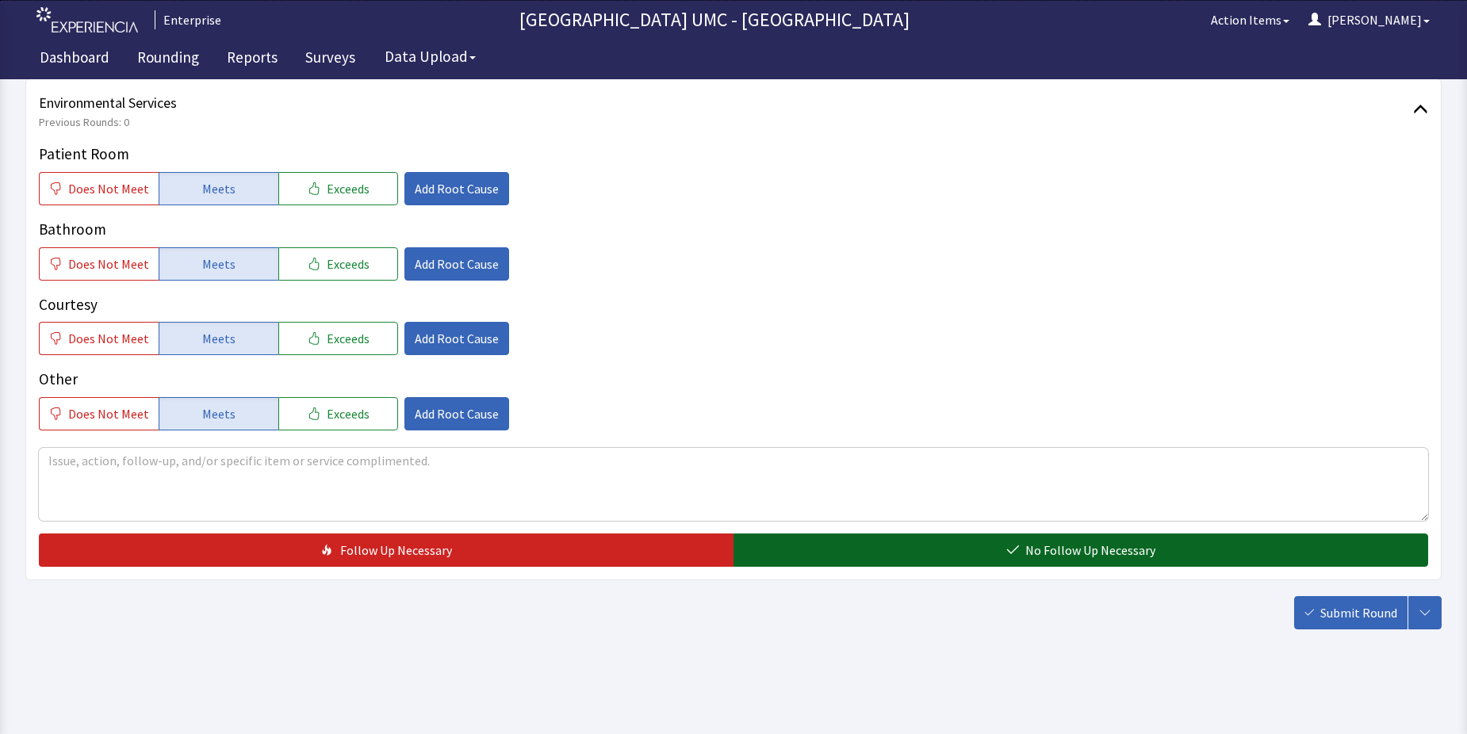
click at [872, 558] on button "No Follow Up Necessary" at bounding box center [1081, 550] width 695 height 33
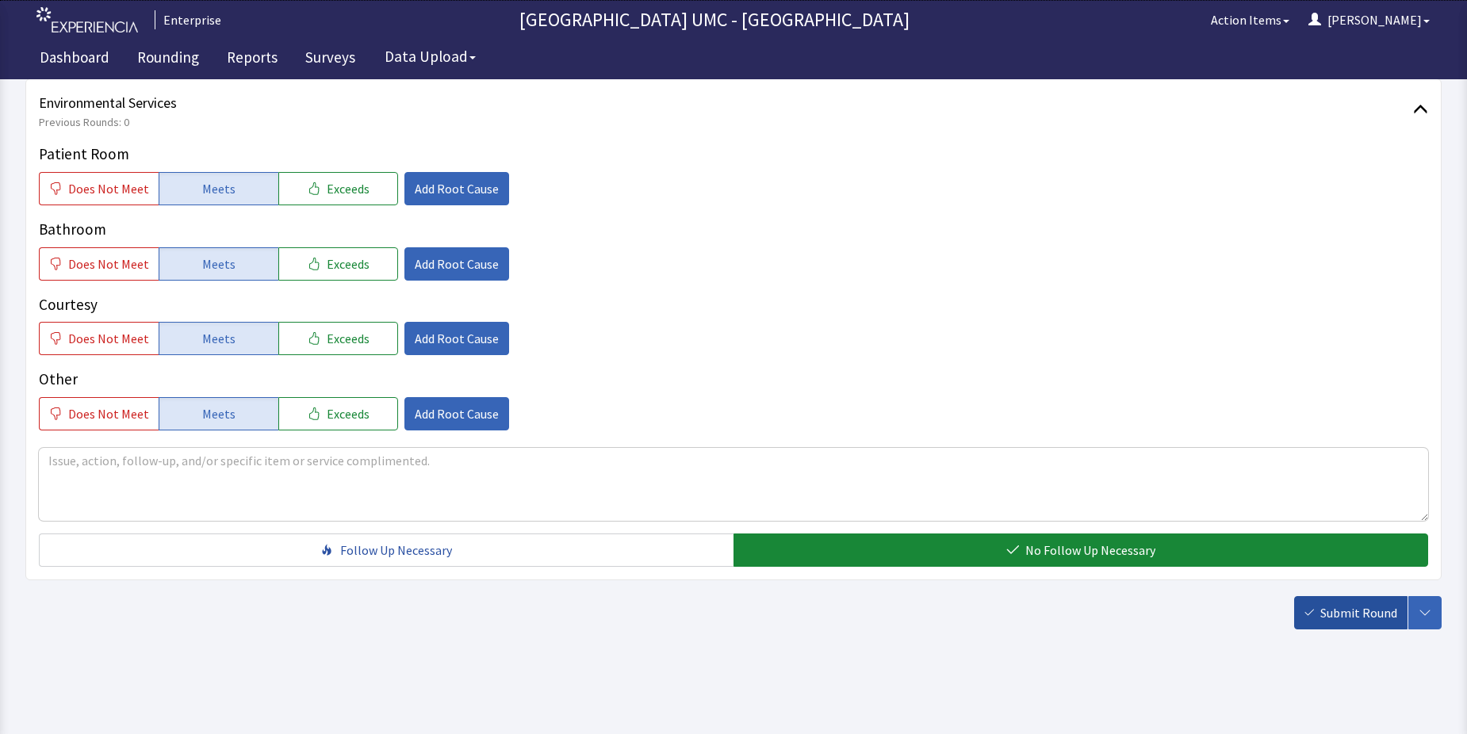
click at [1337, 623] on button "Submit Round" at bounding box center [1350, 612] width 113 height 33
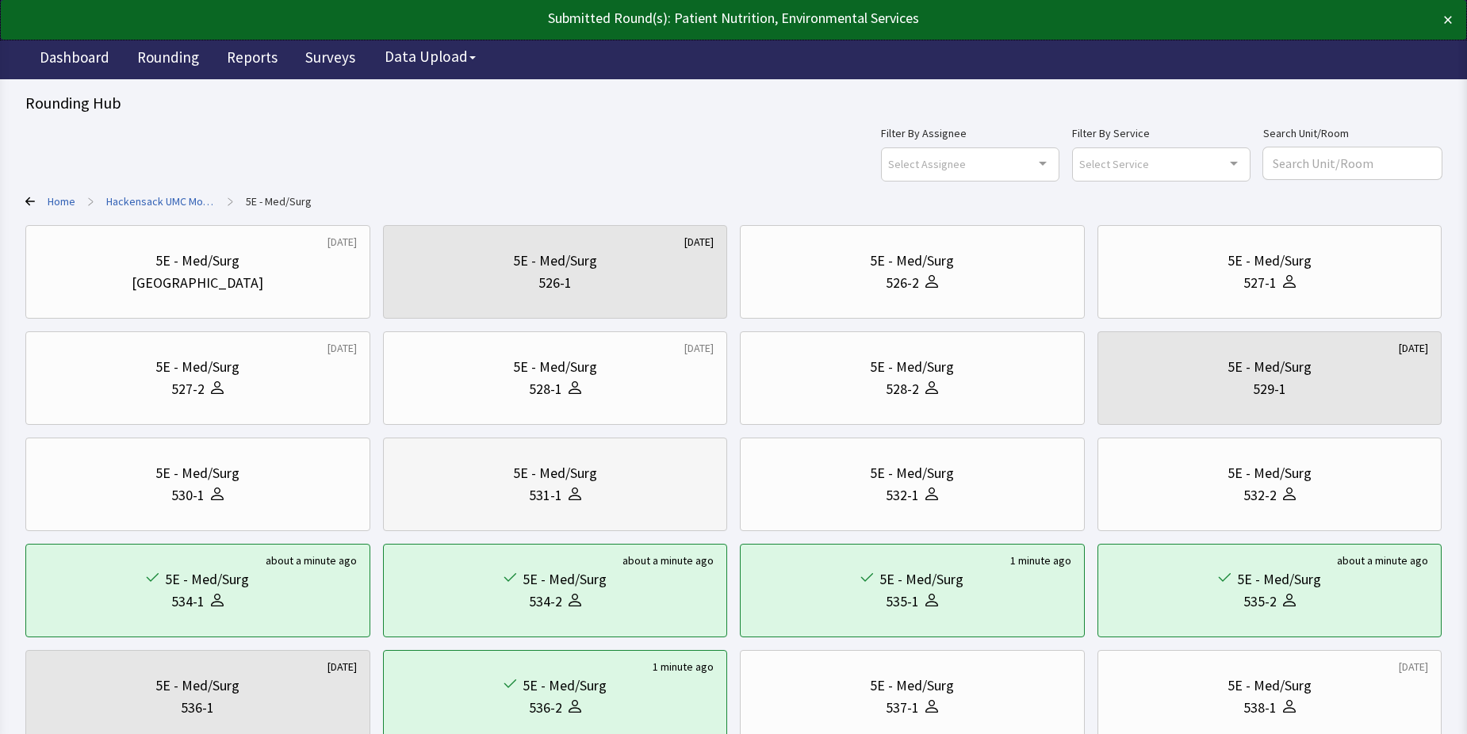
scroll to position [79, 0]
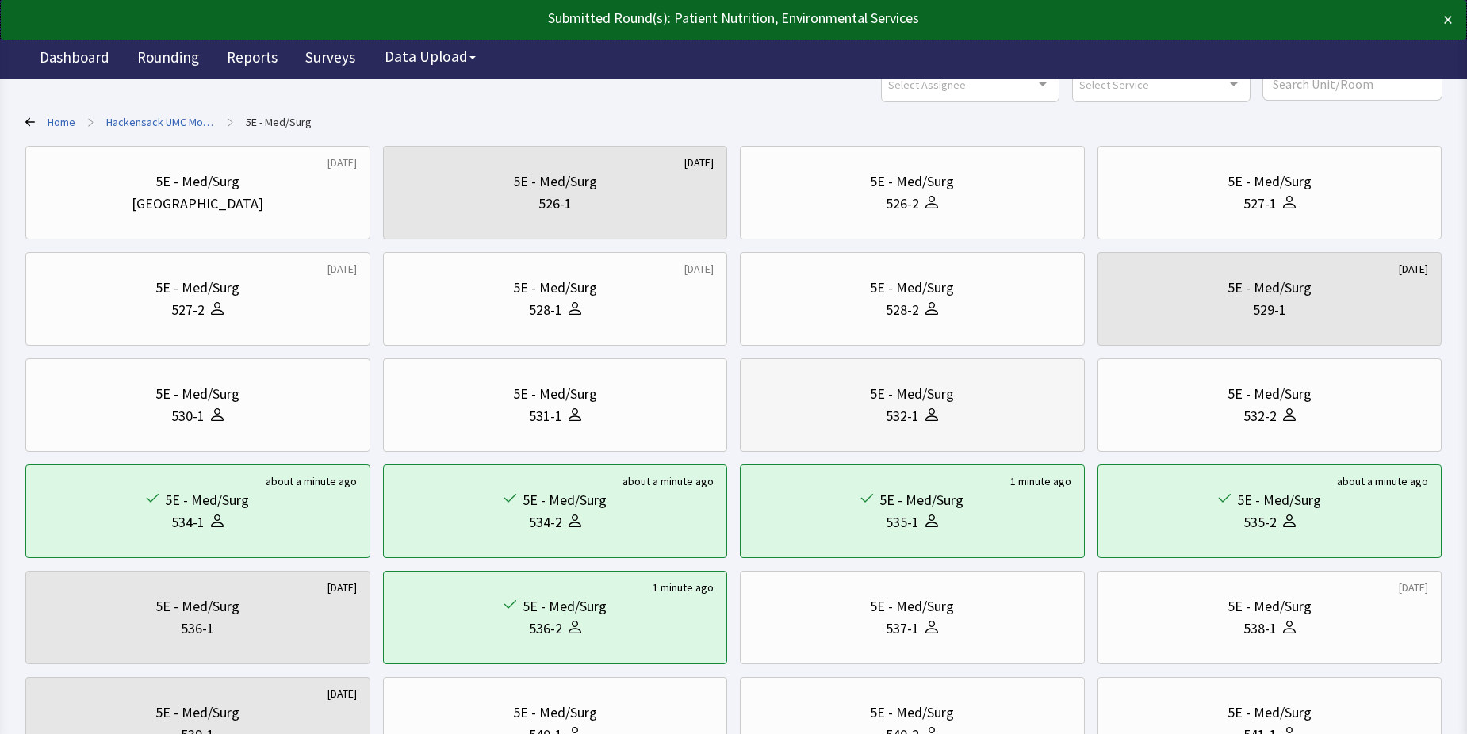
click at [925, 408] on div at bounding box center [928, 416] width 19 height 22
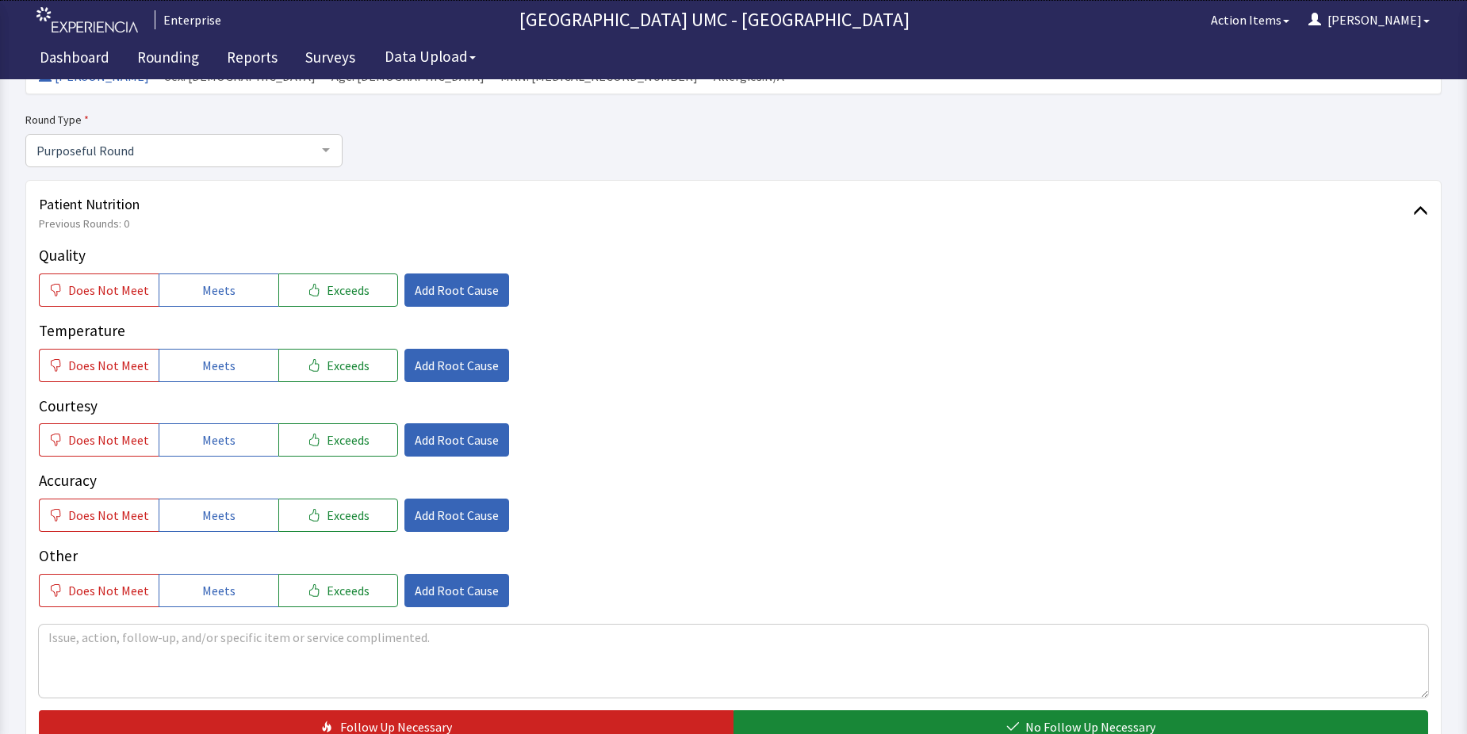
scroll to position [159, 0]
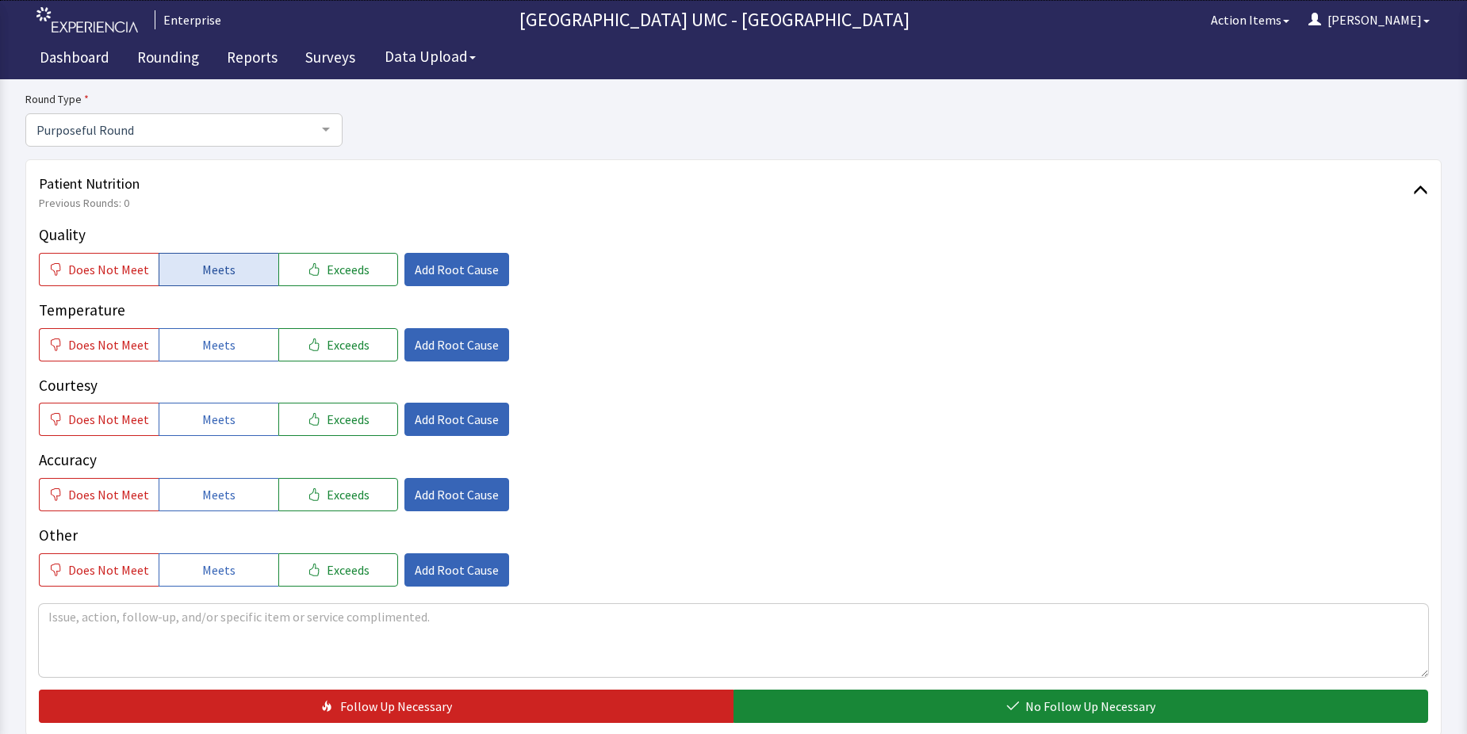
click at [202, 272] on span "Meets" at bounding box center [218, 269] width 33 height 19
drag, startPoint x: 199, startPoint y: 344, endPoint x: 225, endPoint y: 430, distance: 89.6
click at [201, 370] on div "Quality Does Not Meet Meets Exceeds Add Root Cause Temperature Does Not Meet Me…" at bounding box center [734, 405] width 1390 height 363
click at [225, 432] on button "Meets" at bounding box center [219, 419] width 120 height 33
click at [202, 339] on span "Meets" at bounding box center [218, 345] width 33 height 19
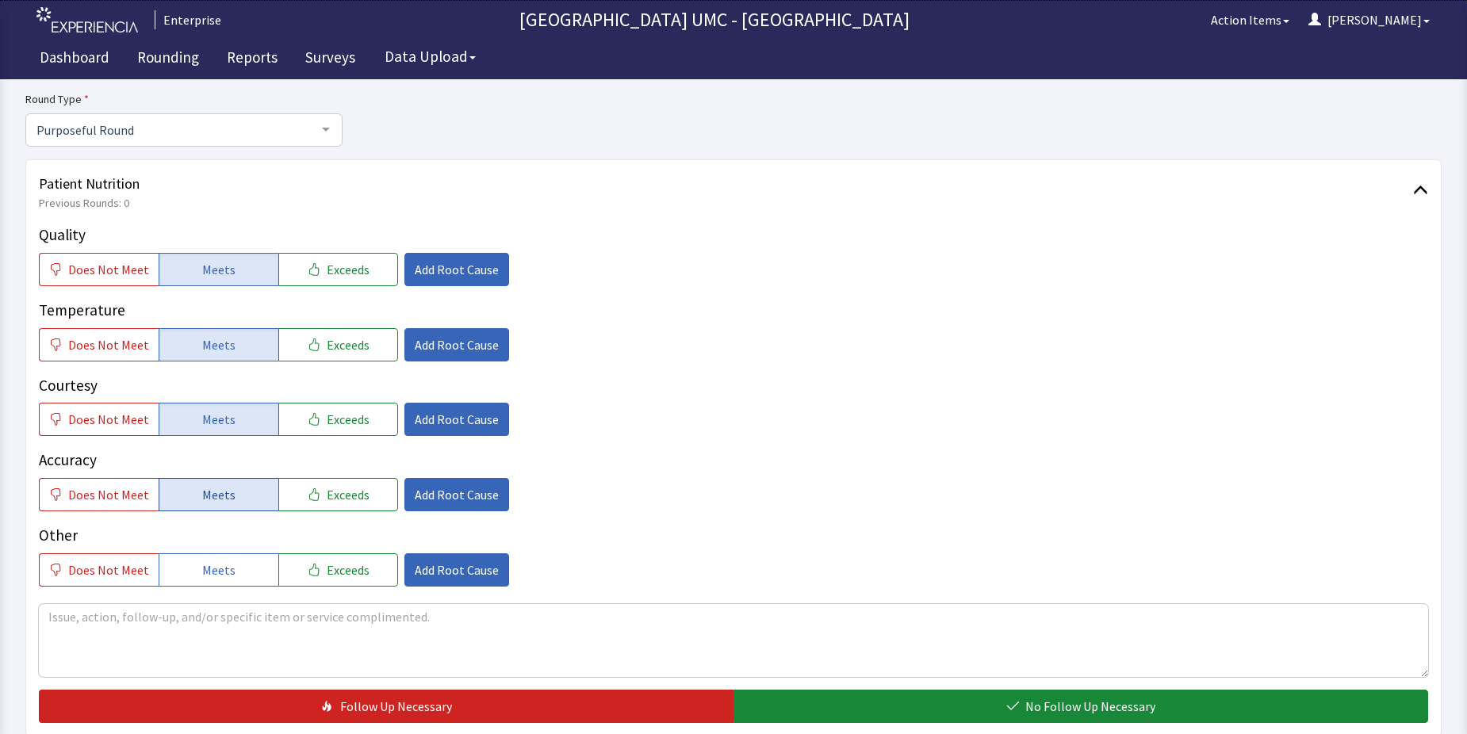
click at [209, 500] on span "Meets" at bounding box center [218, 494] width 33 height 19
drag, startPoint x: 217, startPoint y: 562, endPoint x: 412, endPoint y: 573, distance: 196.3
click at [216, 562] on span "Meets" at bounding box center [218, 570] width 33 height 19
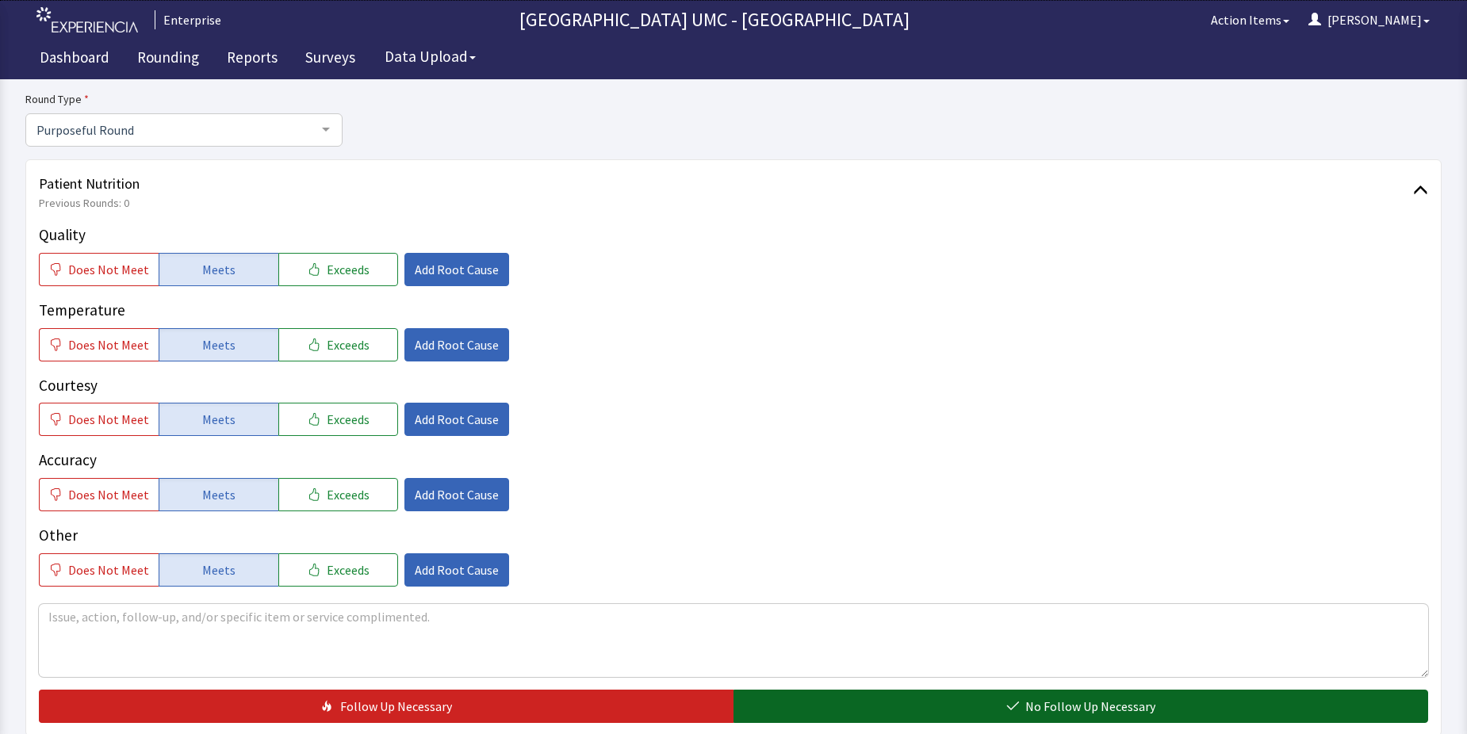
click at [813, 700] on button "No Follow Up Necessary" at bounding box center [1081, 706] width 695 height 33
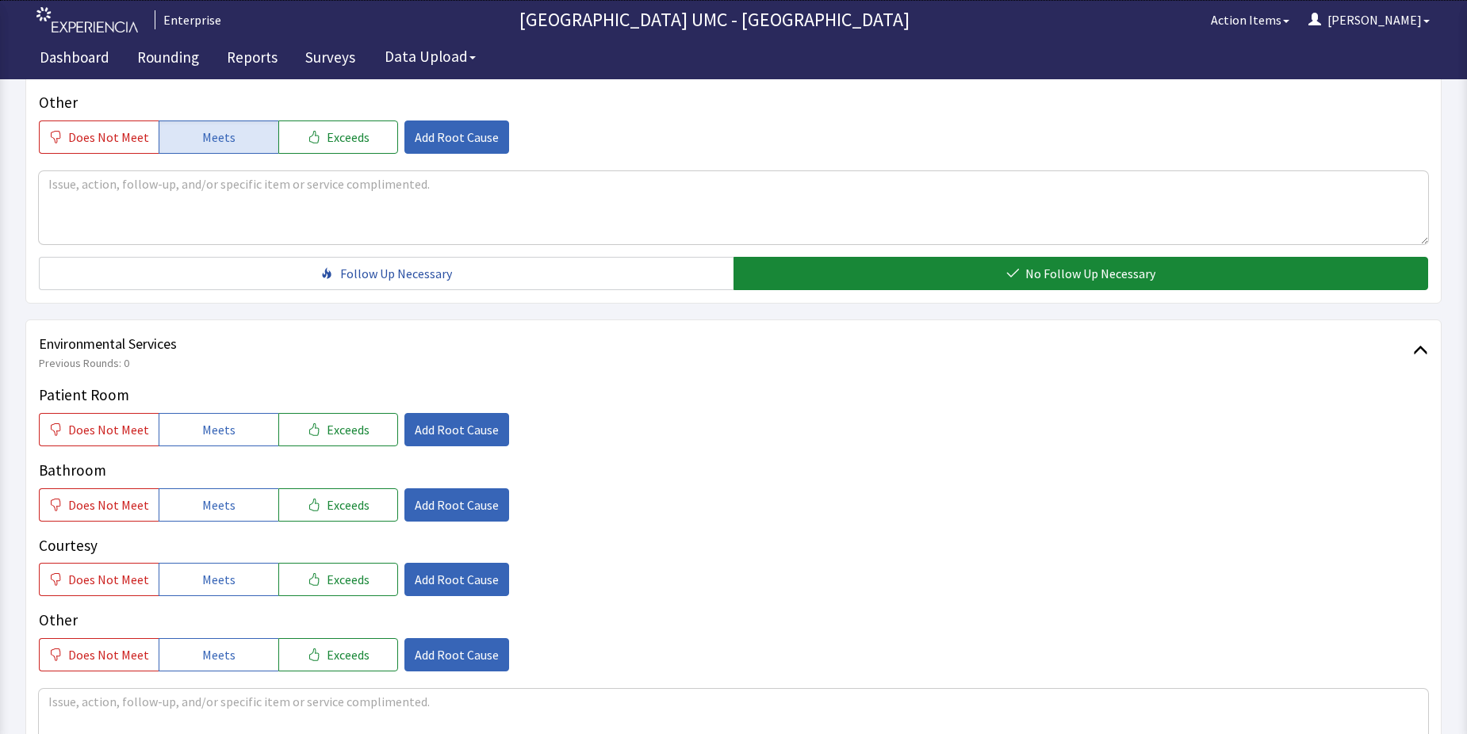
scroll to position [635, 0]
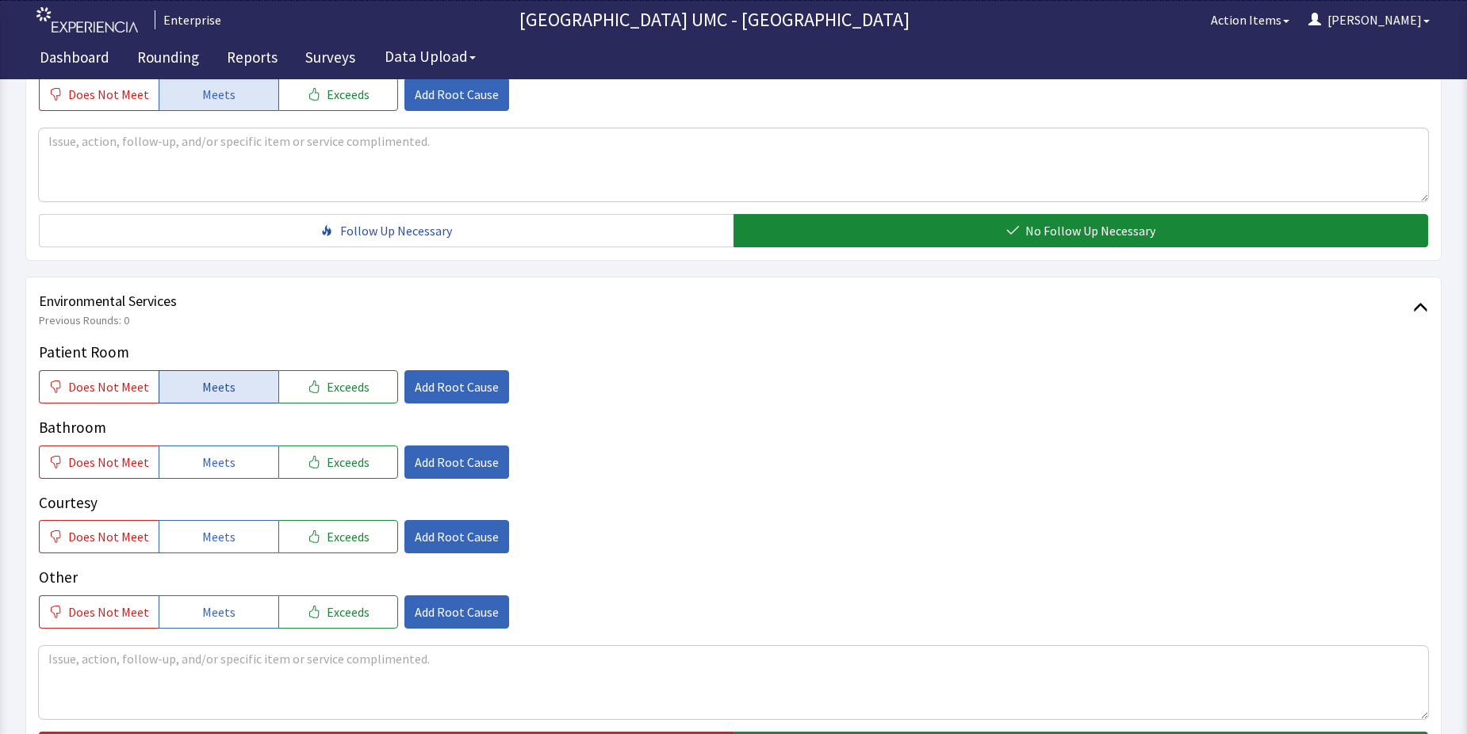
click at [188, 393] on button "Meets" at bounding box center [219, 386] width 120 height 33
click at [202, 470] on span "Meets" at bounding box center [218, 462] width 33 height 19
drag, startPoint x: 211, startPoint y: 531, endPoint x: 219, endPoint y: 550, distance: 21.4
click at [219, 550] on button "Meets" at bounding box center [219, 536] width 120 height 33
click at [236, 613] on button "Meets" at bounding box center [219, 612] width 120 height 33
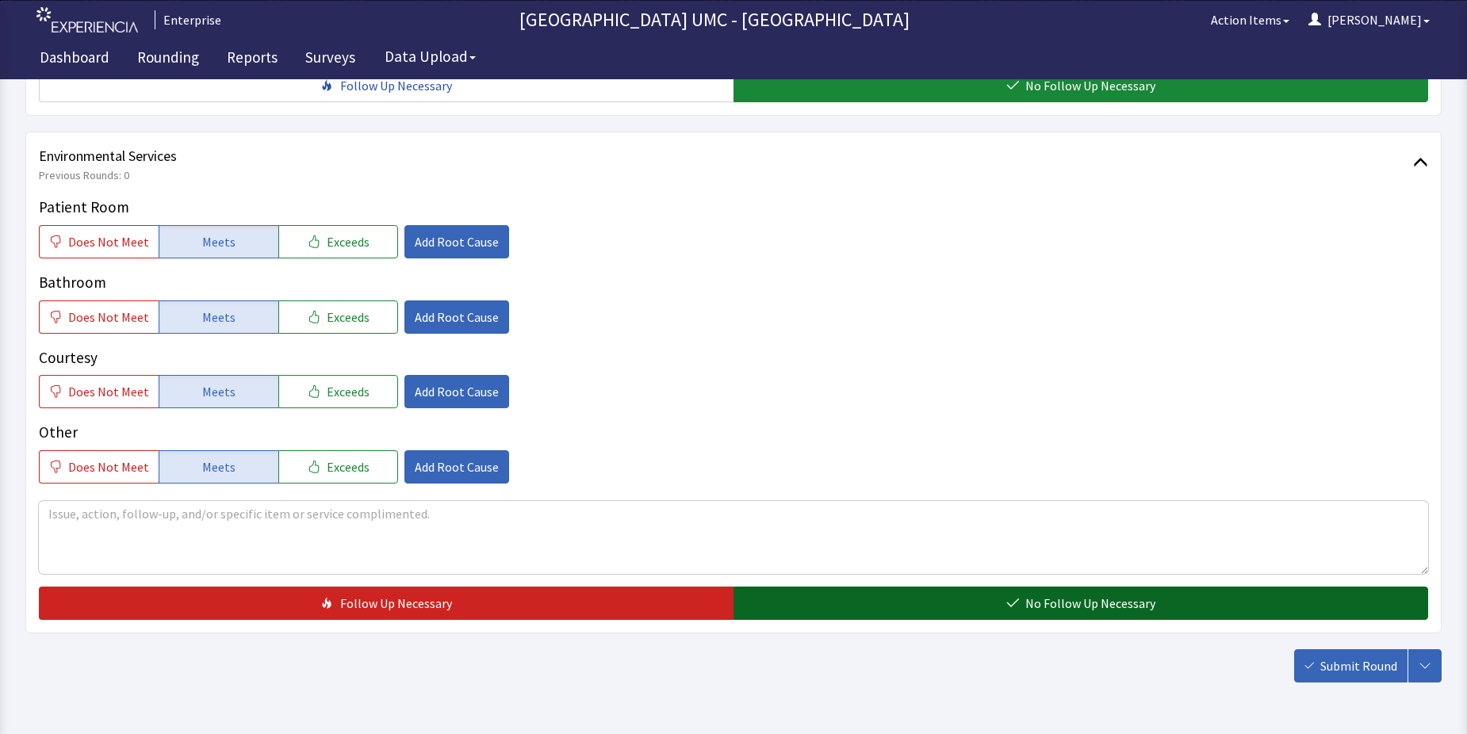
scroll to position [793, 0]
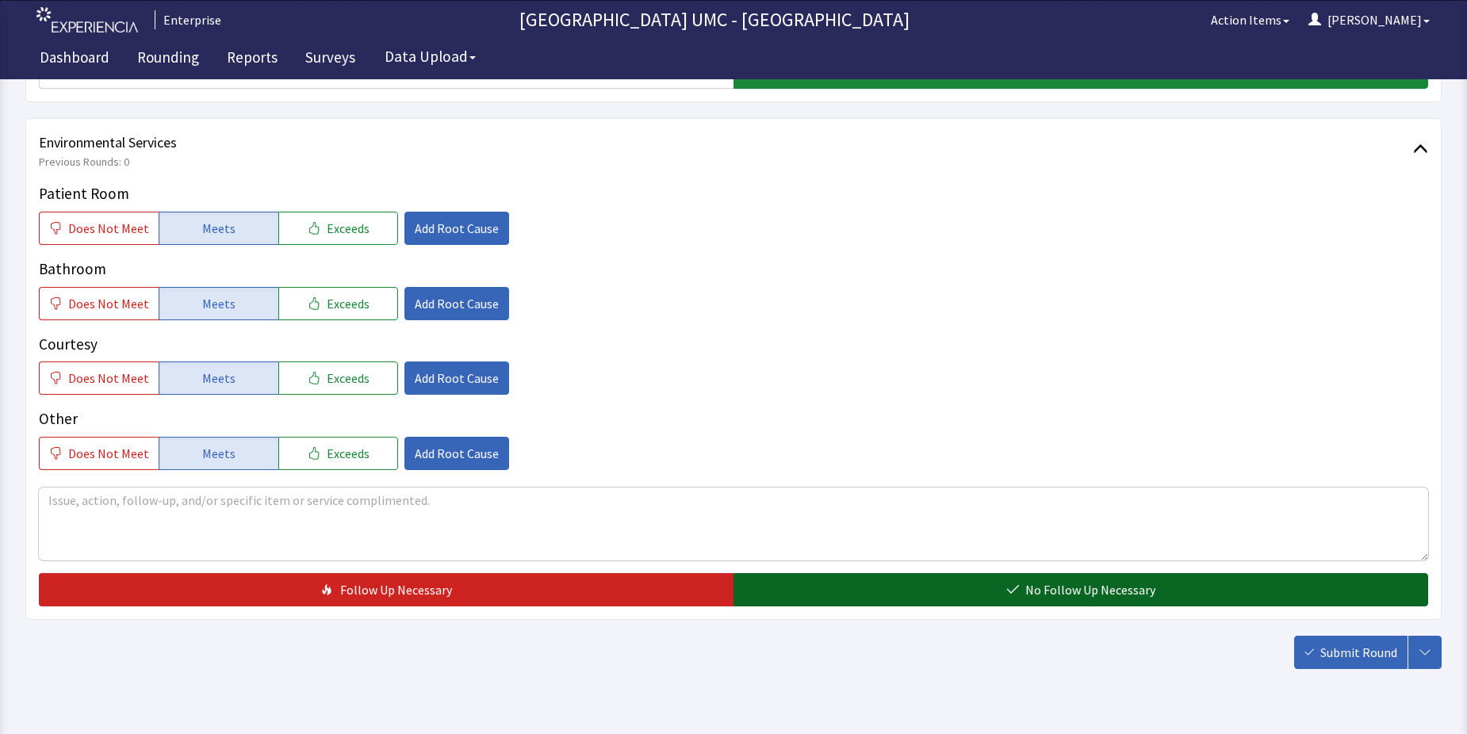
click at [983, 583] on button "No Follow Up Necessary" at bounding box center [1081, 589] width 695 height 33
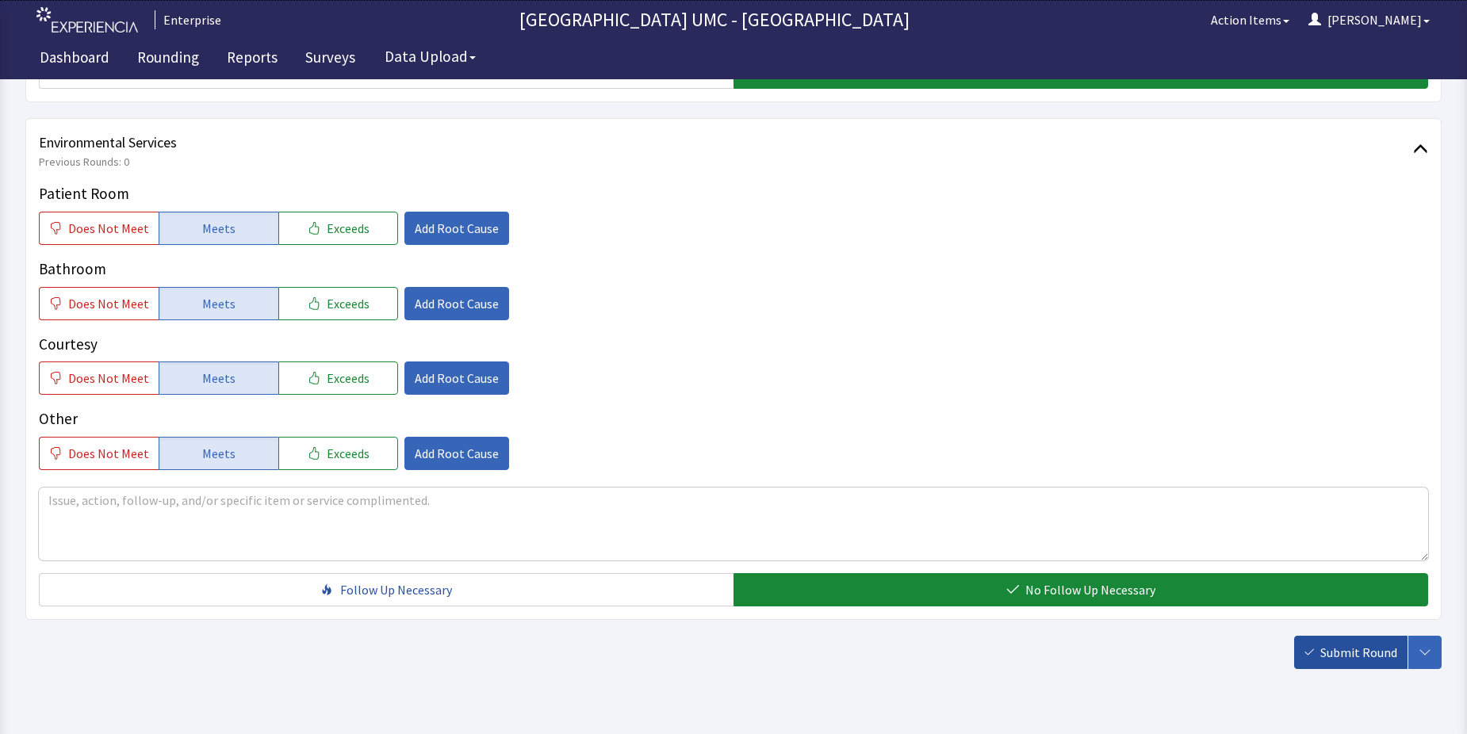
click at [1332, 651] on span "Submit Round" at bounding box center [1359, 652] width 77 height 19
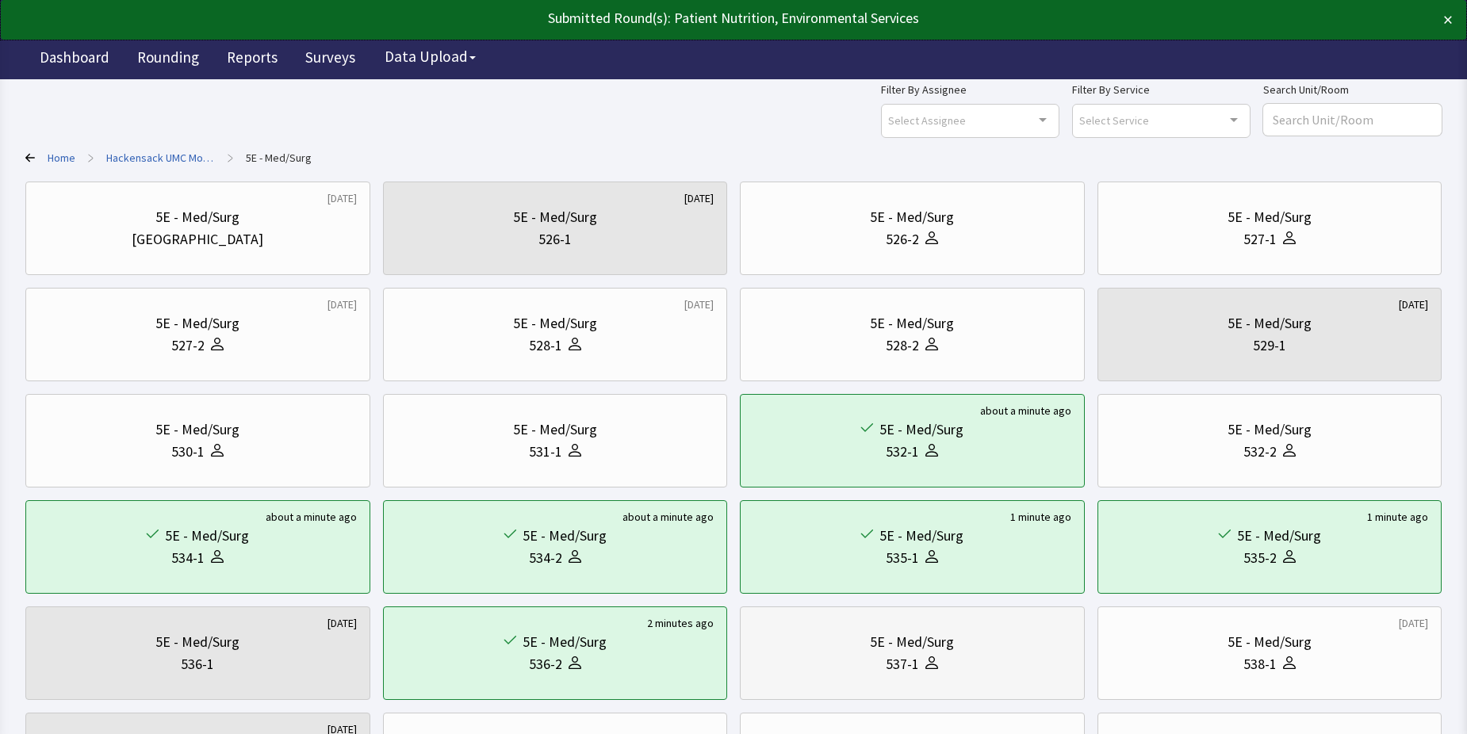
scroll to position [79, 0]
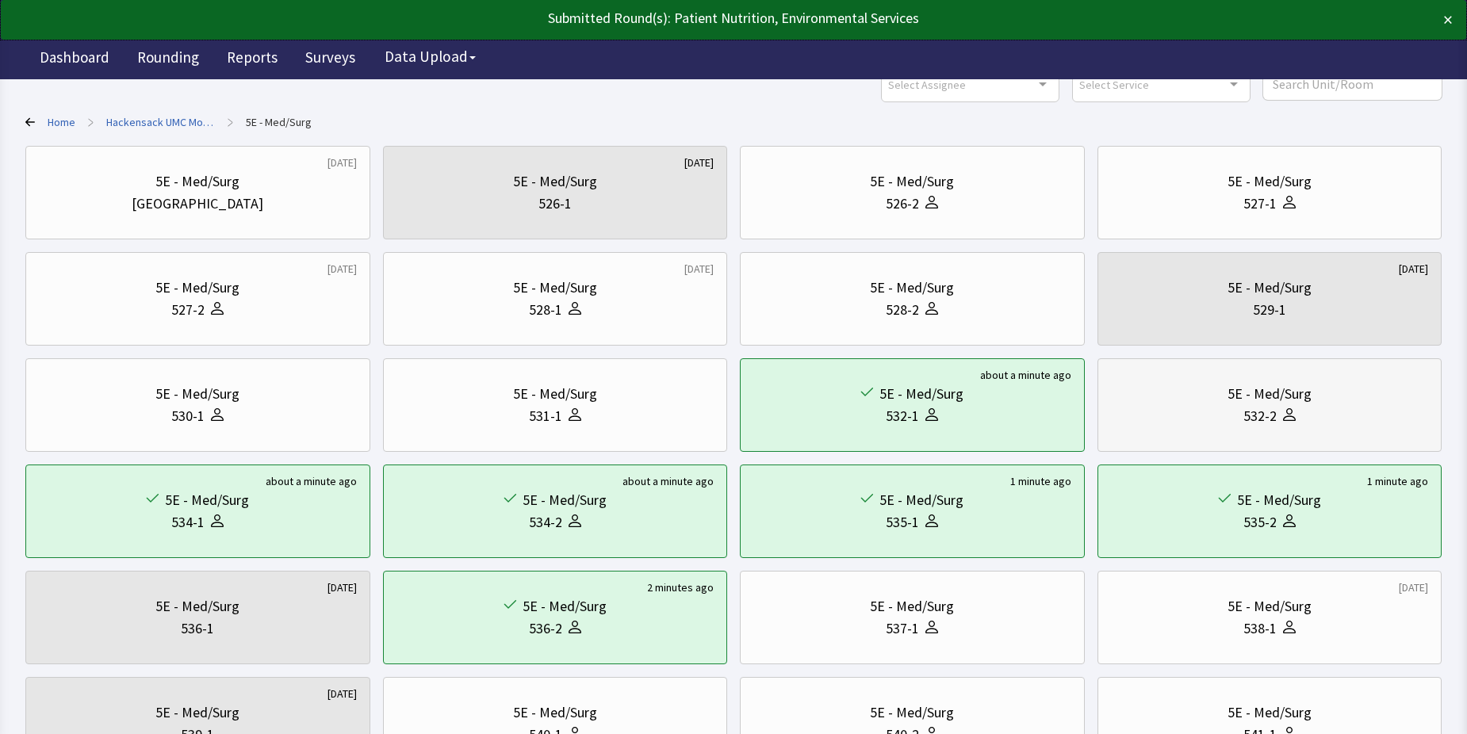
click at [1261, 407] on div "532-2" at bounding box center [1260, 416] width 33 height 22
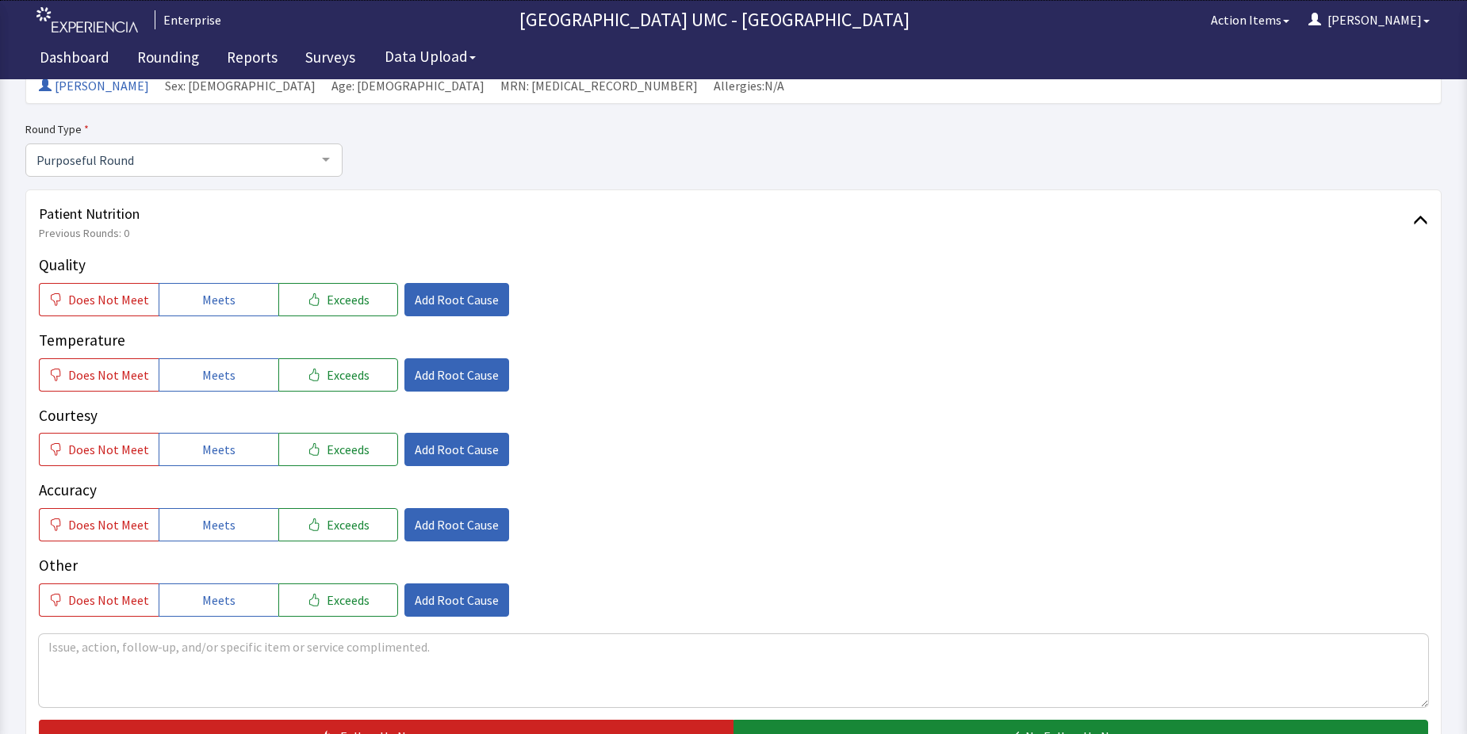
scroll to position [159, 0]
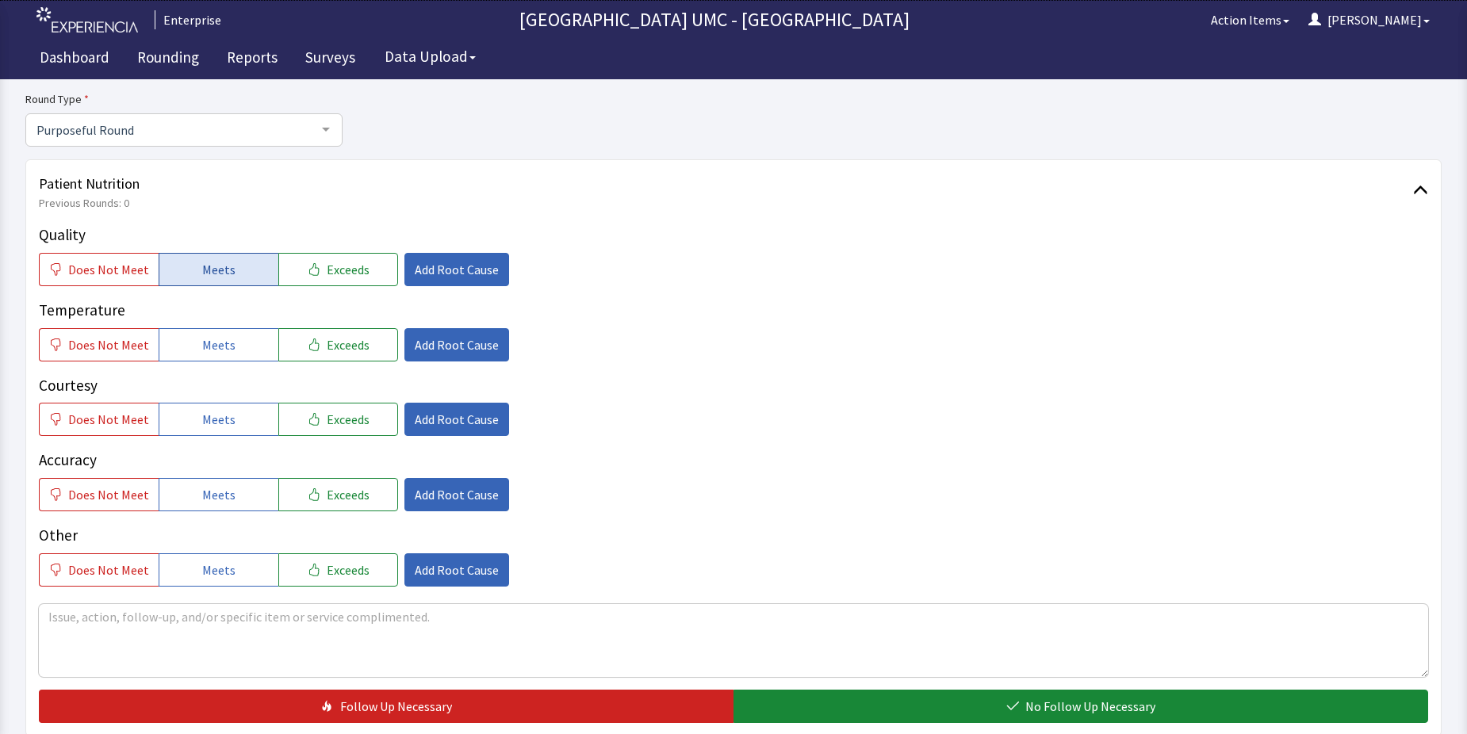
click at [209, 271] on span "Meets" at bounding box center [218, 269] width 33 height 19
click at [206, 332] on button "Meets" at bounding box center [219, 344] width 120 height 33
drag, startPoint x: 219, startPoint y: 417, endPoint x: 226, endPoint y: 462, distance: 45.0
click at [221, 431] on button "Meets" at bounding box center [219, 419] width 120 height 33
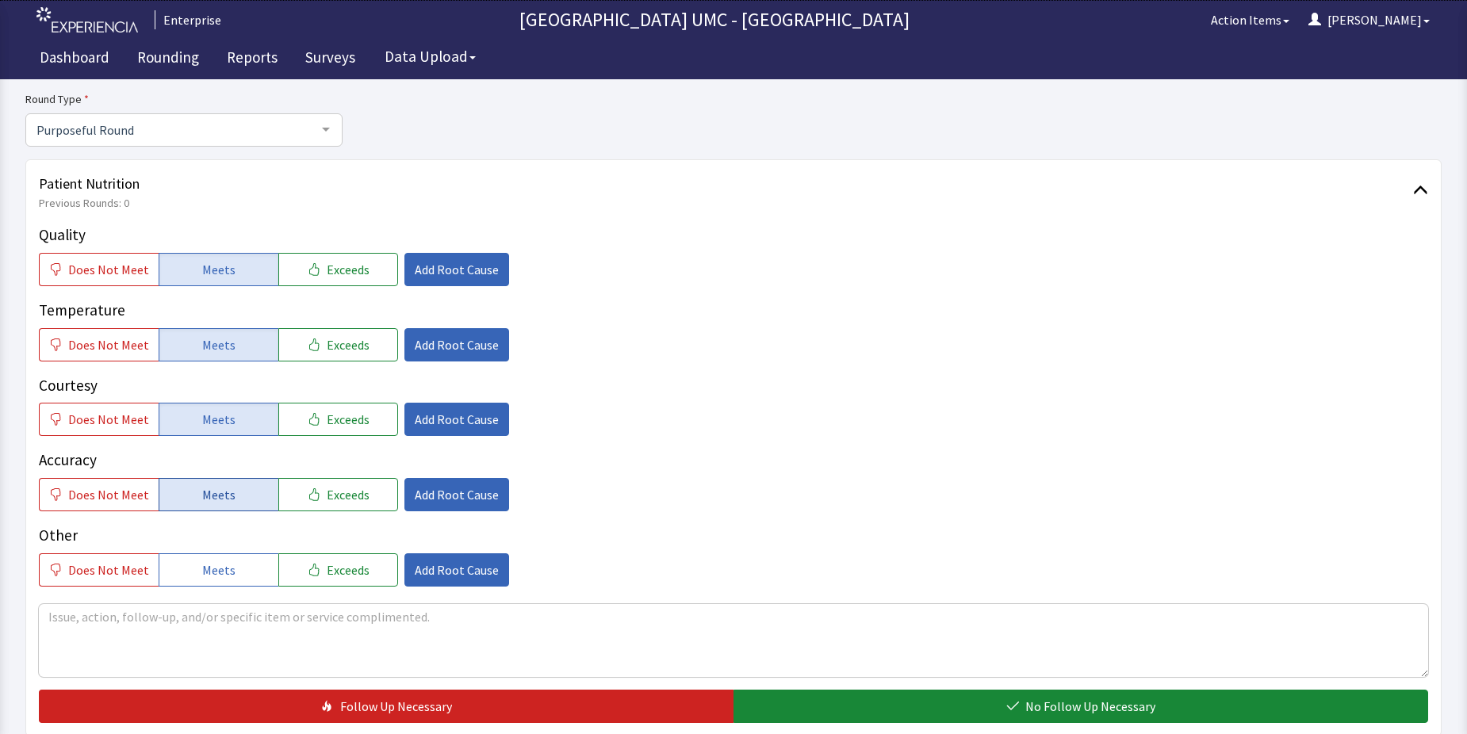
drag, startPoint x: 217, startPoint y: 491, endPoint x: 230, endPoint y: 566, distance: 75.6
click at [217, 495] on span "Meets" at bounding box center [218, 494] width 33 height 19
drag, startPoint x: 230, startPoint y: 568, endPoint x: 641, endPoint y: 668, distance: 422.8
click at [273, 590] on div "Quality Does Not Meet Meets Exceeds Add Root Cause Temperature Does Not Meet Me…" at bounding box center [734, 474] width 1390 height 500
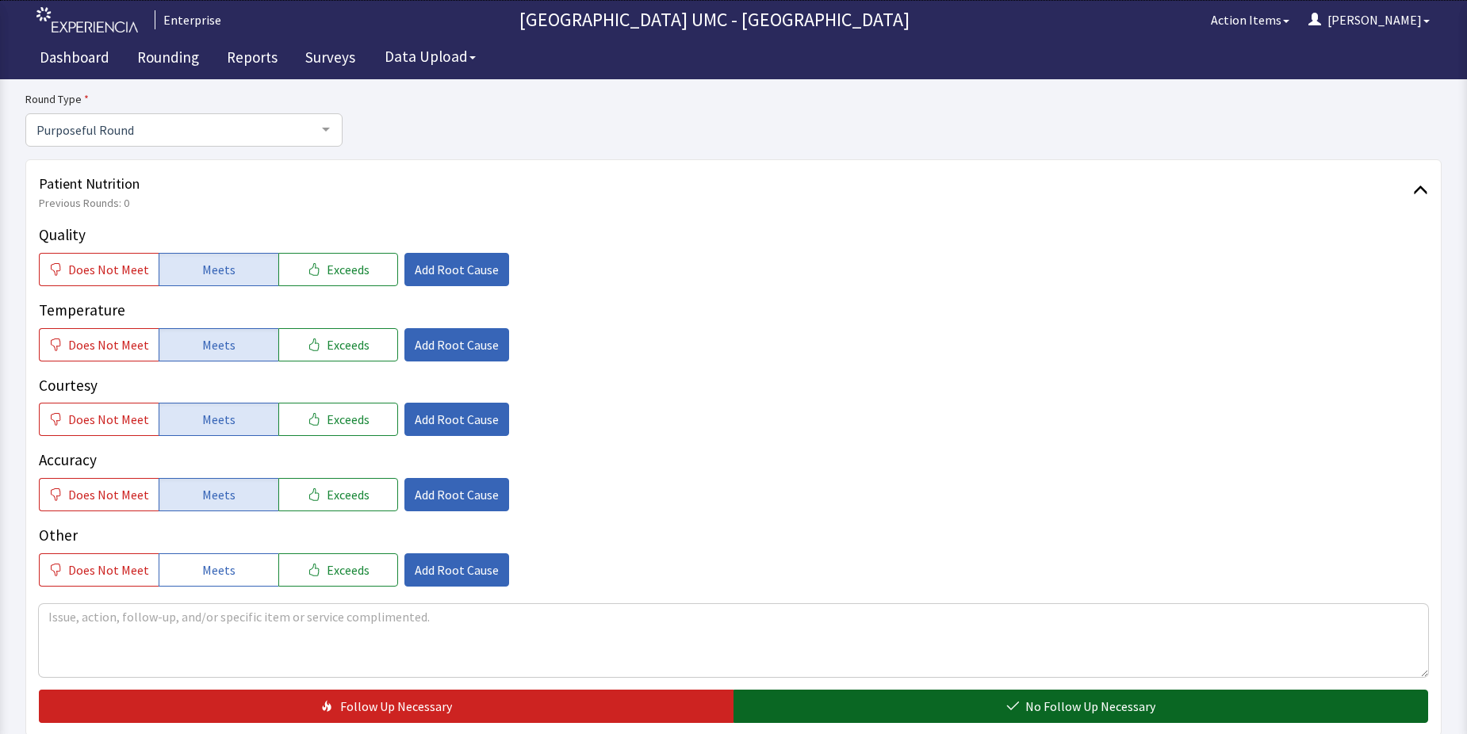
click at [1101, 699] on span "No Follow Up Necessary" at bounding box center [1091, 706] width 130 height 19
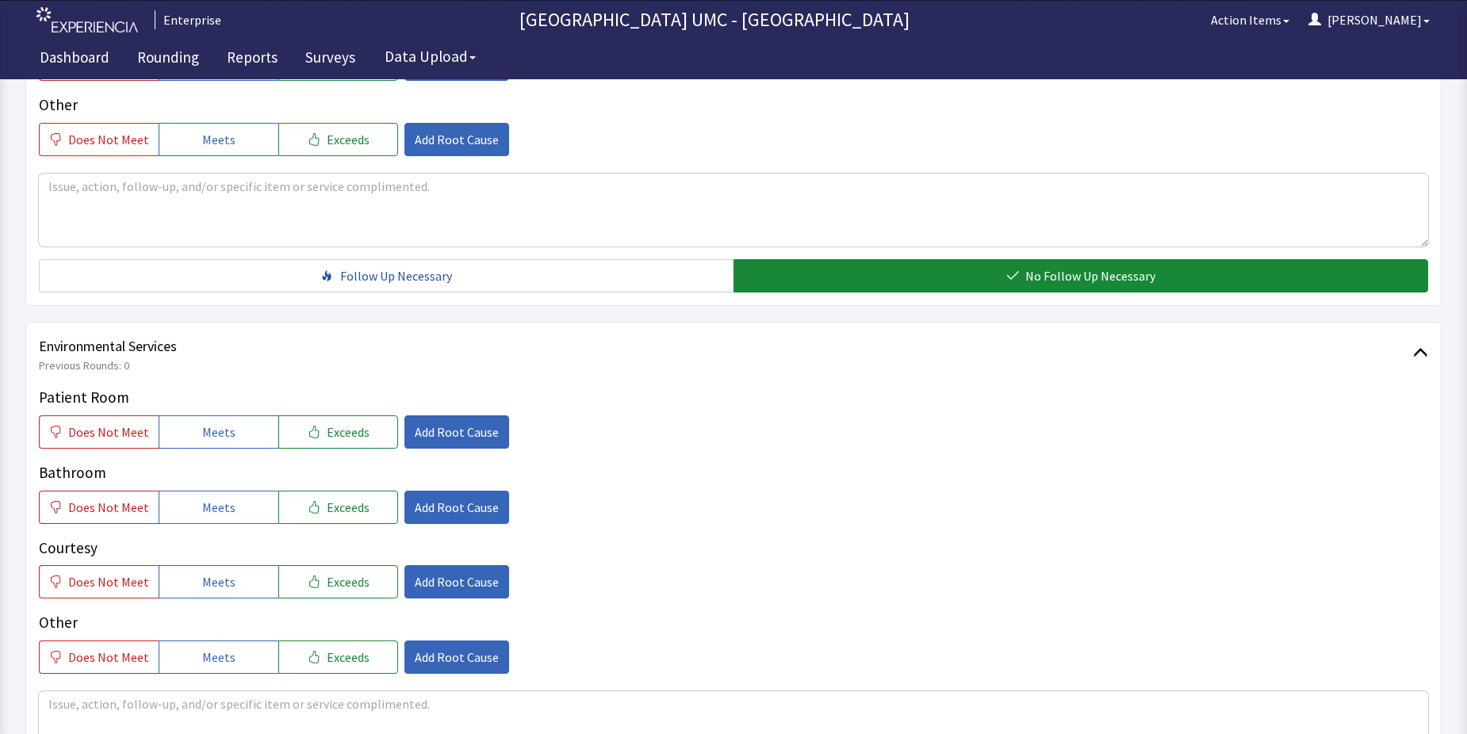
scroll to position [635, 0]
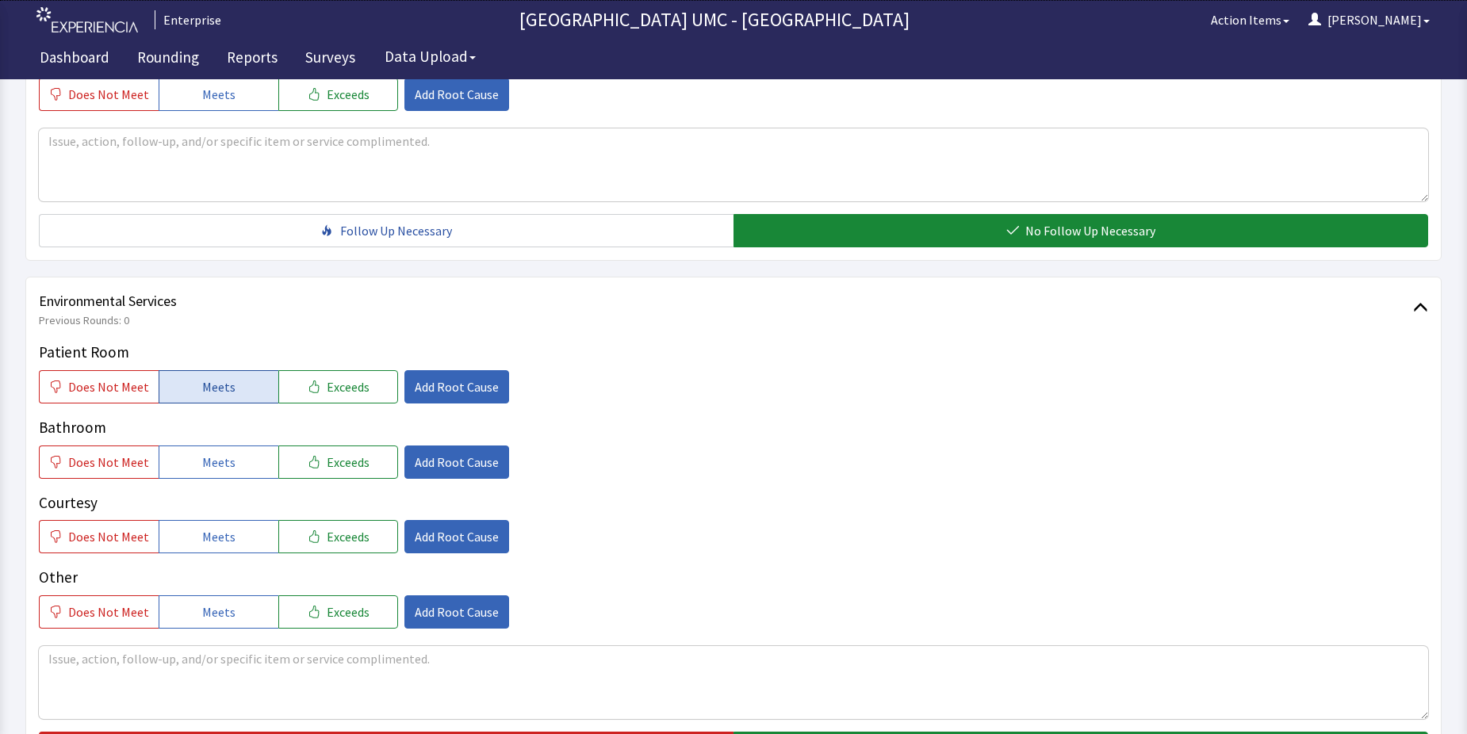
click at [221, 384] on span "Meets" at bounding box center [218, 387] width 33 height 19
drag, startPoint x: 209, startPoint y: 458, endPoint x: 221, endPoint y: 523, distance: 66.9
click at [209, 468] on span "Meets" at bounding box center [218, 462] width 33 height 19
drag, startPoint x: 220, startPoint y: 531, endPoint x: 220, endPoint y: 541, distance: 10.3
click at [220, 541] on span "Meets" at bounding box center [218, 536] width 33 height 19
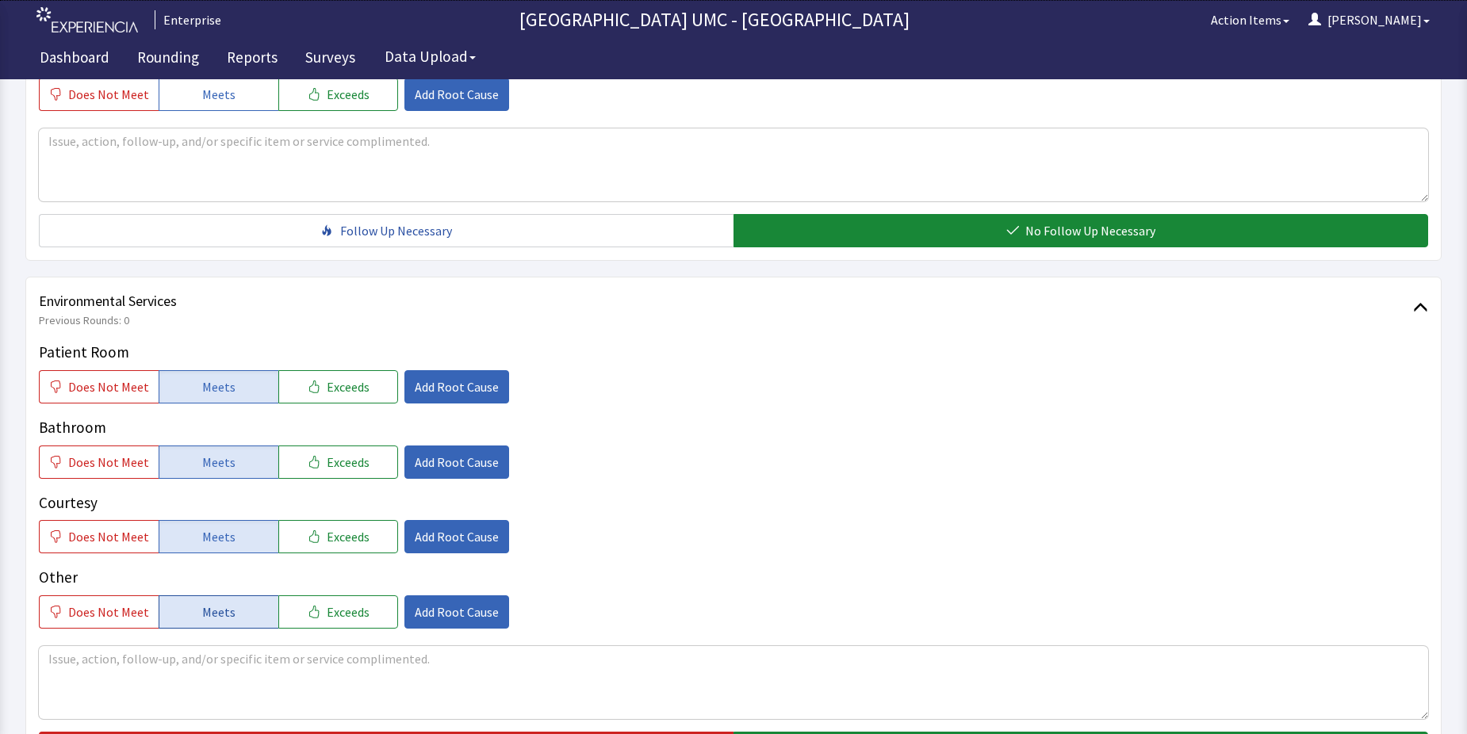
drag, startPoint x: 237, startPoint y: 612, endPoint x: 634, endPoint y: 678, distance: 402.1
click at [236, 615] on button "Meets" at bounding box center [219, 612] width 120 height 33
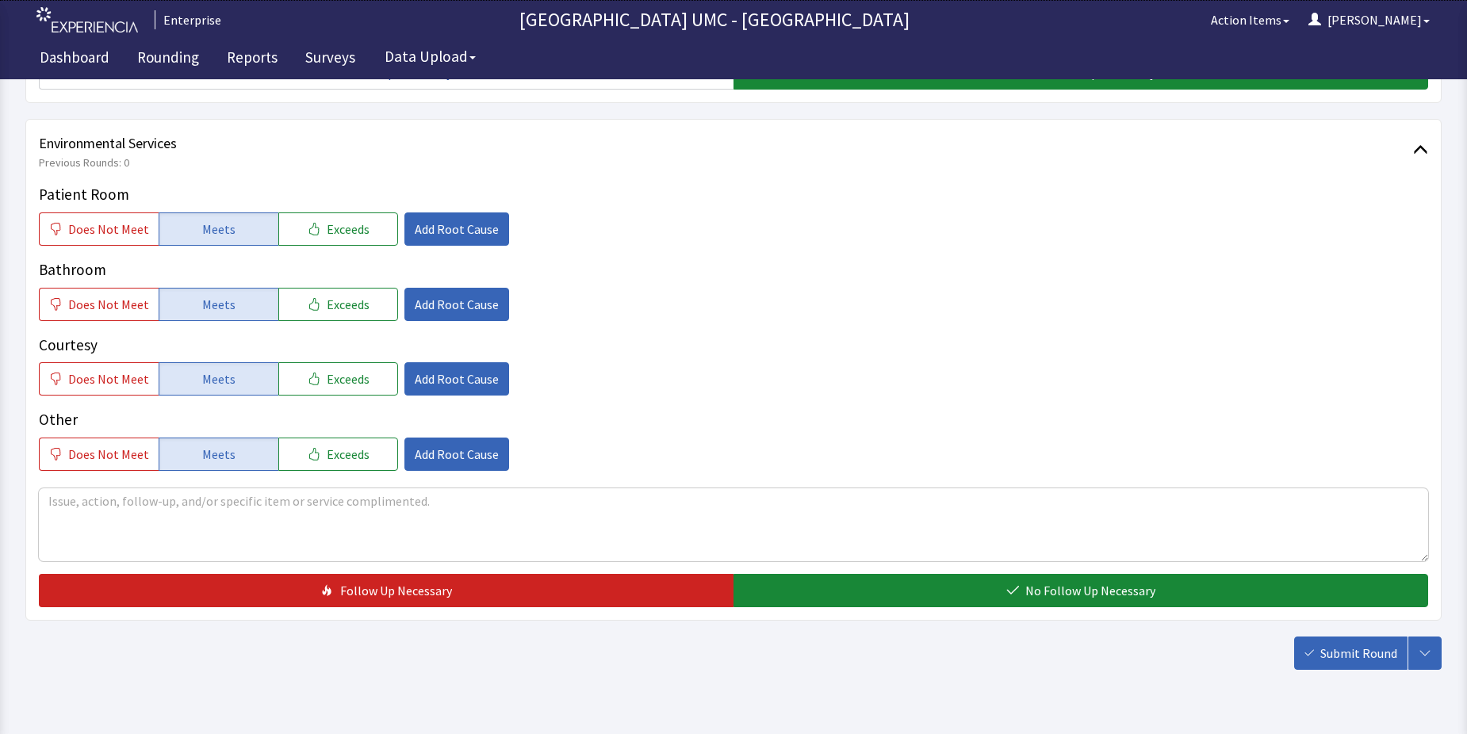
scroll to position [793, 0]
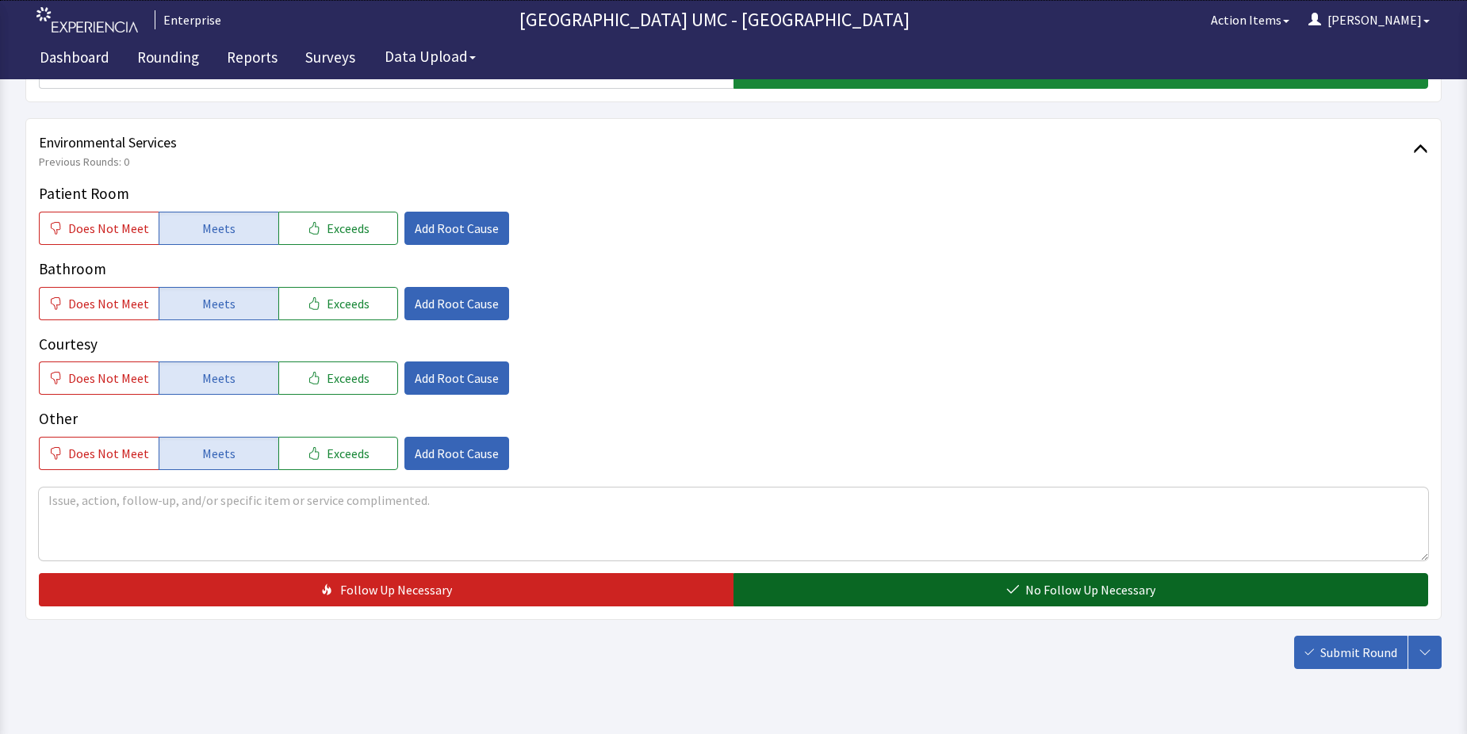
click at [1029, 594] on span "No Follow Up Necessary" at bounding box center [1091, 590] width 130 height 19
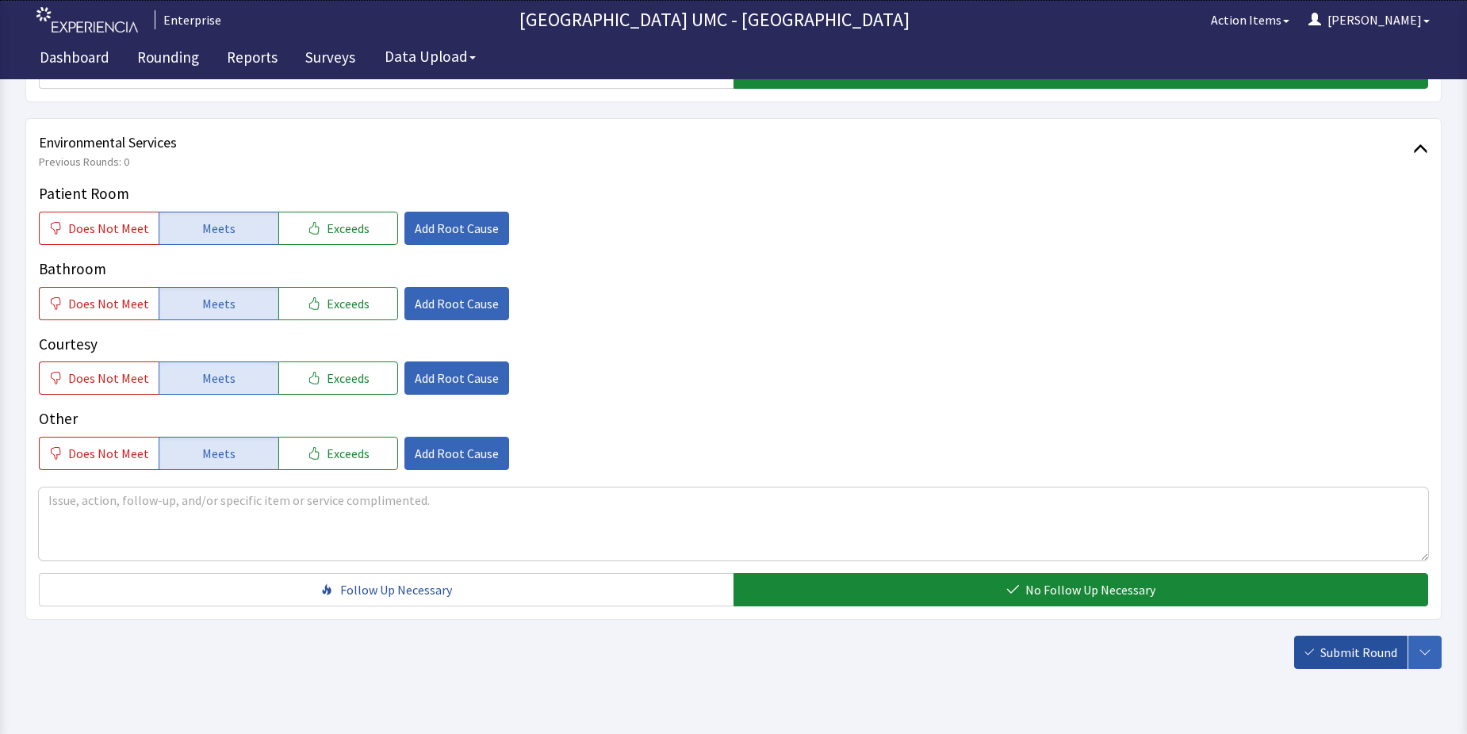
click at [1336, 658] on span "Submit Round" at bounding box center [1359, 652] width 77 height 19
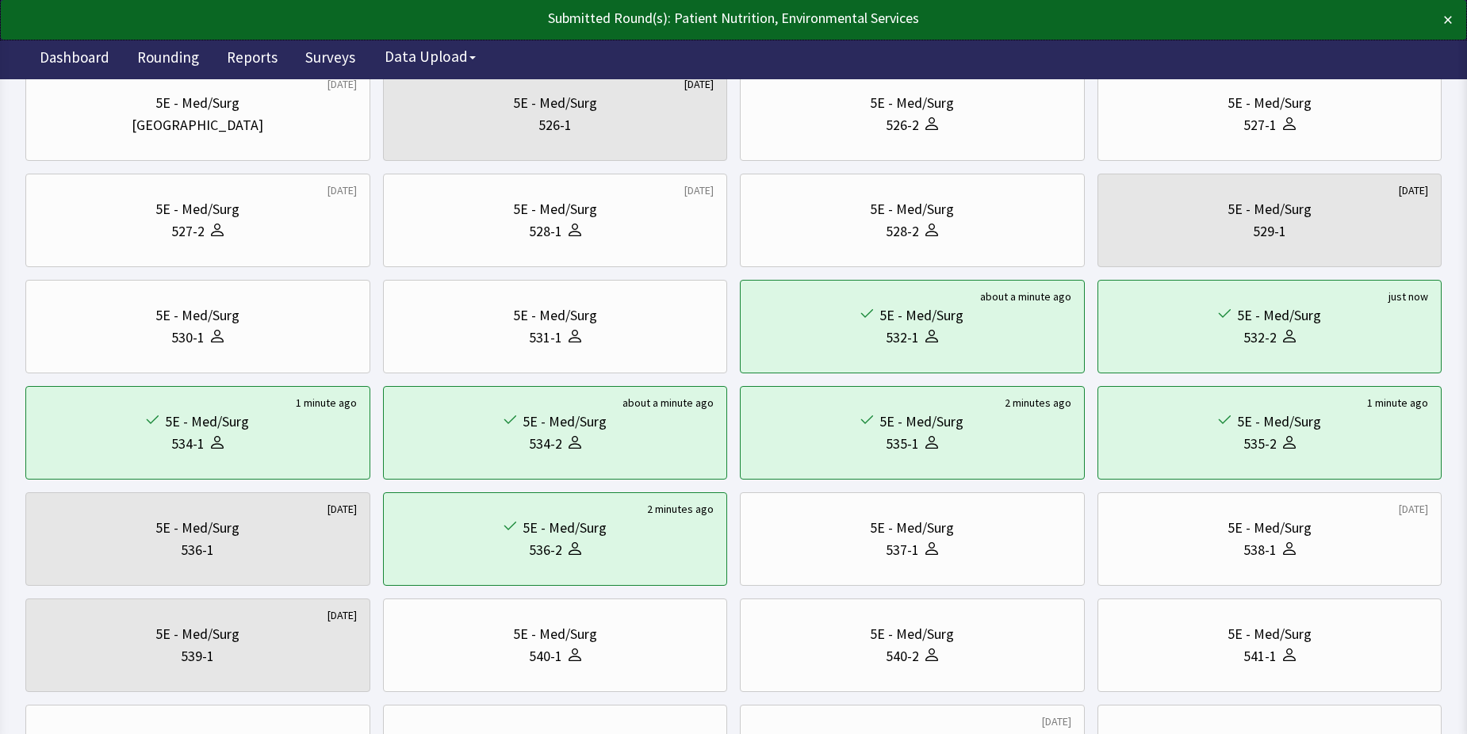
scroll to position [159, 0]
